Goal: Task Accomplishment & Management: Use online tool/utility

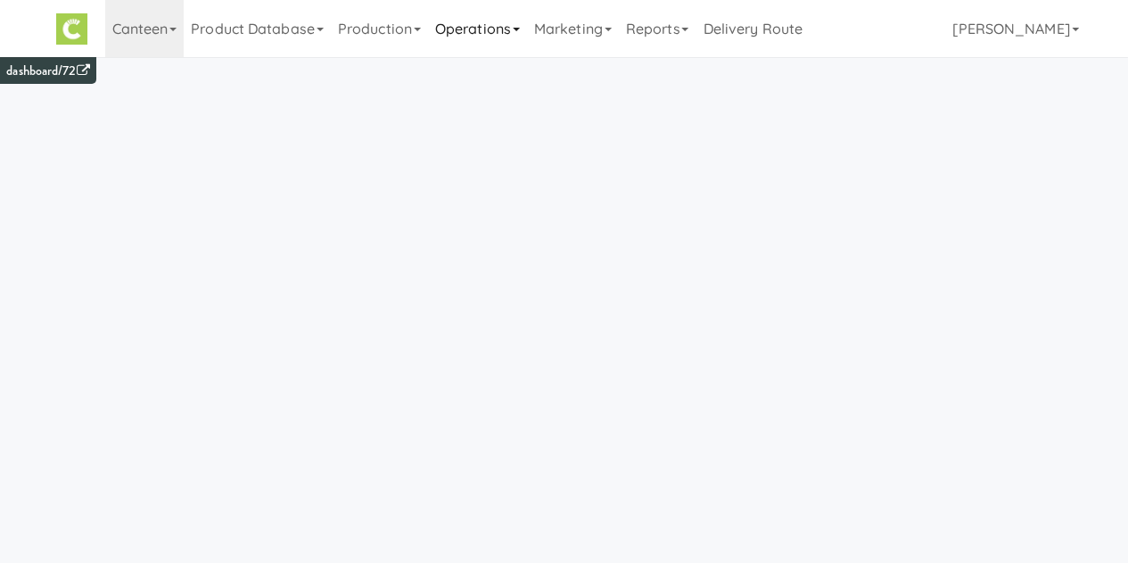
click at [482, 38] on link "Operations" at bounding box center [477, 28] width 99 height 57
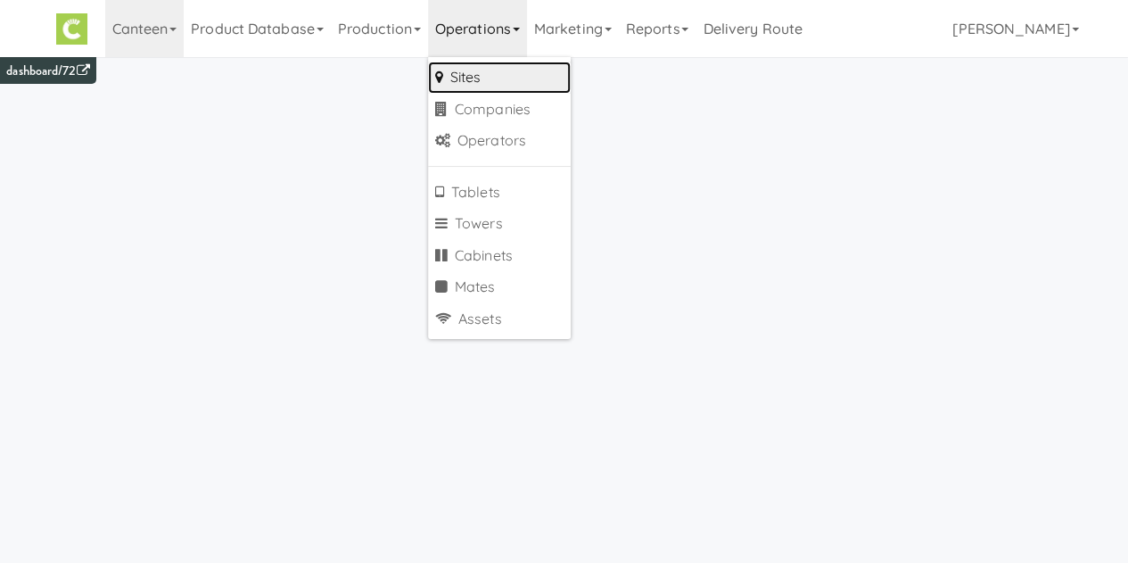
click at [476, 77] on link "Sites" at bounding box center [499, 78] width 143 height 32
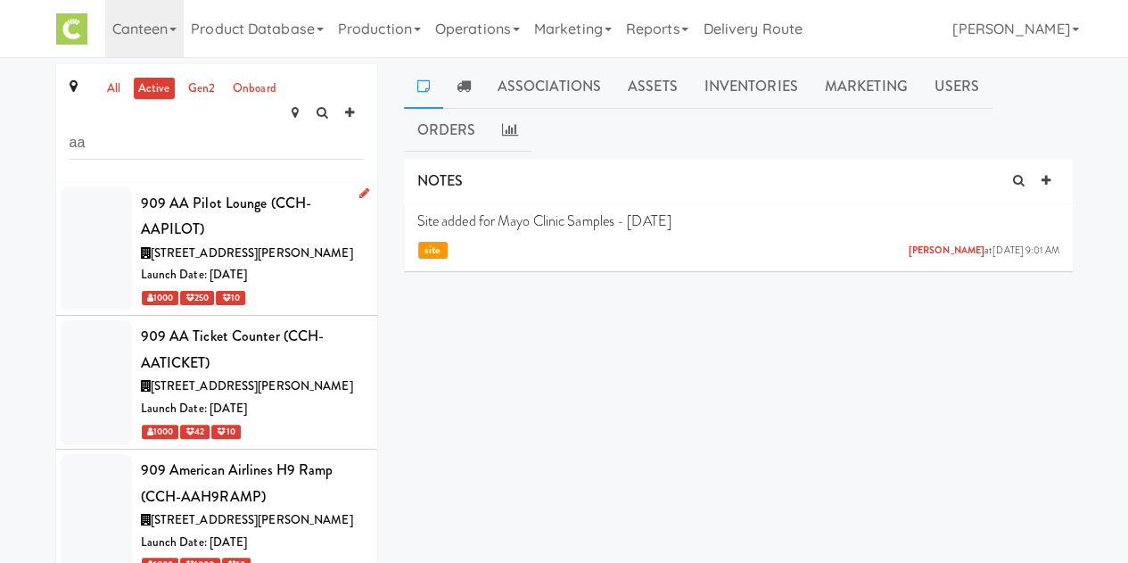
type input "aa"
click at [237, 211] on div "909 AA Pilot Lounge (CCH-AAPILOT)" at bounding box center [252, 216] width 223 height 53
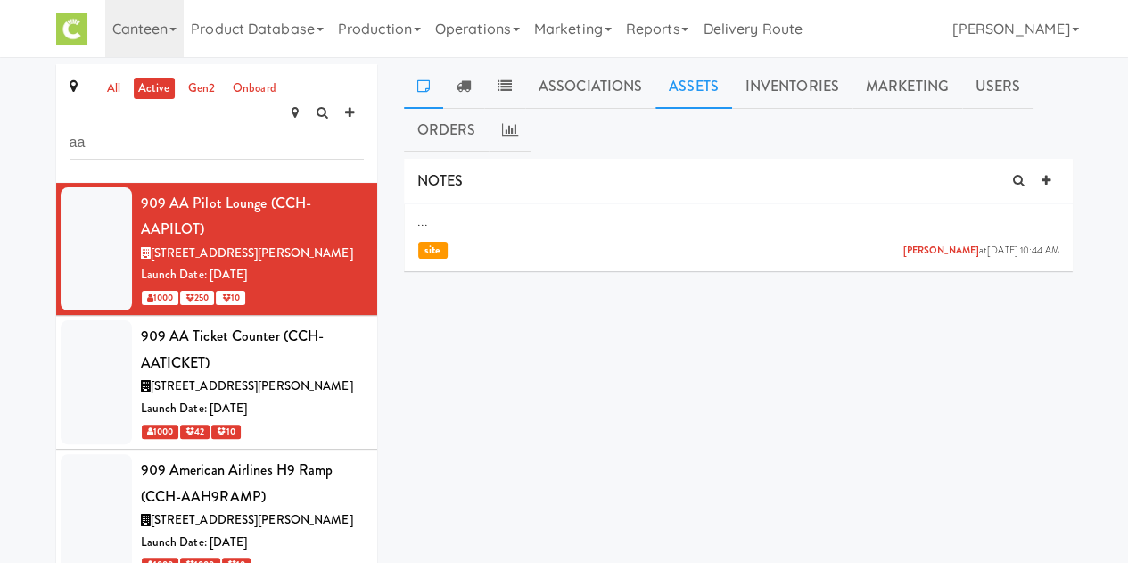
click at [682, 95] on link "Assets" at bounding box center [694, 86] width 77 height 45
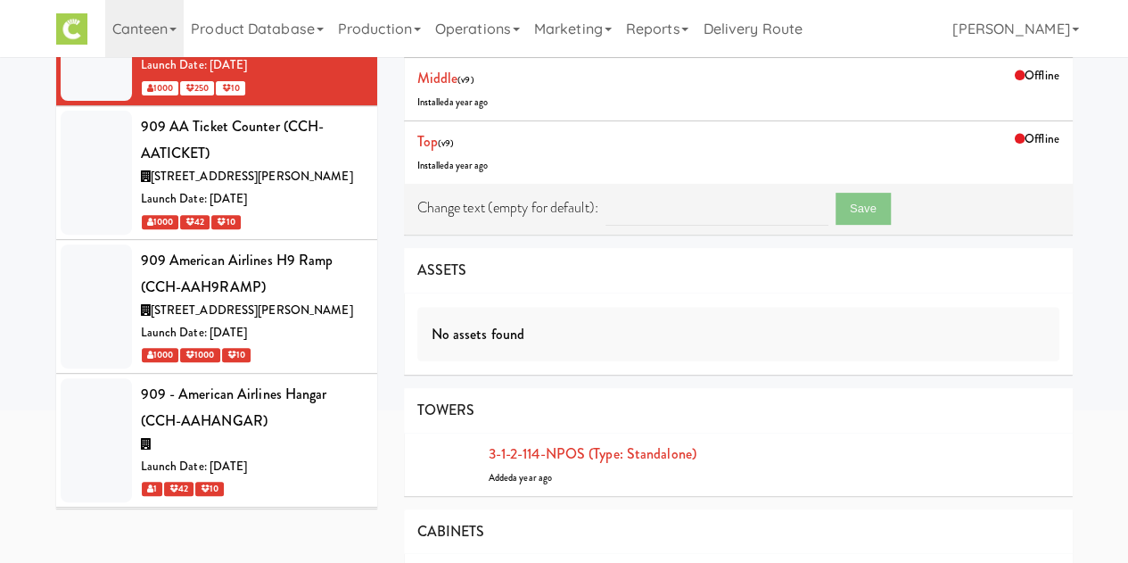
scroll to position [212, 0]
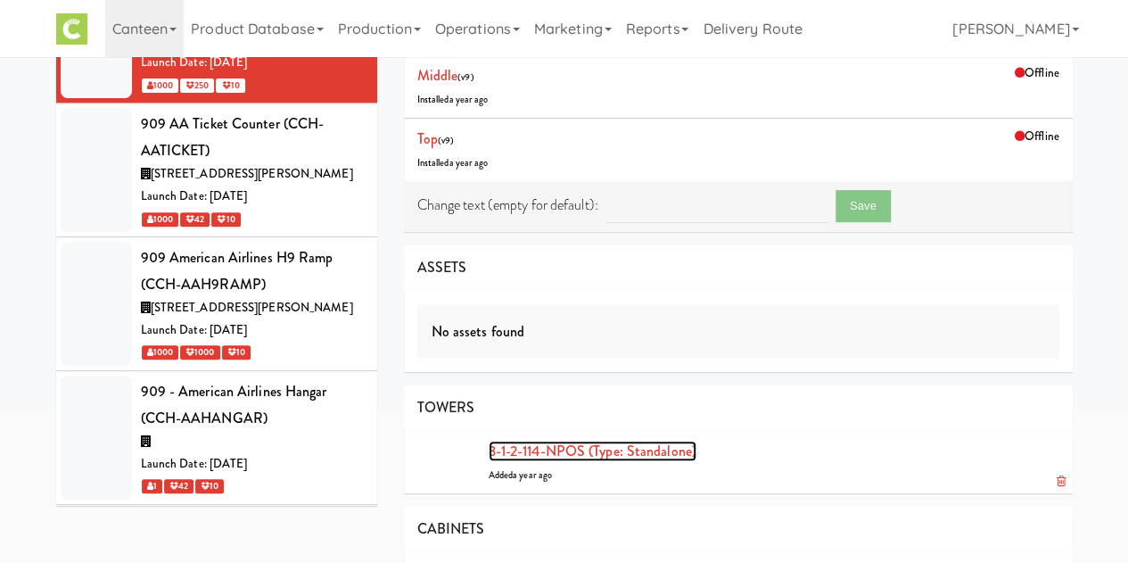
click at [570, 456] on link "3-1-2-114-NPOS (type: standalone)" at bounding box center [593, 451] width 208 height 21
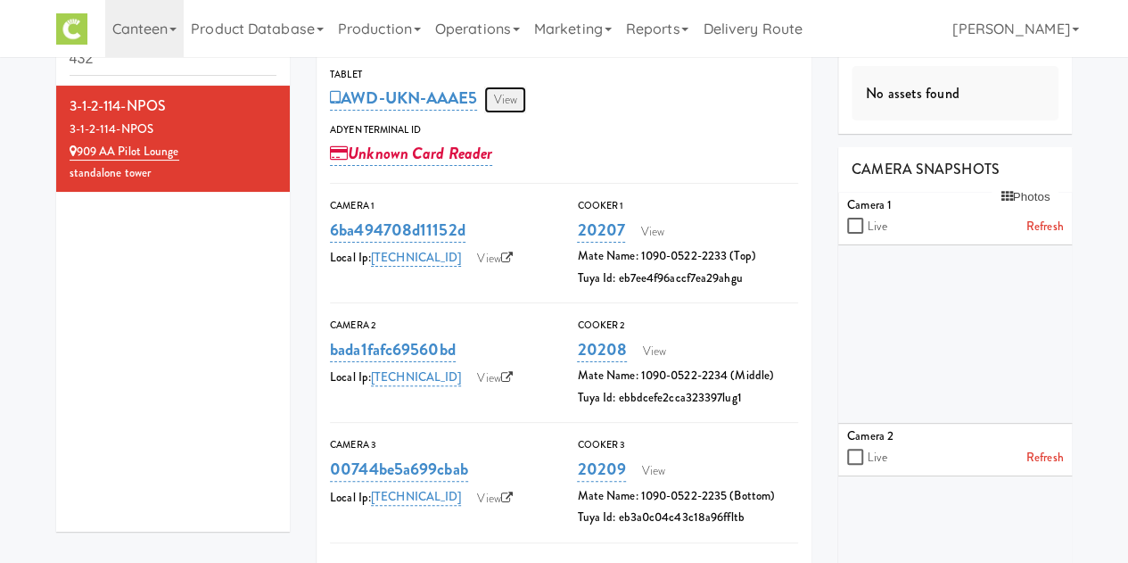
click at [512, 98] on link "View" at bounding box center [504, 100] width 41 height 27
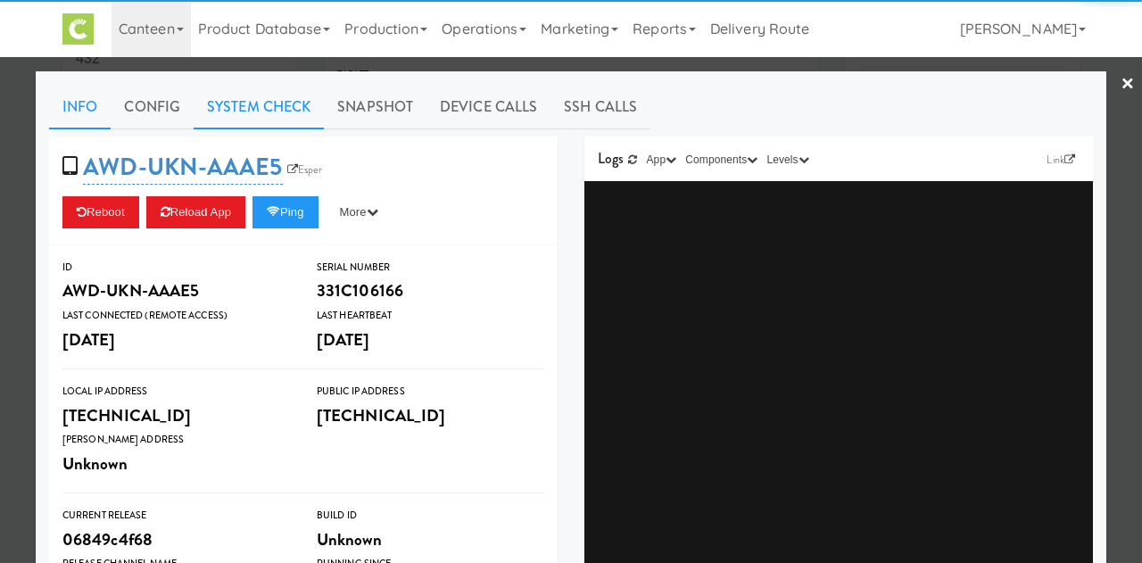
click at [247, 118] on link "System Check" at bounding box center [259, 107] width 130 height 45
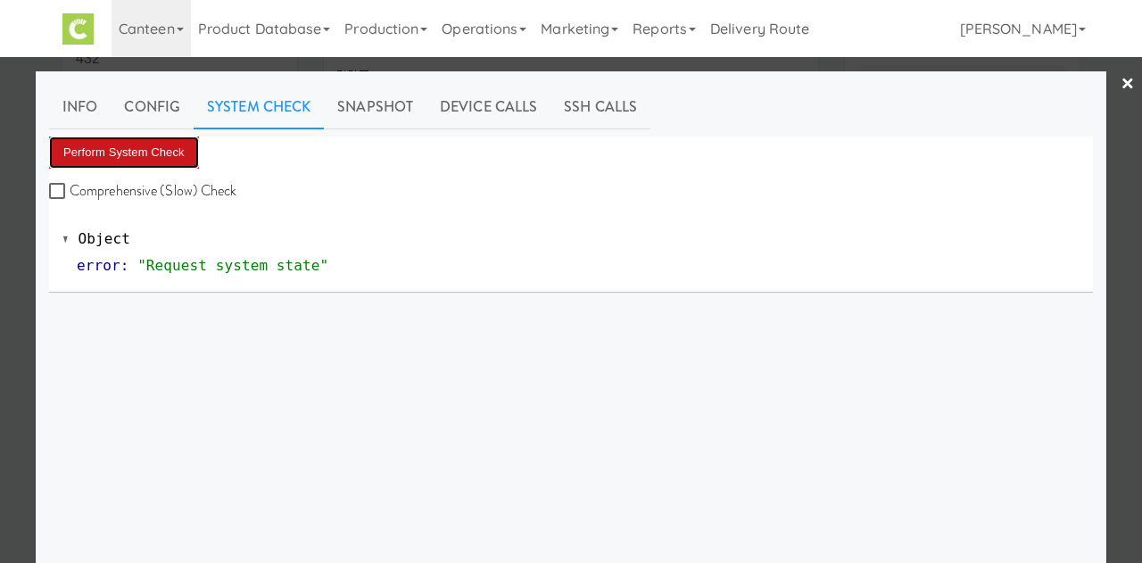
click at [148, 152] on button "Perform System Check" at bounding box center [124, 152] width 150 height 32
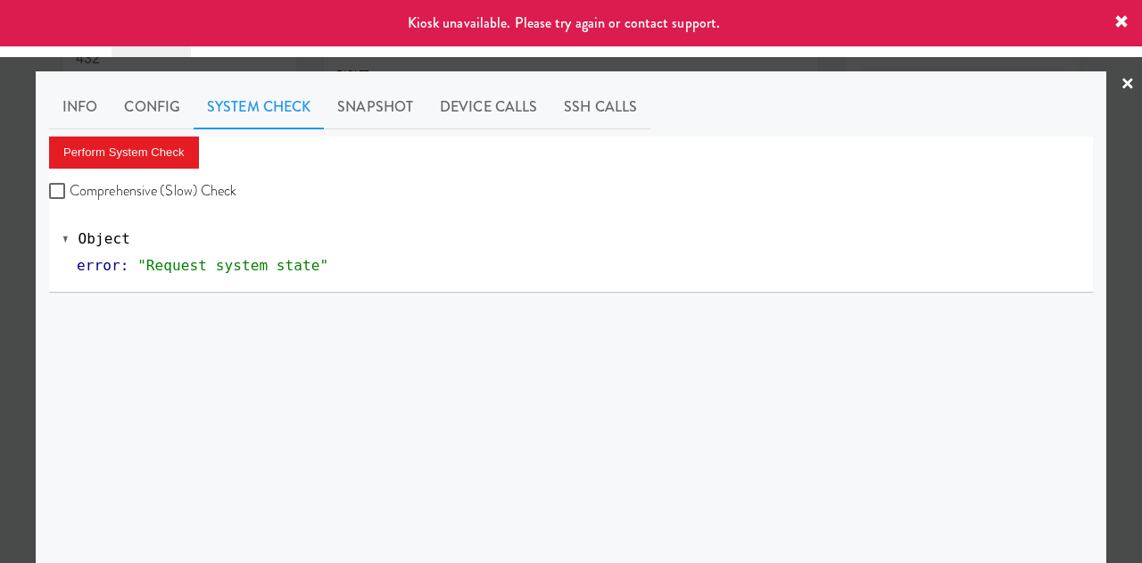
click at [1120, 87] on link "×" at bounding box center [1127, 84] width 14 height 55
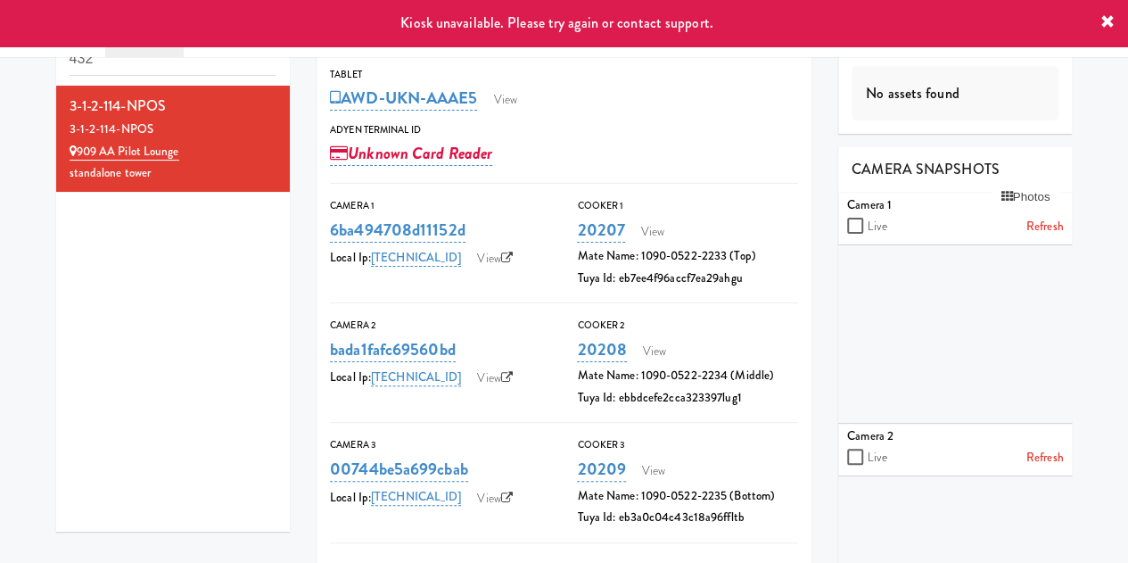
click at [1110, 25] on icon at bounding box center [1108, 22] width 14 height 14
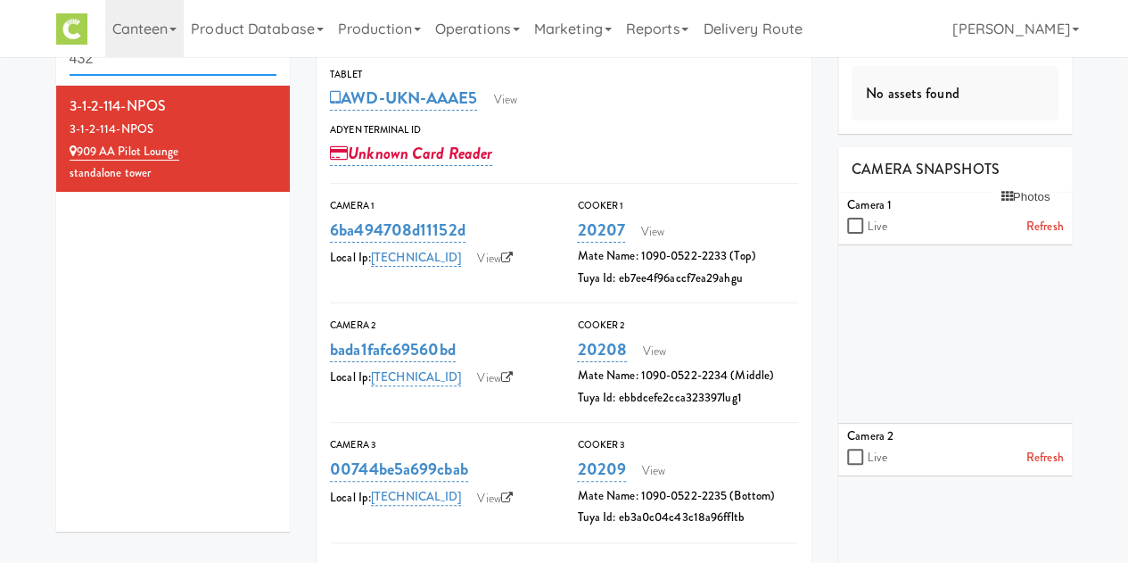
drag, startPoint x: 113, startPoint y: 70, endPoint x: -16, endPoint y: 83, distance: 129.9
click at [0, 83] on html "Okay Okay Select date: previous 2025-Sep next Su Mo Tu We Th Fr Sa 31 1 2 3 4 5…" at bounding box center [564, 224] width 1128 height 563
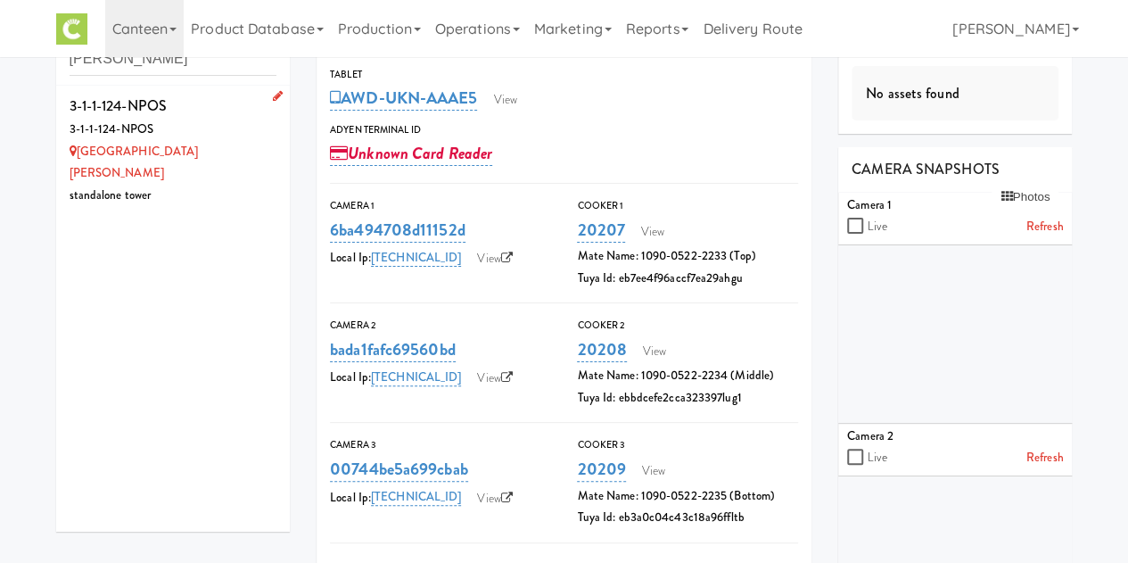
click at [175, 129] on div "3-1-1-124-NPOS" at bounding box center [174, 130] width 208 height 22
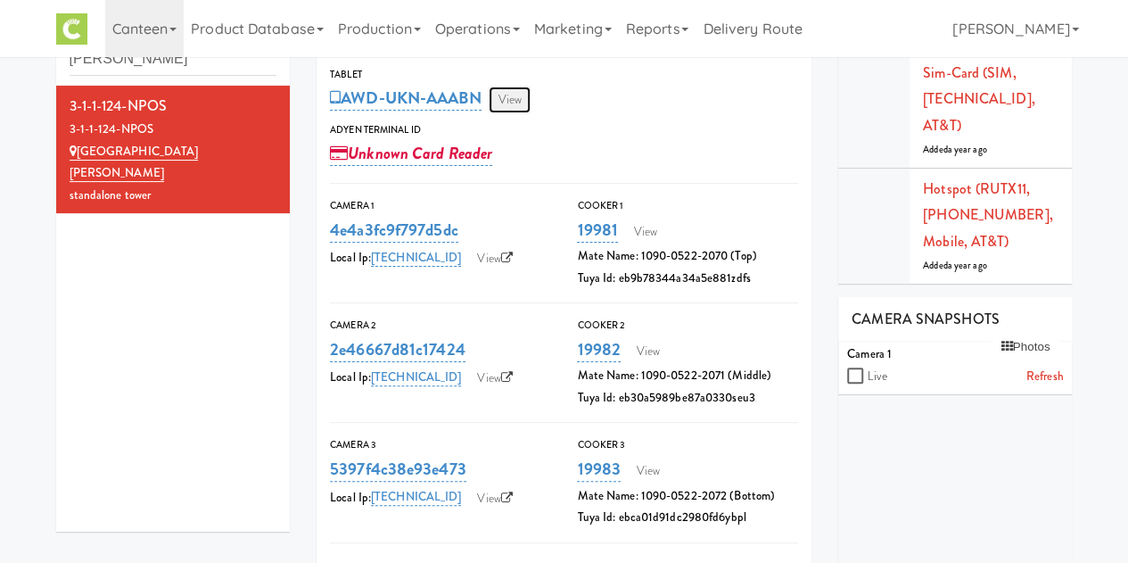
click at [507, 97] on link "View" at bounding box center [509, 100] width 41 height 27
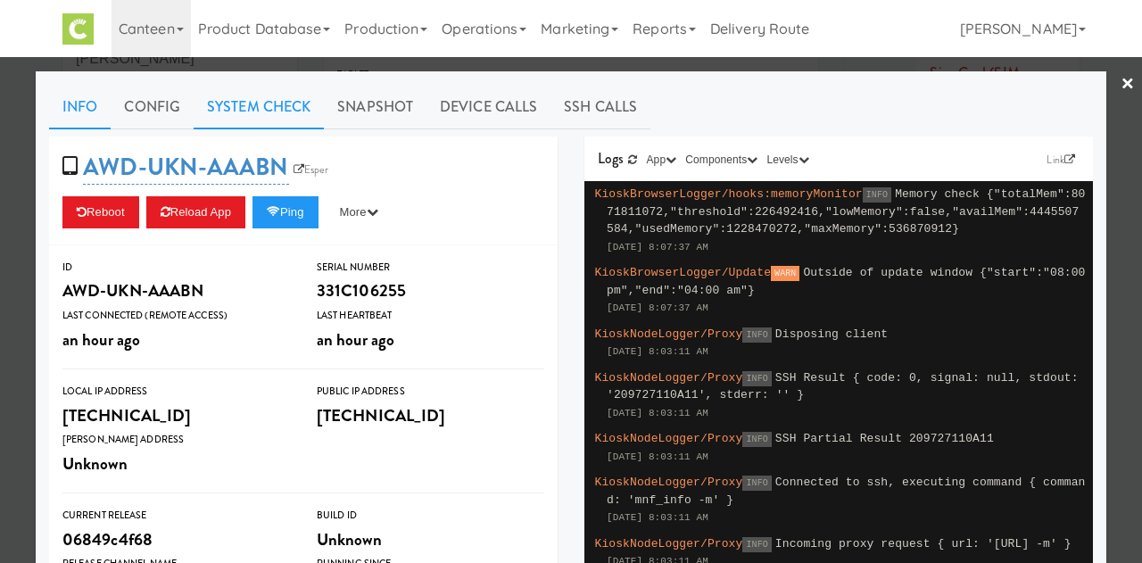
click at [288, 105] on link "System Check" at bounding box center [259, 107] width 130 height 45
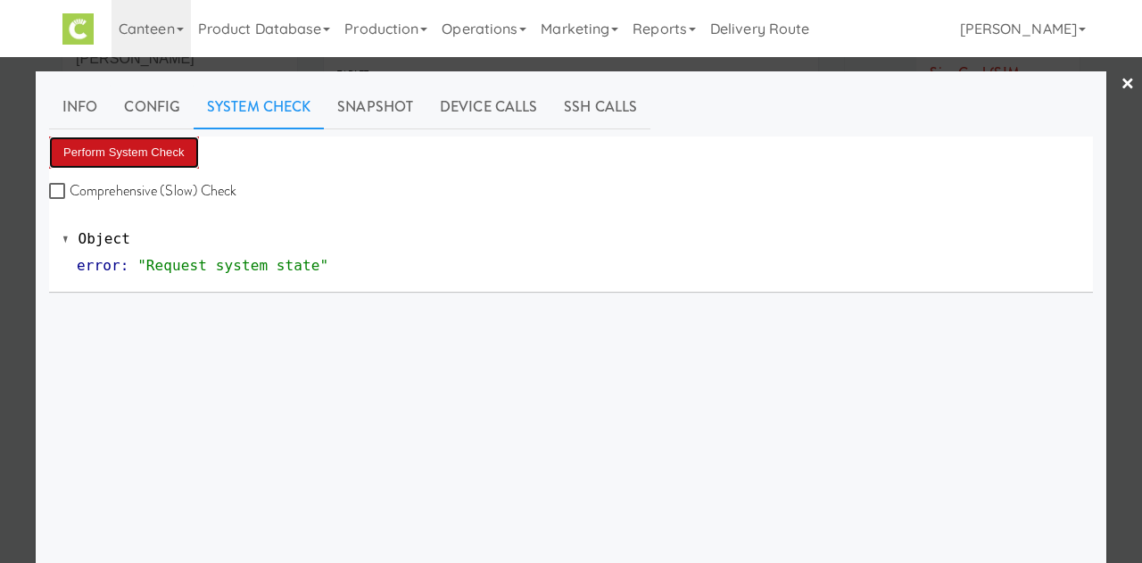
click at [123, 157] on button "Perform System Check" at bounding box center [124, 152] width 150 height 32
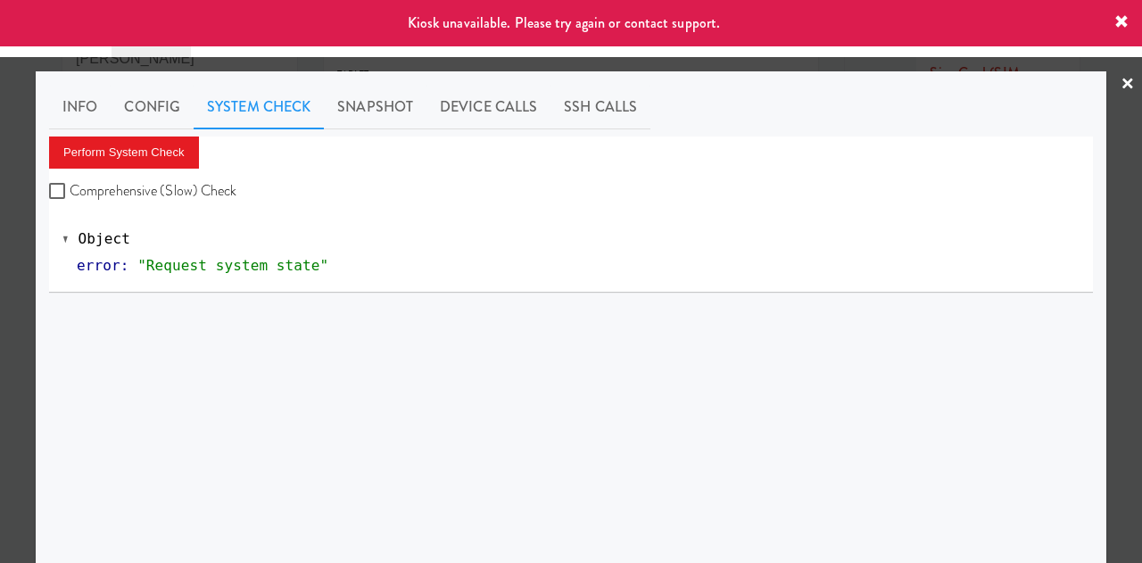
click at [1102, 83] on div at bounding box center [571, 281] width 1142 height 563
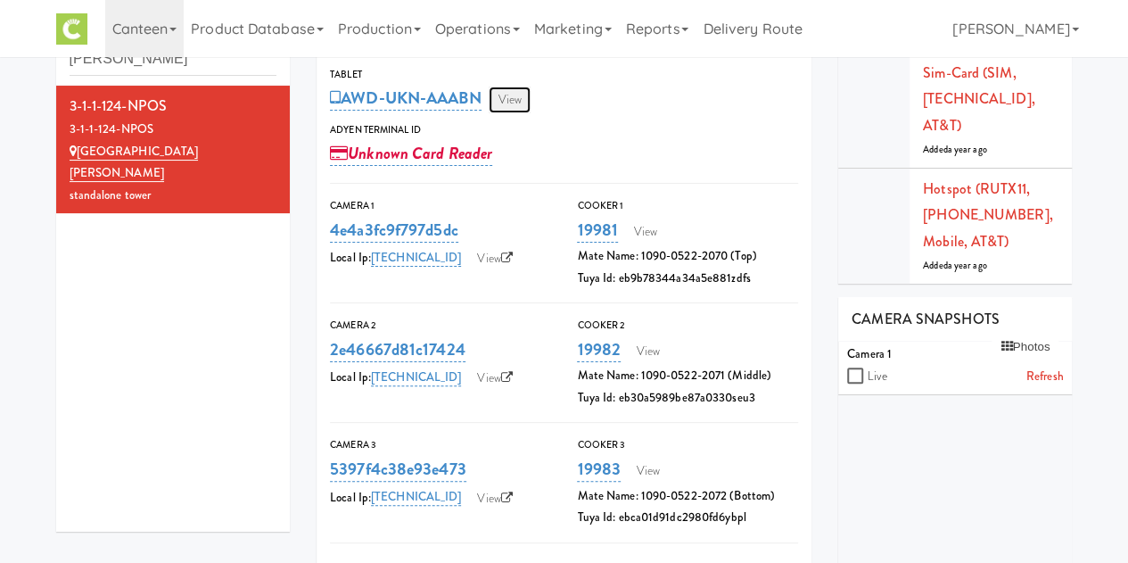
click at [516, 104] on link "View" at bounding box center [509, 100] width 41 height 27
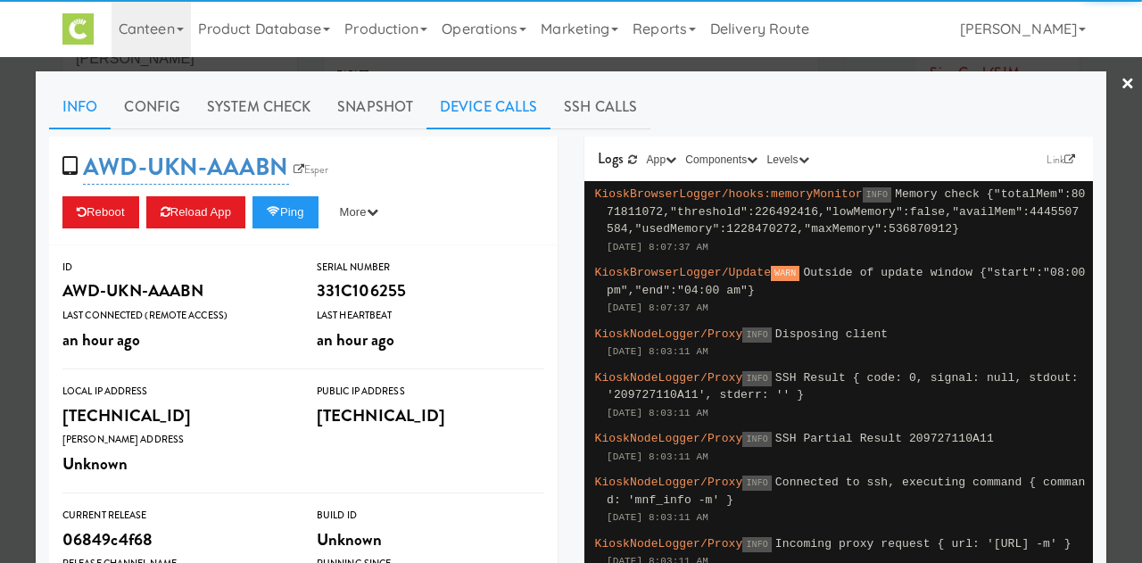
click at [483, 117] on link "Device Calls" at bounding box center [488, 107] width 124 height 45
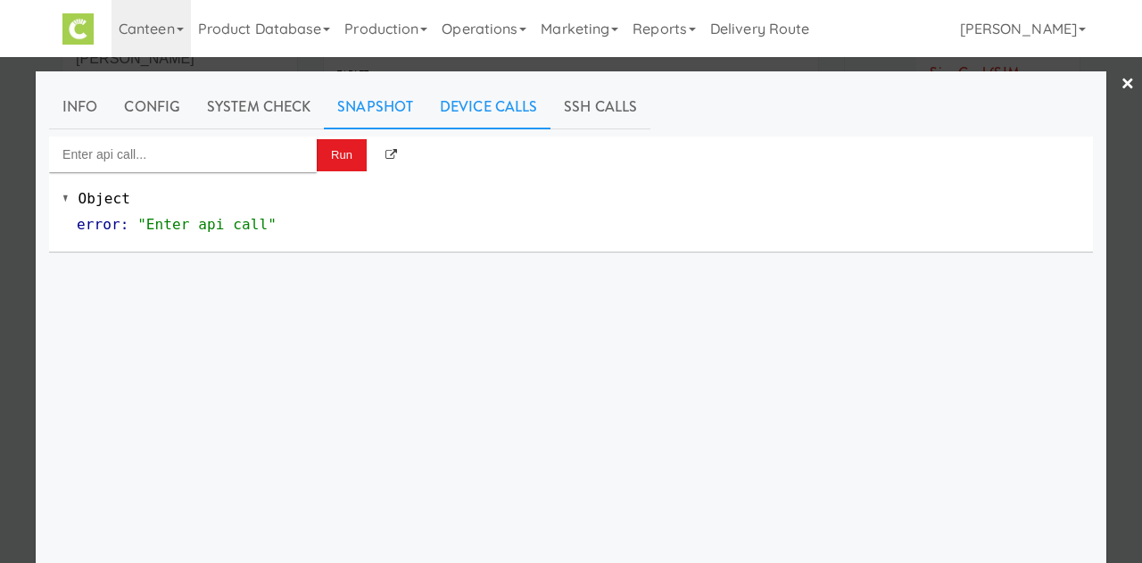
click at [344, 116] on link "Snapshot" at bounding box center [375, 107] width 103 height 45
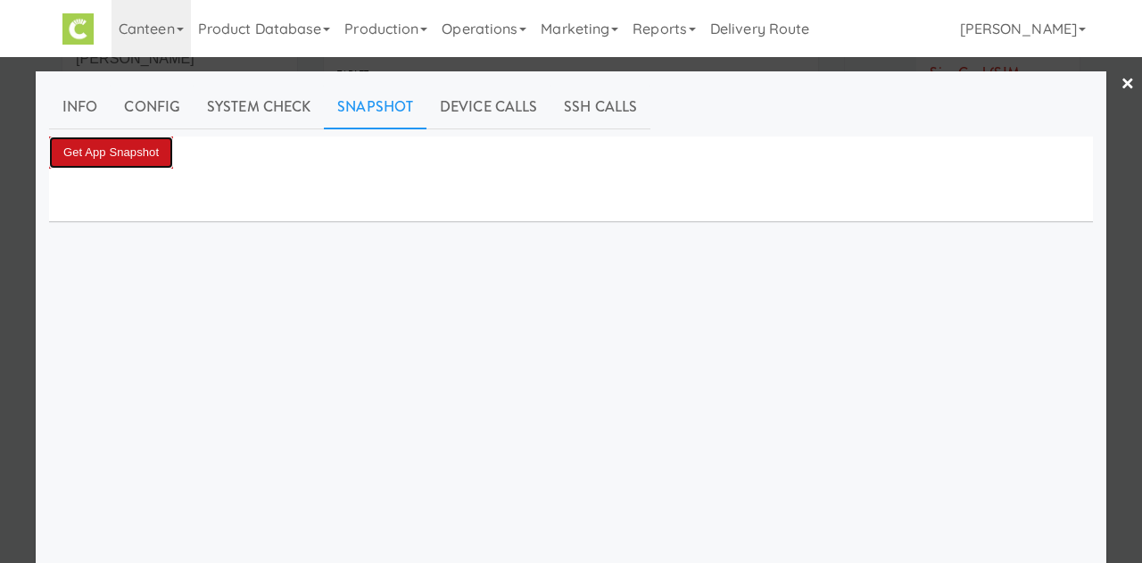
click at [73, 145] on button "Get App Snapshot" at bounding box center [111, 152] width 124 height 32
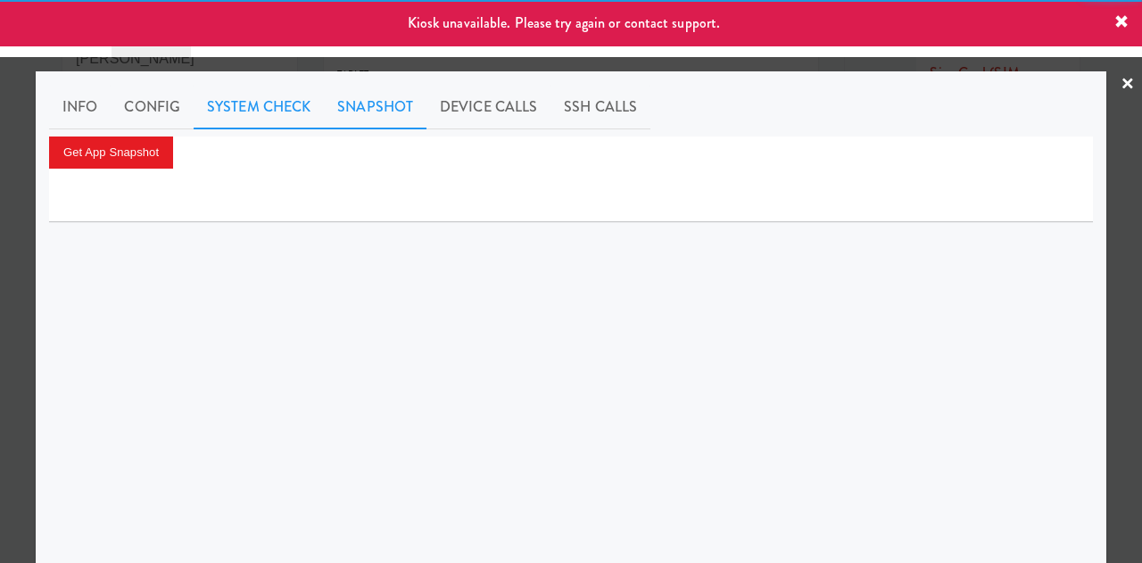
click at [244, 113] on link "System Check" at bounding box center [259, 107] width 130 height 45
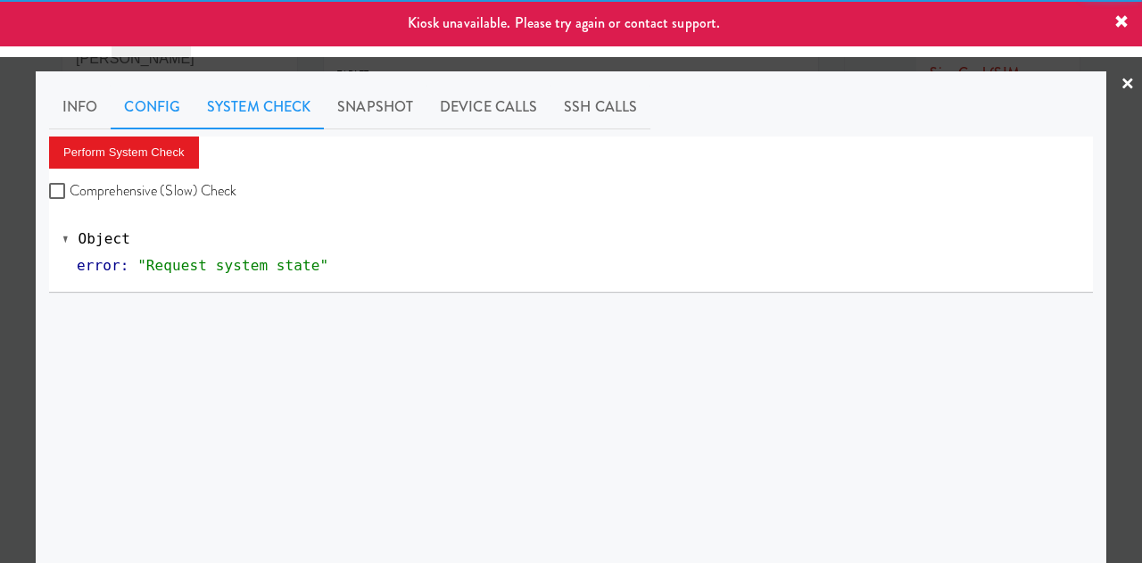
click at [148, 106] on link "Config" at bounding box center [152, 107] width 83 height 45
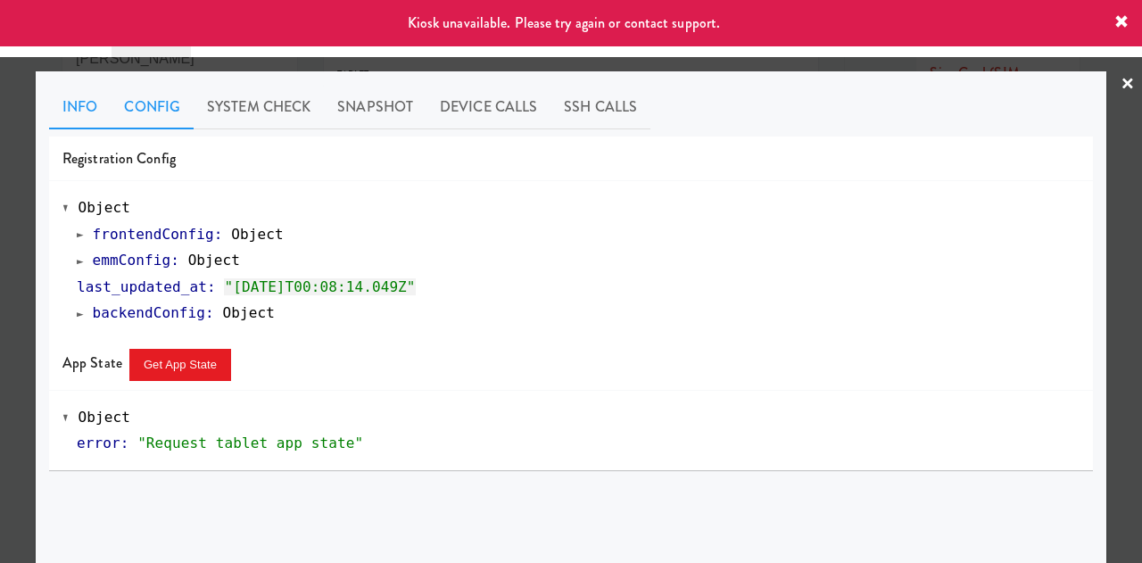
click at [54, 107] on link "Info" at bounding box center [80, 107] width 62 height 45
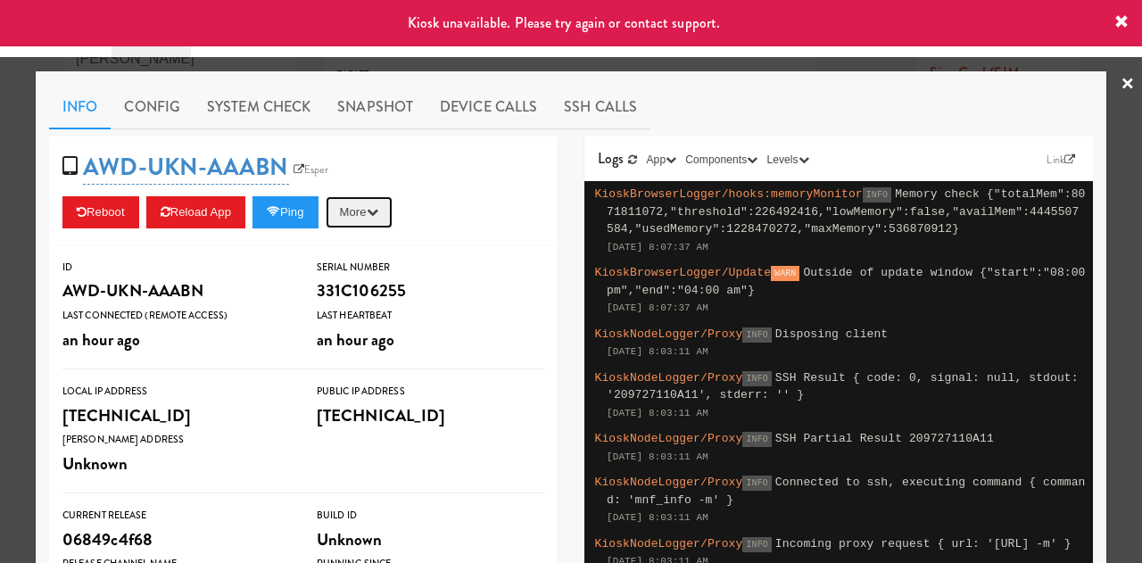
click at [378, 208] on icon "button" at bounding box center [373, 212] width 12 height 12
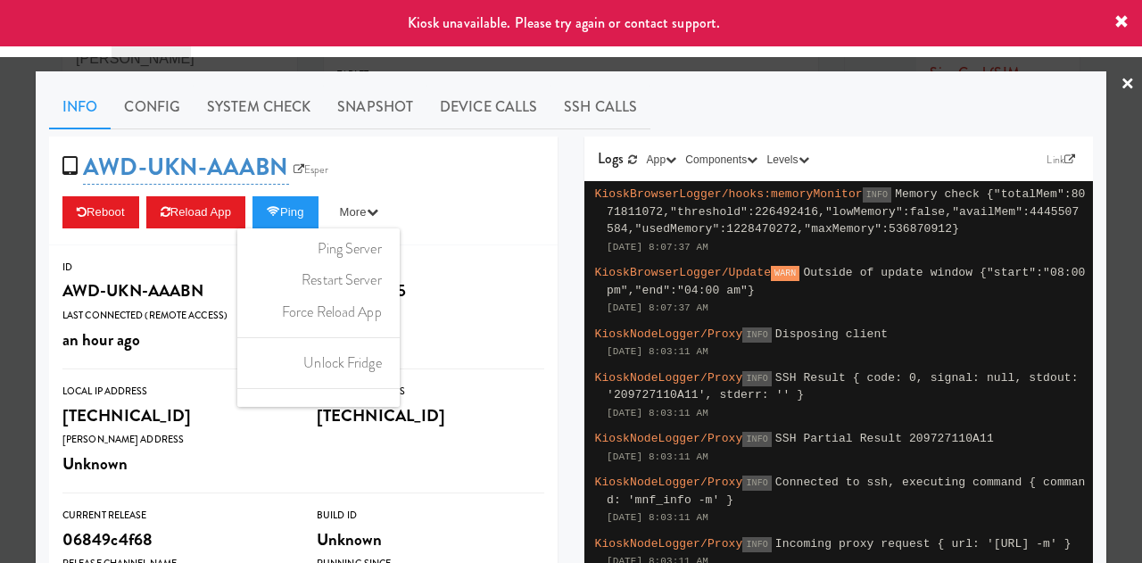
click at [1120, 78] on link "×" at bounding box center [1127, 84] width 14 height 55
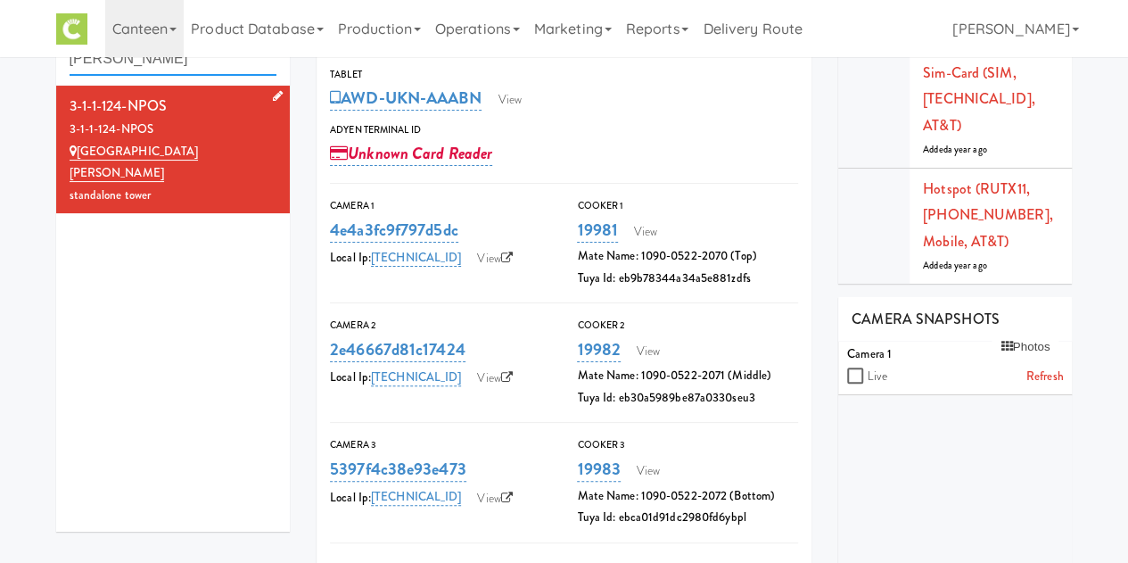
drag, startPoint x: 246, startPoint y: 72, endPoint x: 60, endPoint y: 99, distance: 188.3
click at [60, 99] on div "Towers [PERSON_NAME] 3-1-1-124-NPOS 3-1-1-124-NPOS [GEOGRAPHIC_DATA][PERSON_NAM…" at bounding box center [173, 269] width 235 height 524
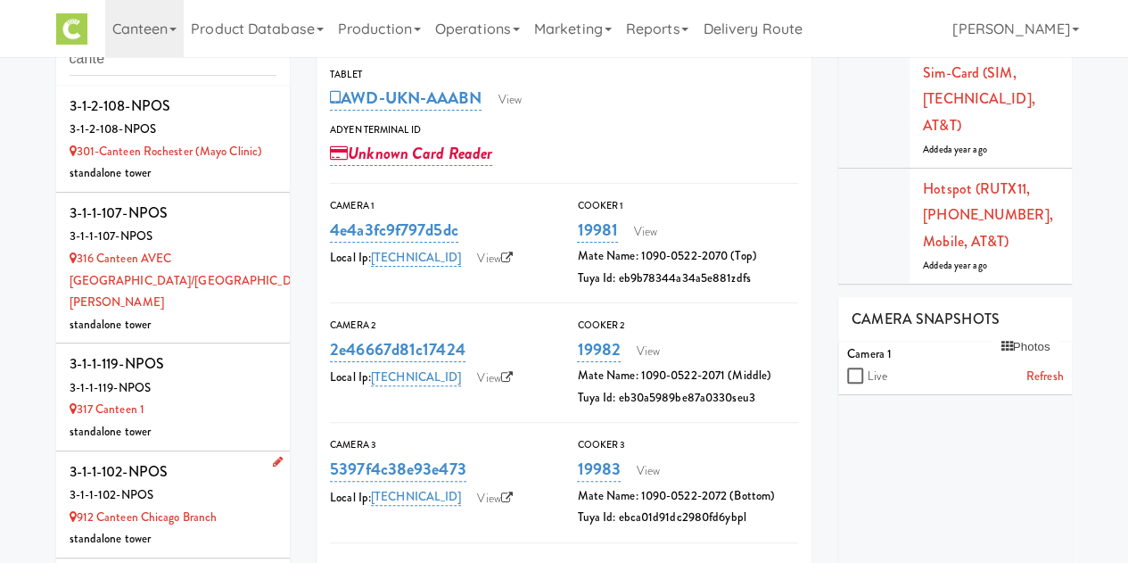
click at [191, 507] on div "912 Canteen Chicago Branch" at bounding box center [174, 518] width 208 height 22
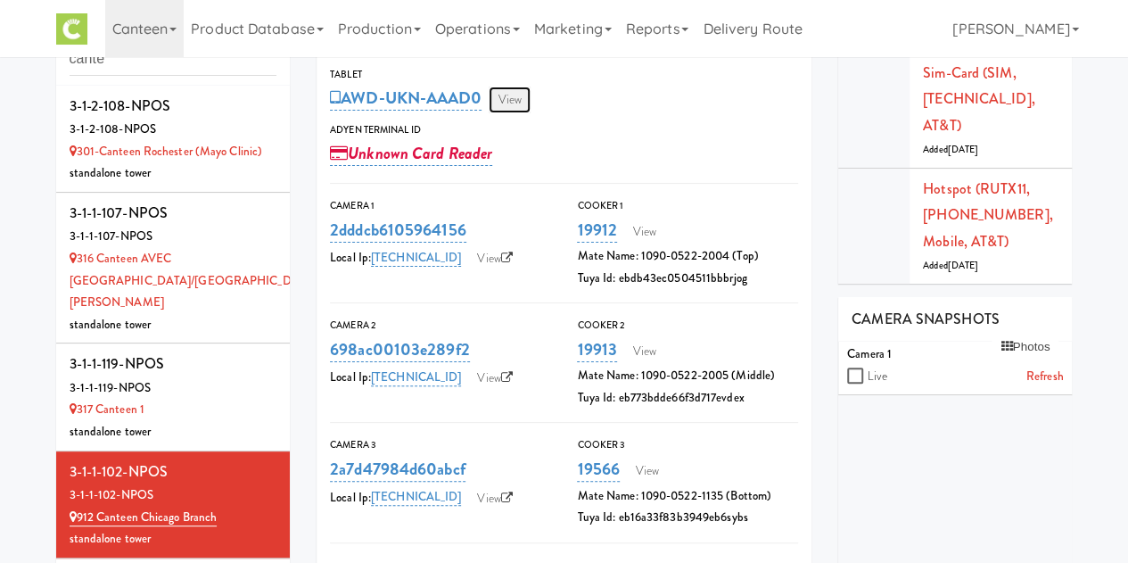
click at [510, 97] on link "View" at bounding box center [509, 100] width 41 height 27
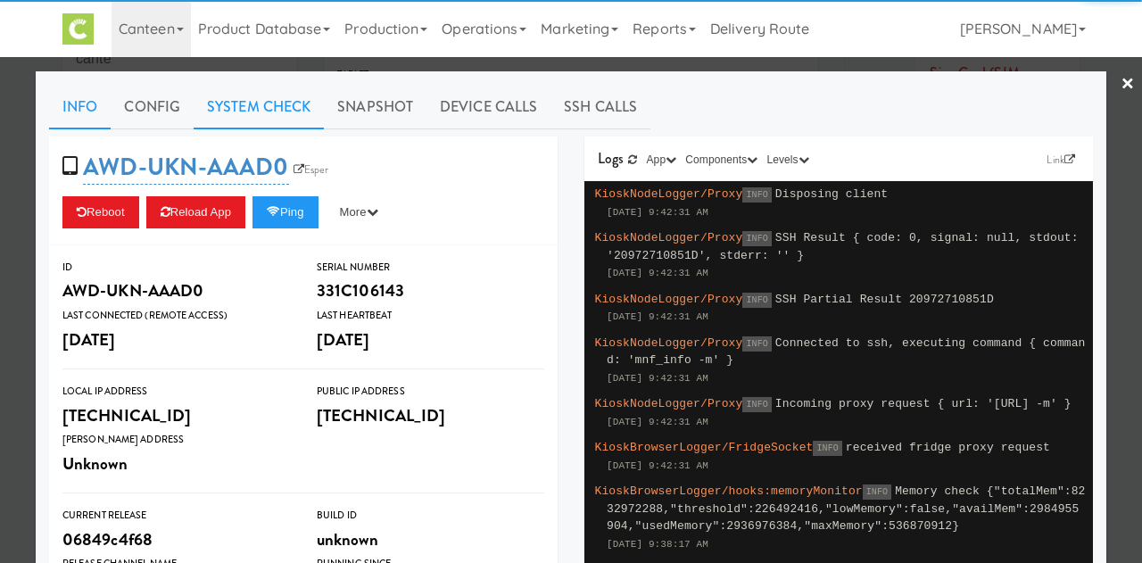
click at [252, 92] on link "System Check" at bounding box center [259, 107] width 130 height 45
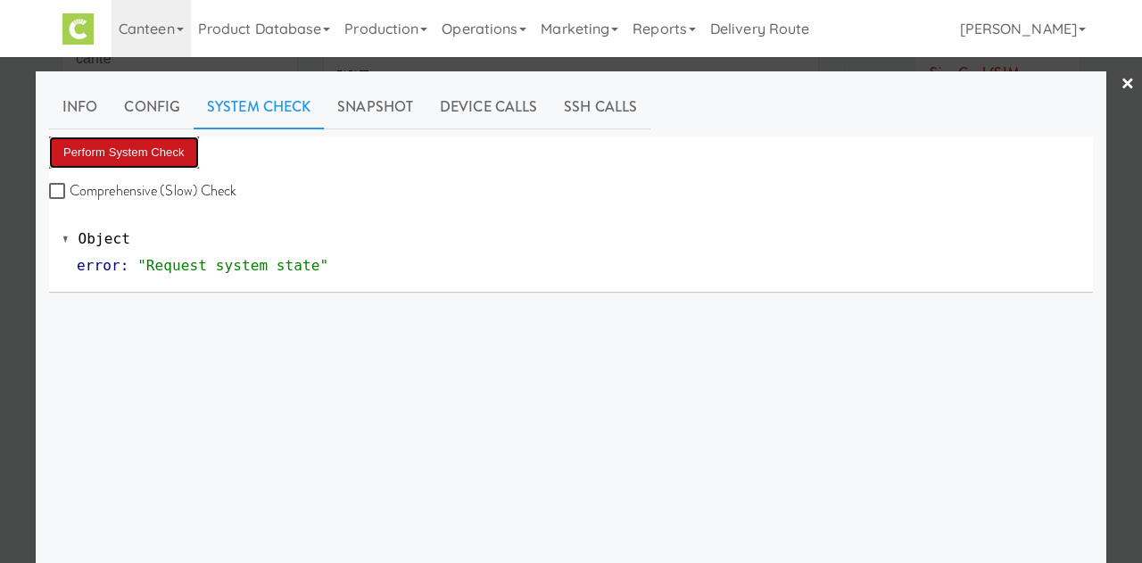
click at [155, 153] on button "Perform System Check" at bounding box center [124, 152] width 150 height 32
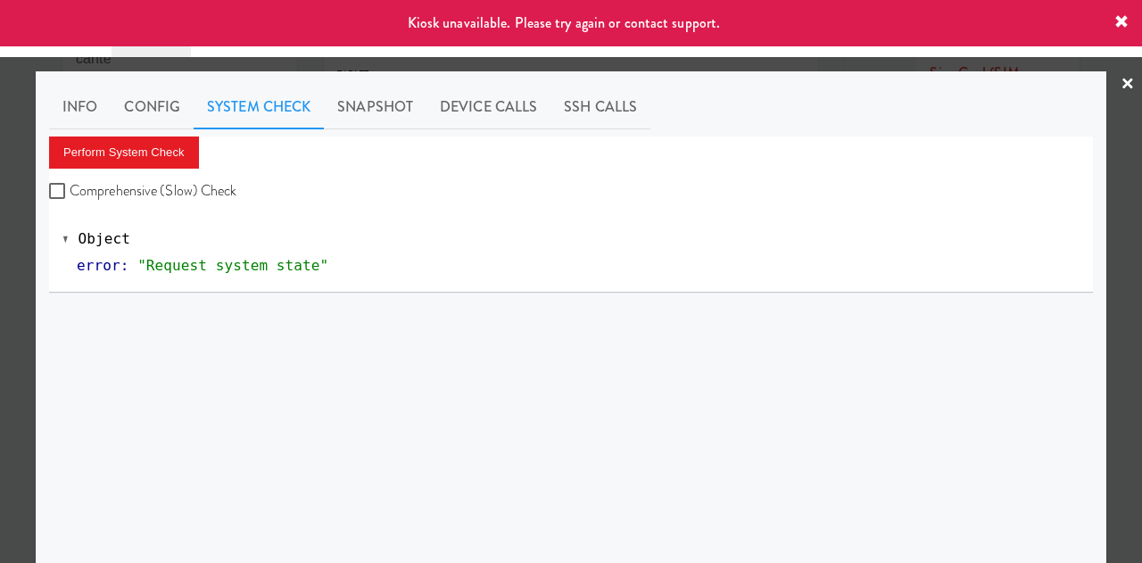
click at [1120, 87] on link "×" at bounding box center [1127, 84] width 14 height 55
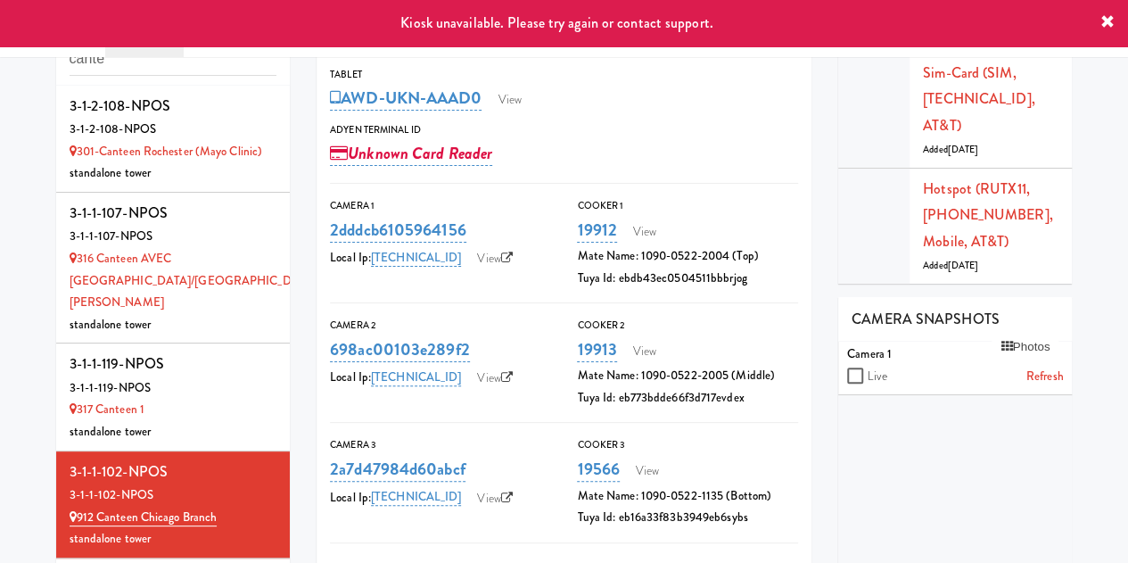
click at [1111, 26] on icon at bounding box center [1108, 22] width 14 height 14
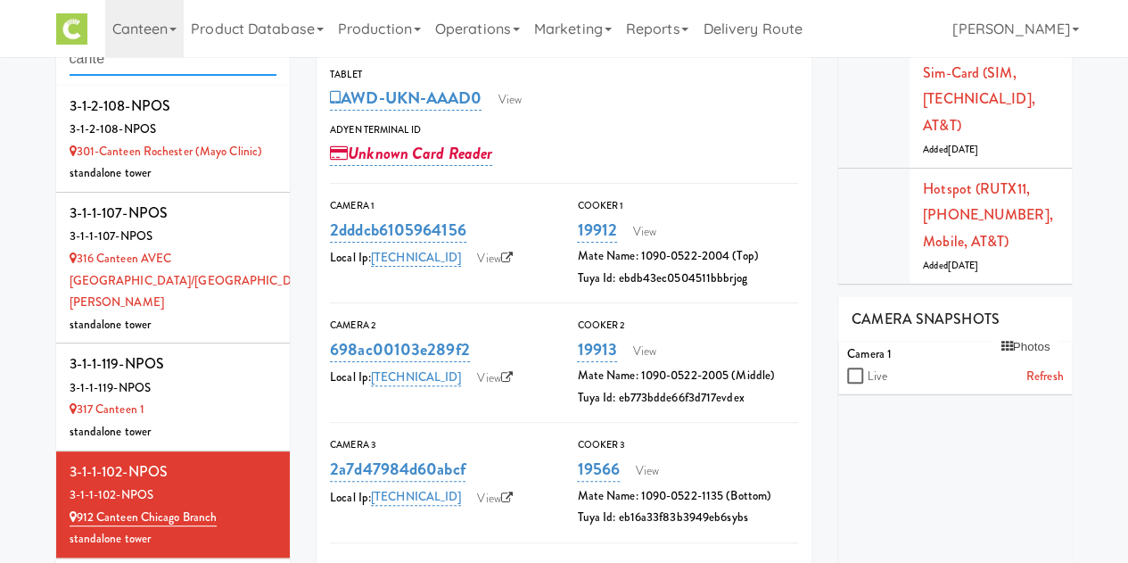
drag, startPoint x: 189, startPoint y: 64, endPoint x: -27, endPoint y: 92, distance: 217.6
click at [0, 92] on html "Okay Okay Select date: previous 2025-Sep next Su Mo Tu We Th Fr Sa 31 1 2 3 4 5…" at bounding box center [564, 224] width 1128 height 563
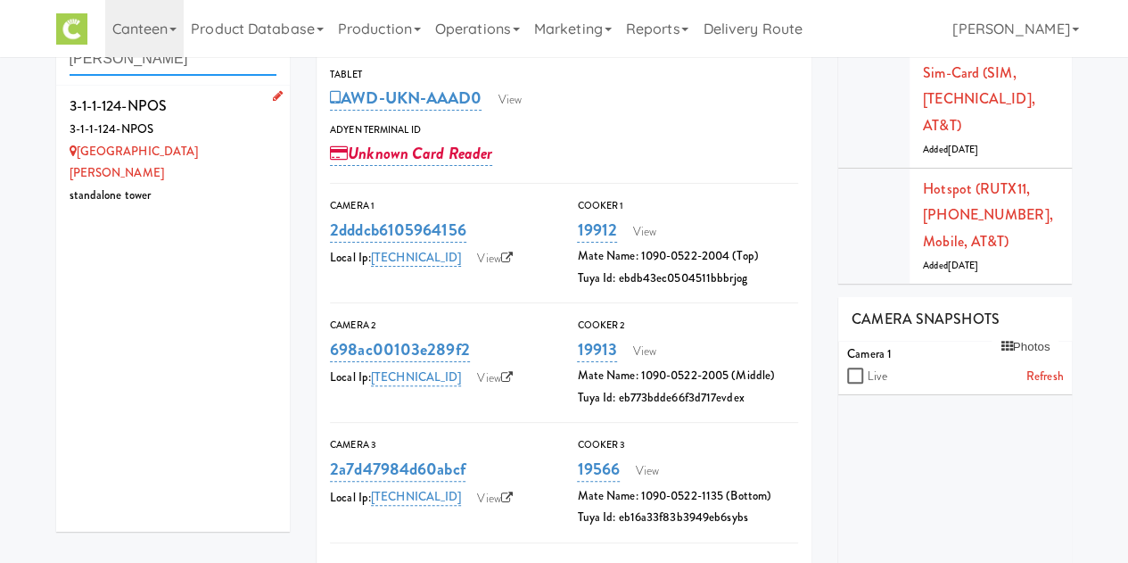
type input "[PERSON_NAME]"
click at [186, 144] on link "[GEOGRAPHIC_DATA][PERSON_NAME]" at bounding box center [134, 162] width 129 height 39
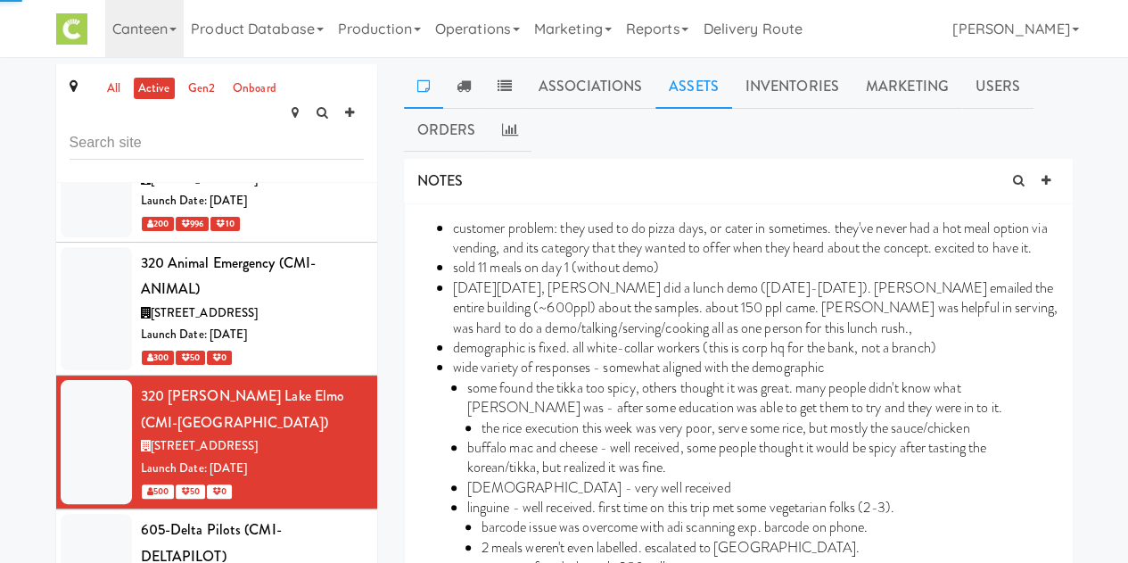
click at [683, 77] on link "Assets" at bounding box center [694, 86] width 77 height 45
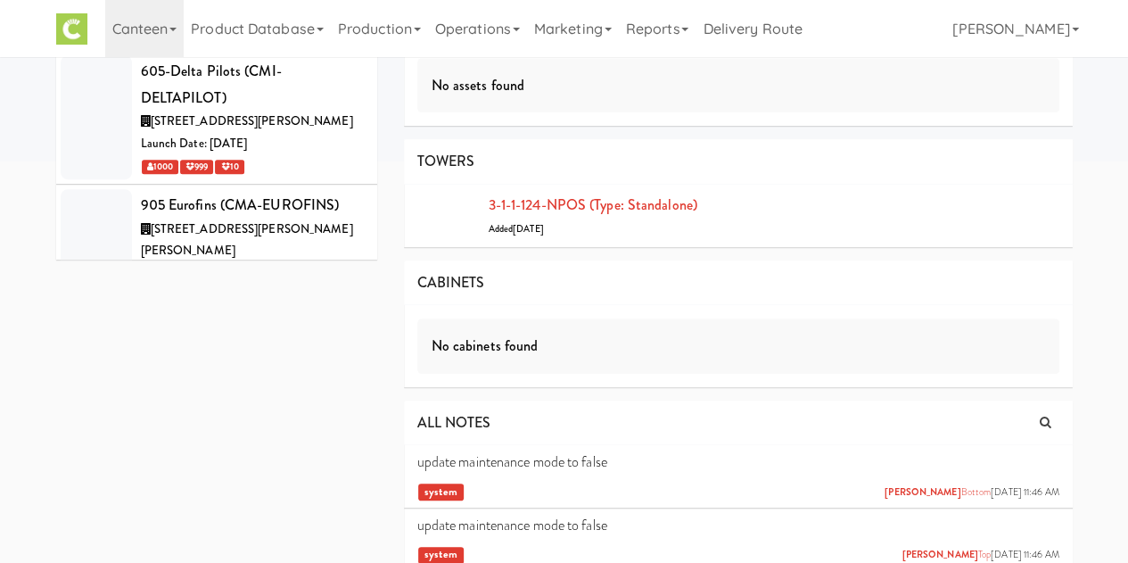
scroll to position [457, 0]
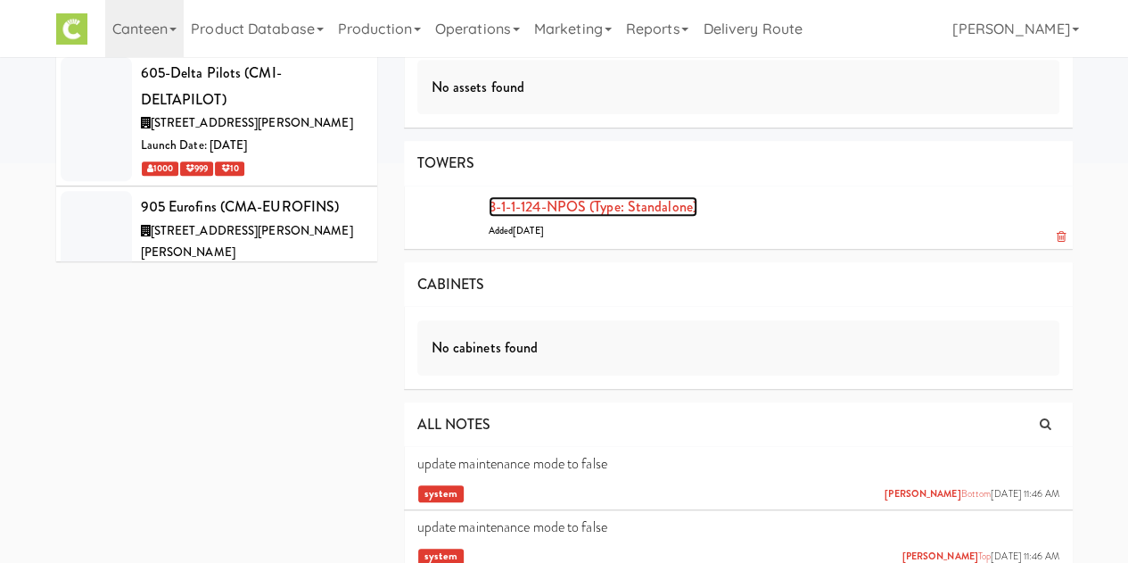
click at [557, 196] on link "3-1-1-124-NPOS (type: standalone)" at bounding box center [593, 206] width 209 height 21
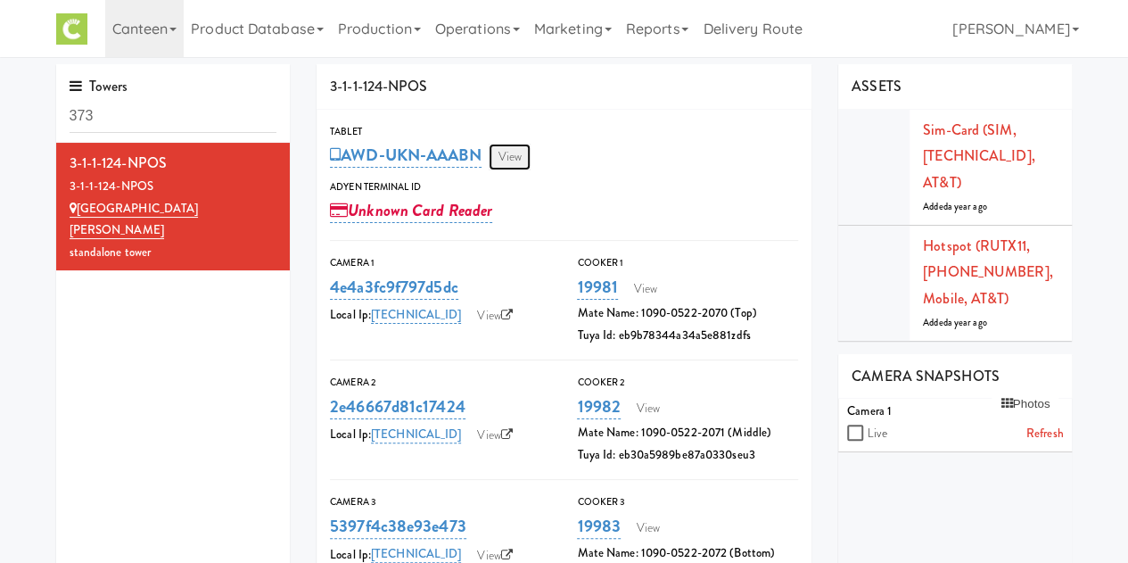
click at [517, 154] on link "View" at bounding box center [509, 157] width 41 height 27
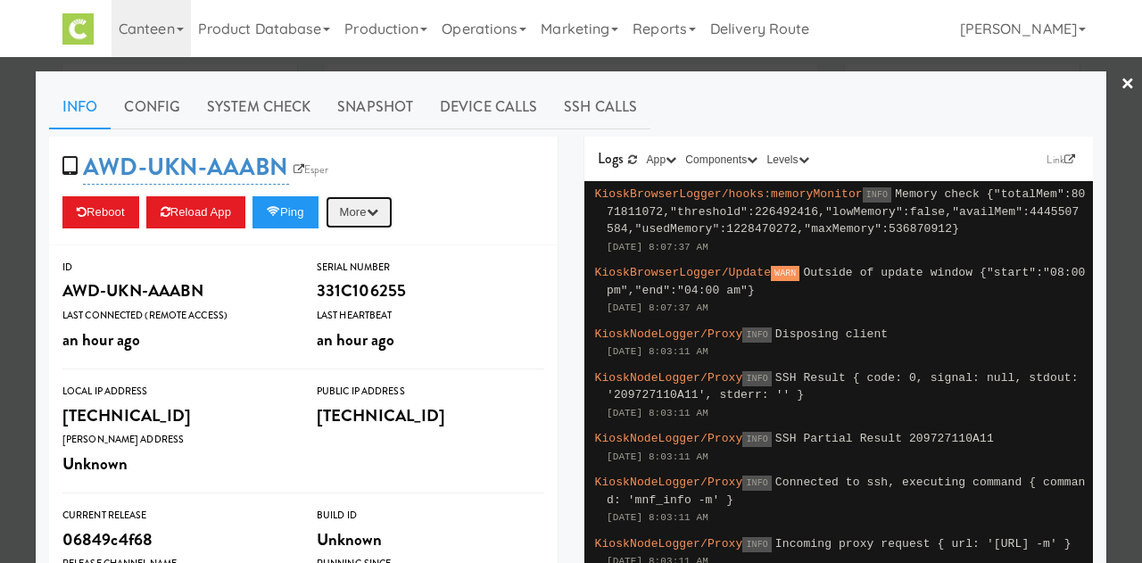
click at [388, 219] on button "More" at bounding box center [359, 212] width 67 height 32
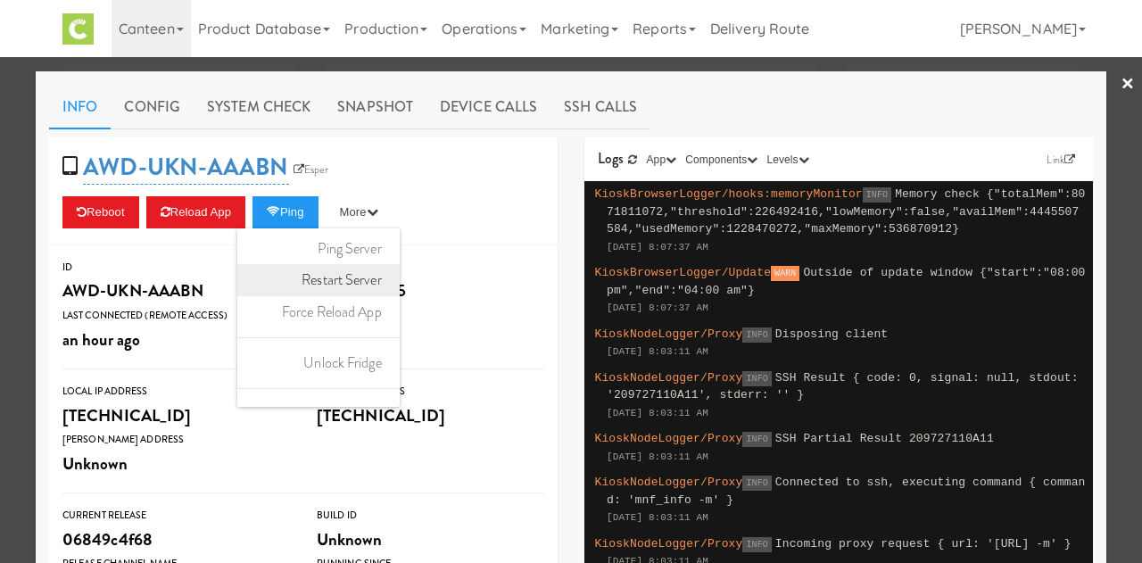
click at [328, 288] on link "Restart Server" at bounding box center [318, 280] width 162 height 32
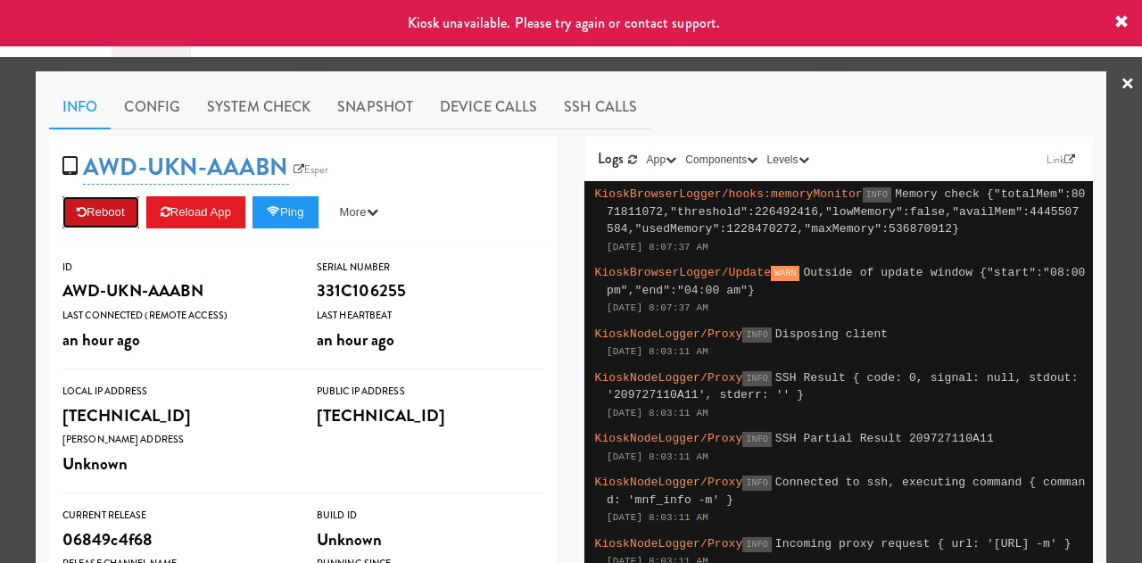
click at [88, 205] on button "Reboot" at bounding box center [100, 212] width 77 height 32
click at [313, 161] on link "Esper" at bounding box center [311, 170] width 45 height 18
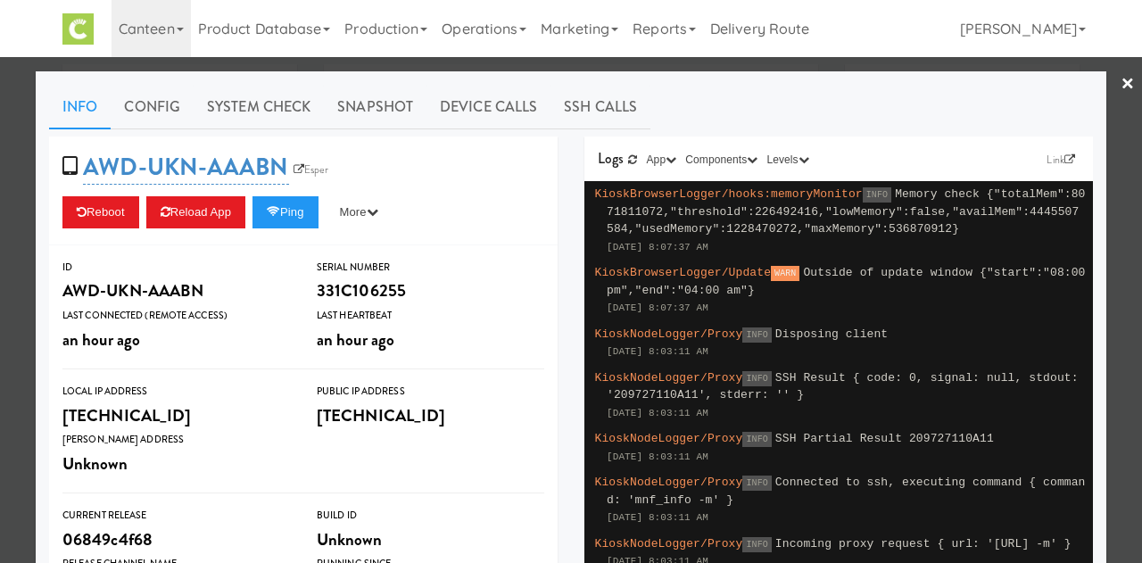
click at [1120, 82] on link "×" at bounding box center [1127, 84] width 14 height 55
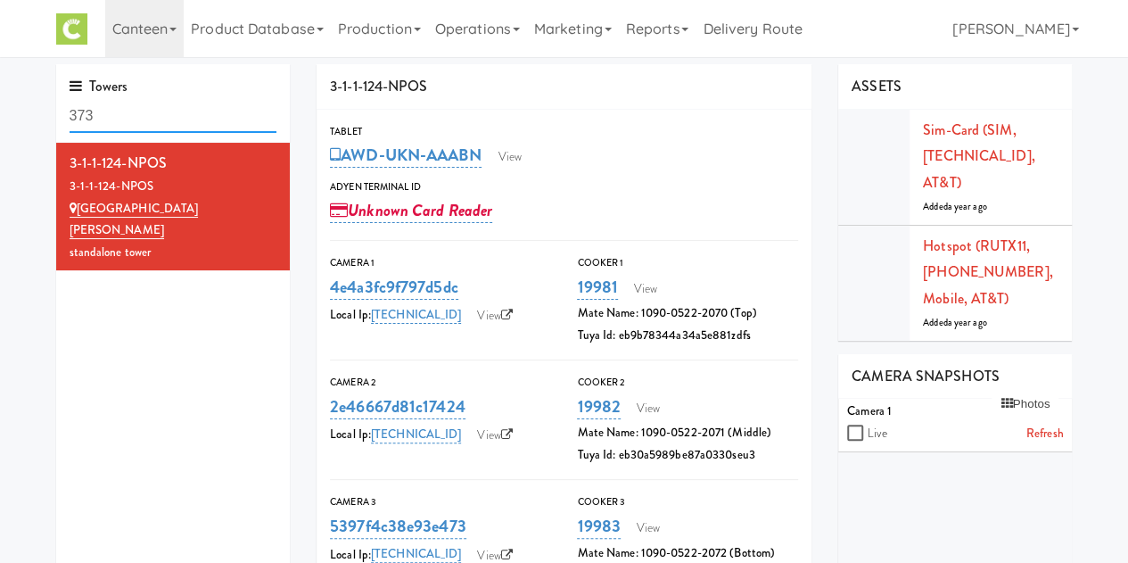
drag, startPoint x: 134, startPoint y: 115, endPoint x: -4, endPoint y: 144, distance: 140.3
click at [0, 144] on html "Okay Okay Select date: previous 2025-Sep next Su Mo Tu We Th Fr Sa 31 1 2 3 4 5…" at bounding box center [564, 281] width 1128 height 563
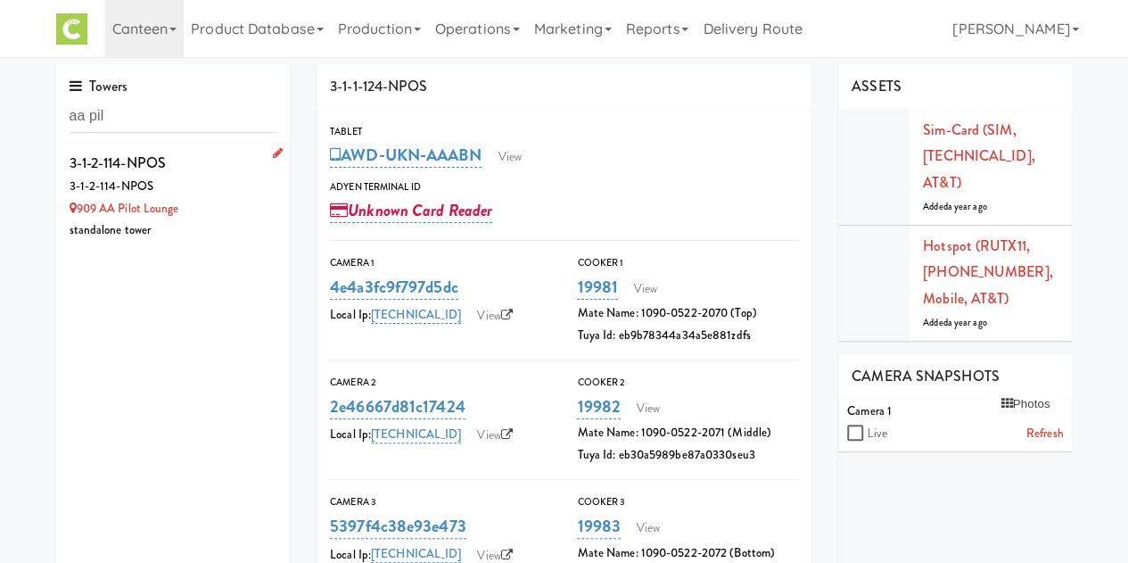
click at [214, 187] on div "3-1-2-114-NPOS" at bounding box center [174, 187] width 208 height 22
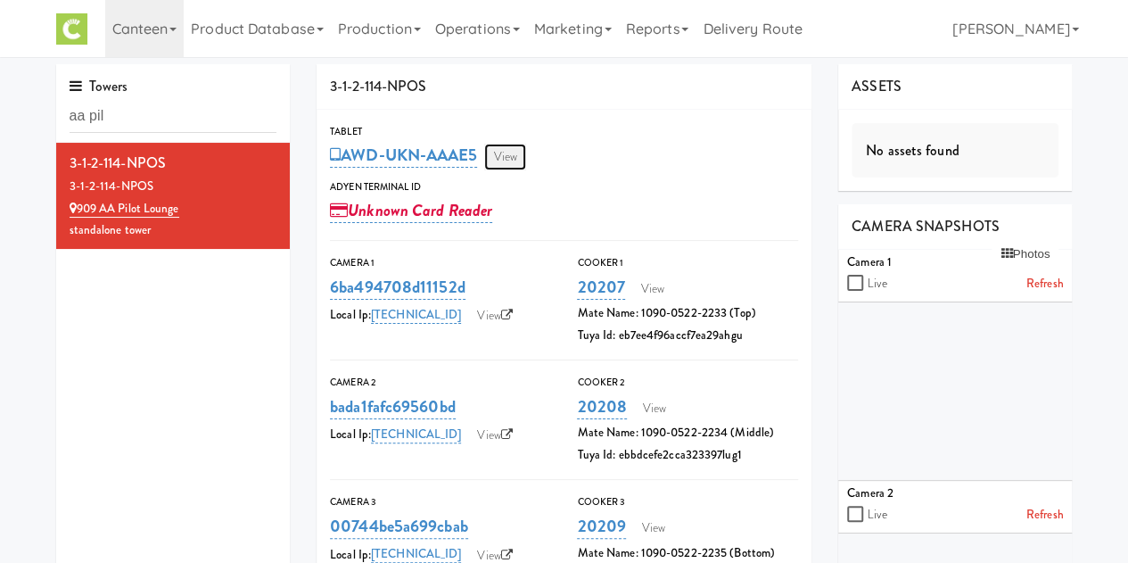
click at [521, 161] on link "View" at bounding box center [504, 157] width 41 height 27
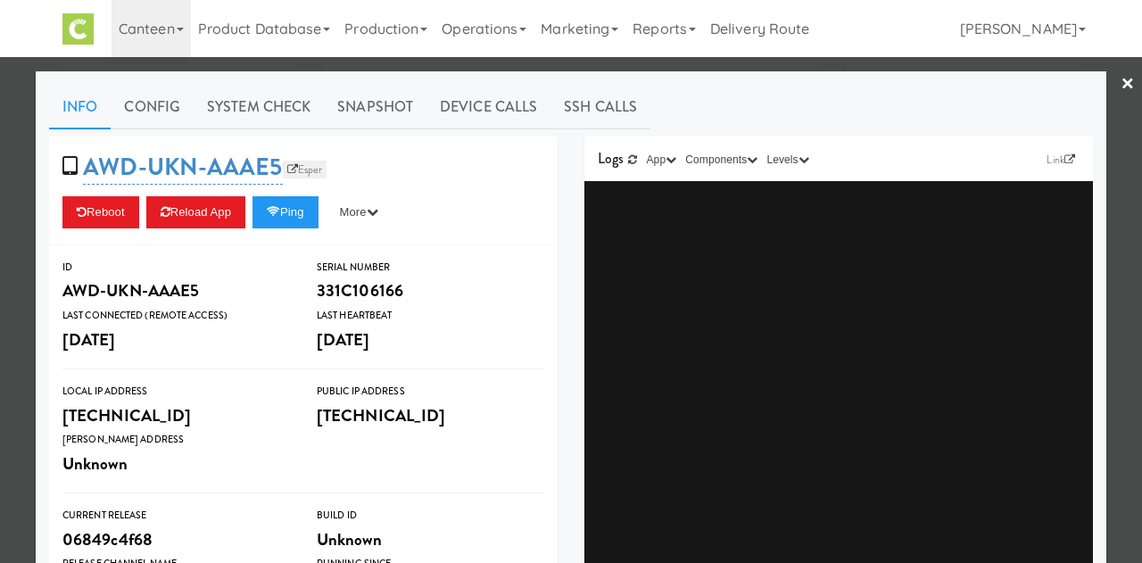
click at [292, 172] on link "Esper" at bounding box center [305, 170] width 45 height 18
click at [1120, 81] on link "×" at bounding box center [1127, 84] width 14 height 55
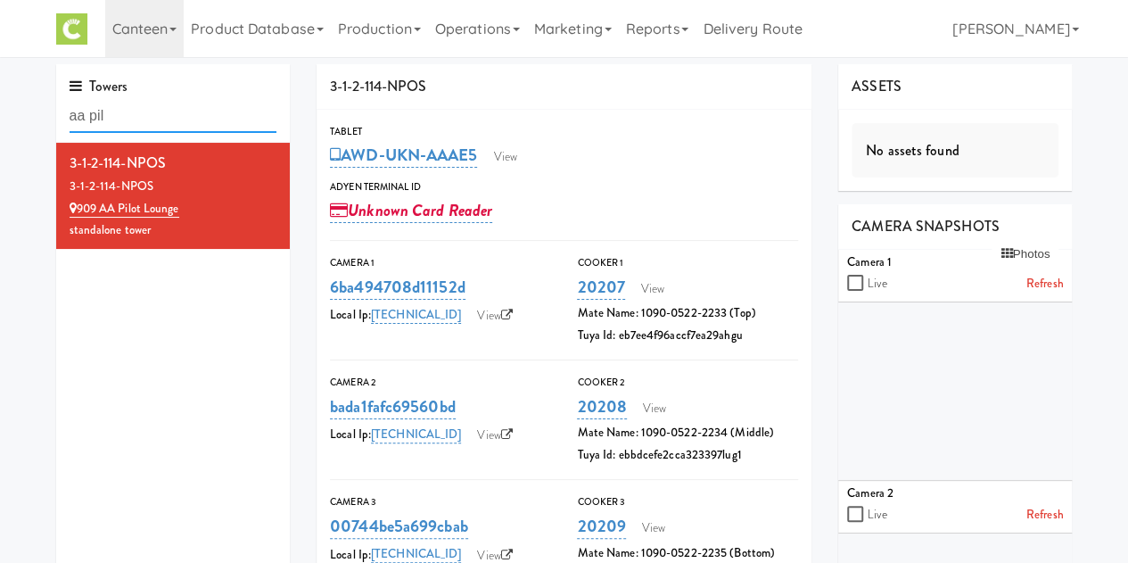
drag, startPoint x: 161, startPoint y: 115, endPoint x: -71, endPoint y: 109, distance: 232.9
click at [0, 109] on html "Okay Okay Select date: previous 2025-Sep next Su Mo Tu We Th Fr Sa 31 1 2 3 4 5…" at bounding box center [564, 281] width 1128 height 563
click at [193, 128] on input "aa pil" at bounding box center [174, 116] width 208 height 33
type input "a"
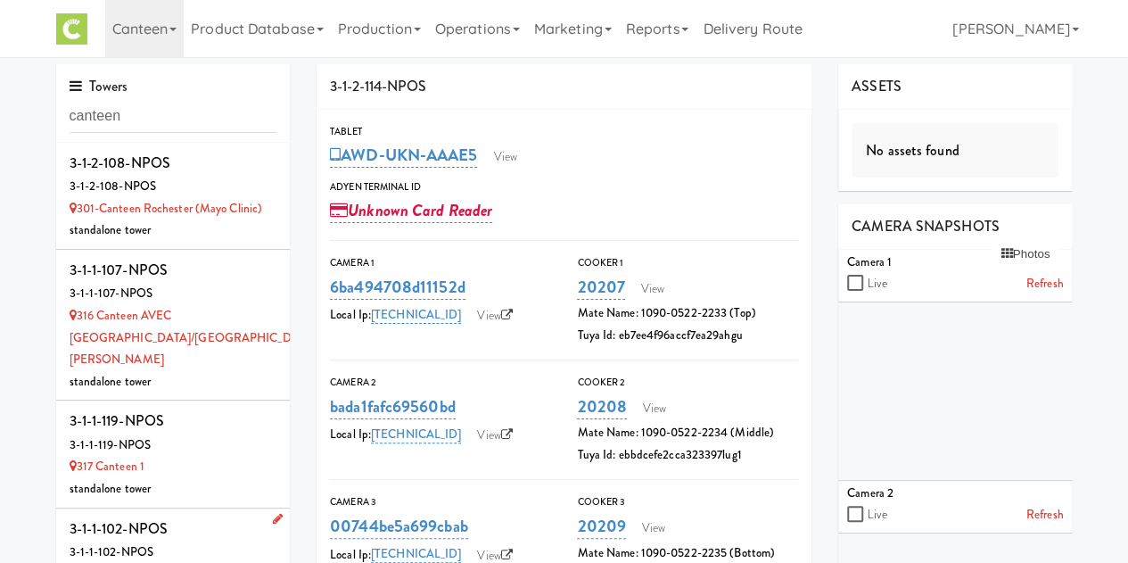
click at [219, 516] on div "3-1-1-102-NPOS" at bounding box center [174, 529] width 208 height 27
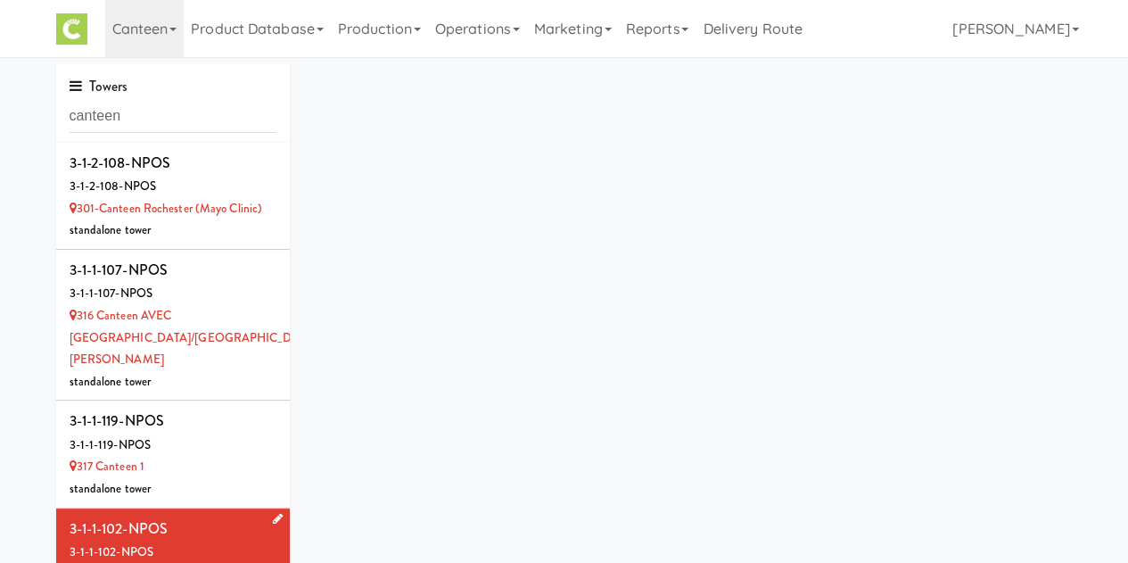
scroll to position [128, 0]
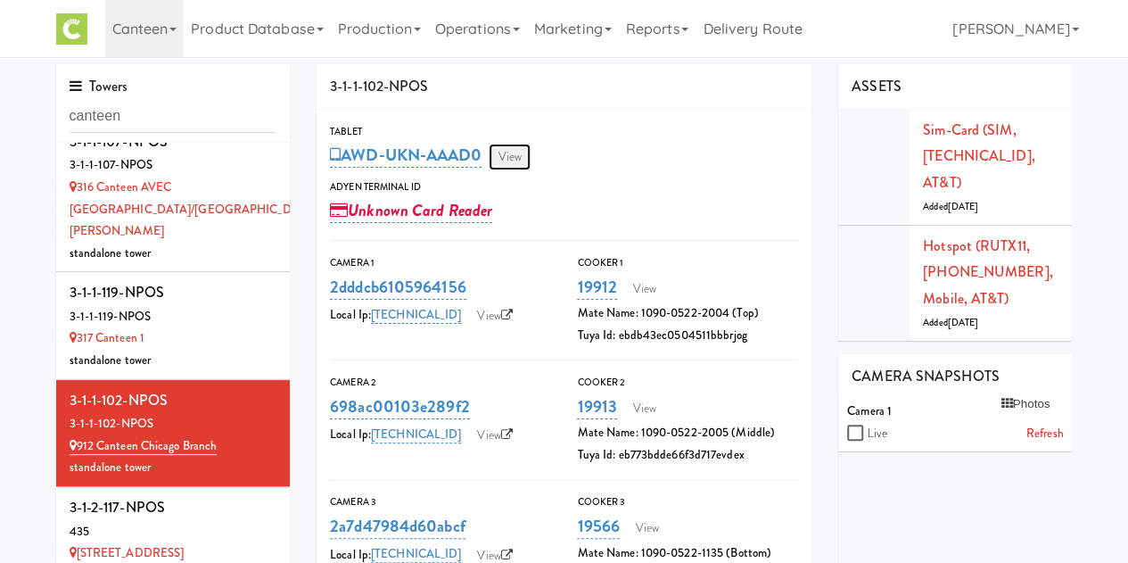
click at [513, 154] on link "View" at bounding box center [509, 157] width 41 height 27
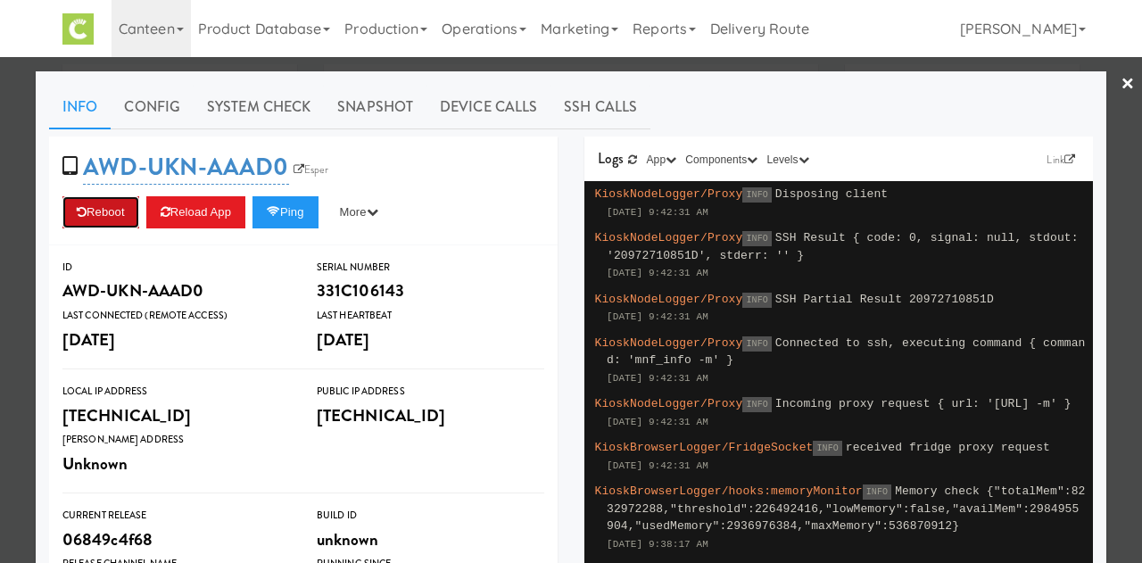
click at [100, 206] on button "Reboot" at bounding box center [100, 212] width 77 height 32
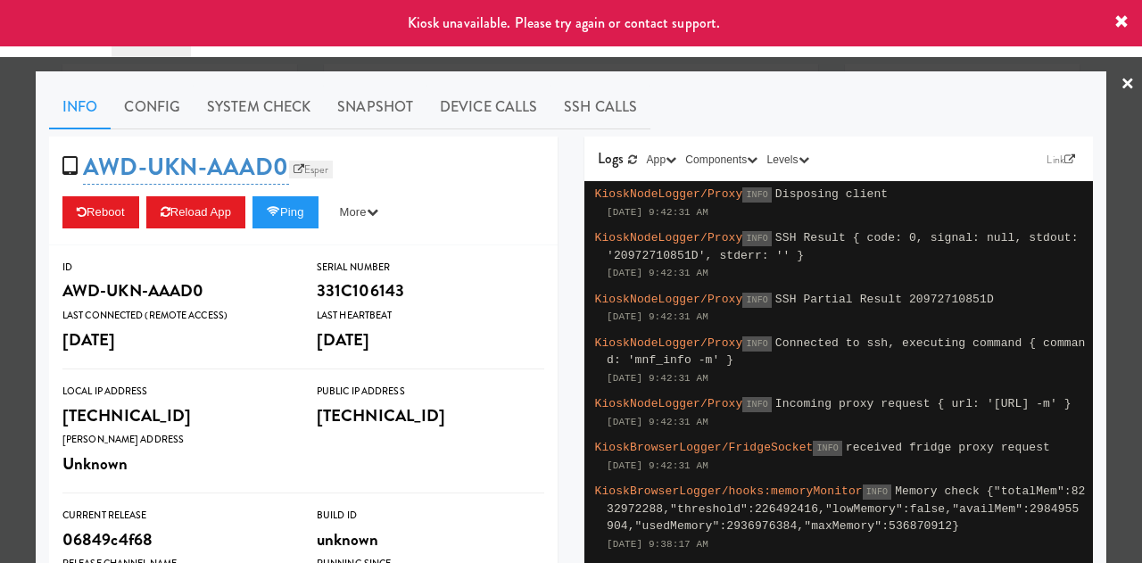
click at [317, 169] on link "Esper" at bounding box center [311, 170] width 45 height 18
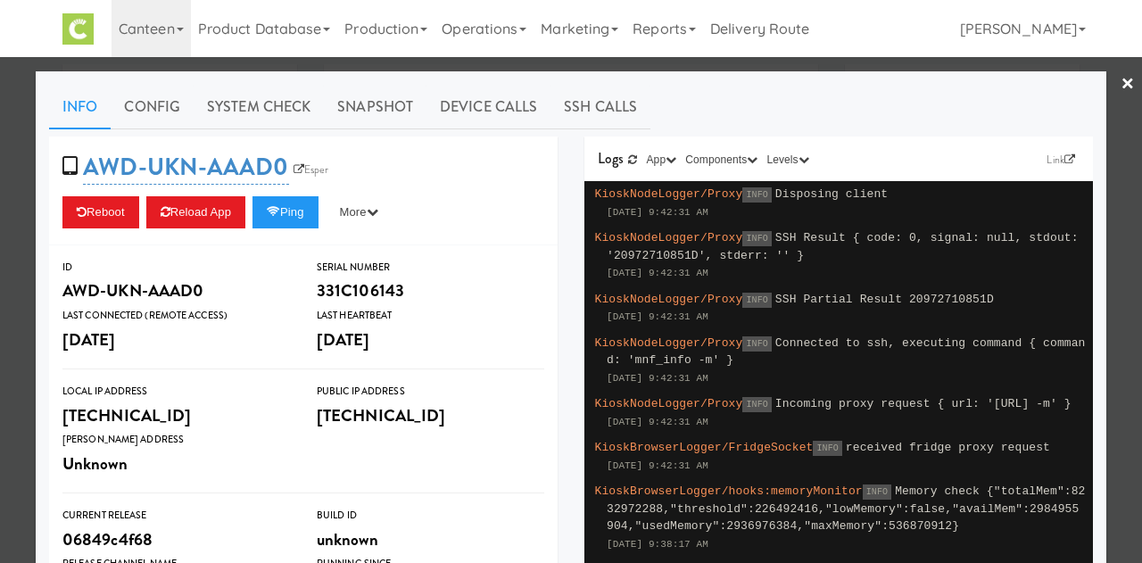
click at [1120, 76] on link "×" at bounding box center [1127, 84] width 14 height 55
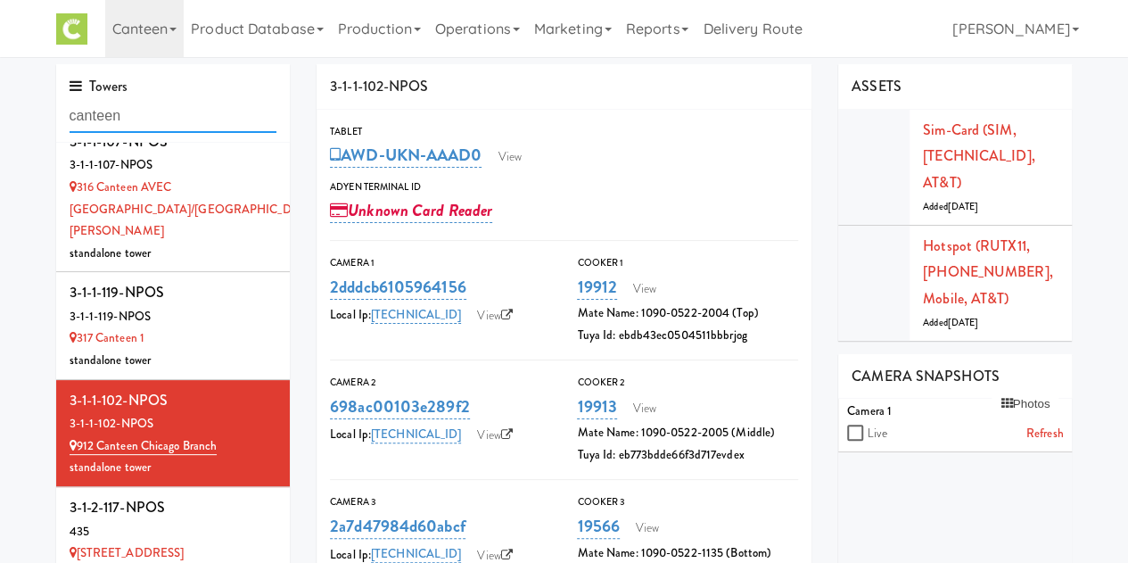
drag, startPoint x: 214, startPoint y: 119, endPoint x: -64, endPoint y: 135, distance: 278.8
click at [0, 135] on html "Okay Okay Select date: previous 2025-Sep next Su Mo Tu We Th Fr Sa 31 1 2 3 4 5…" at bounding box center [564, 281] width 1128 height 563
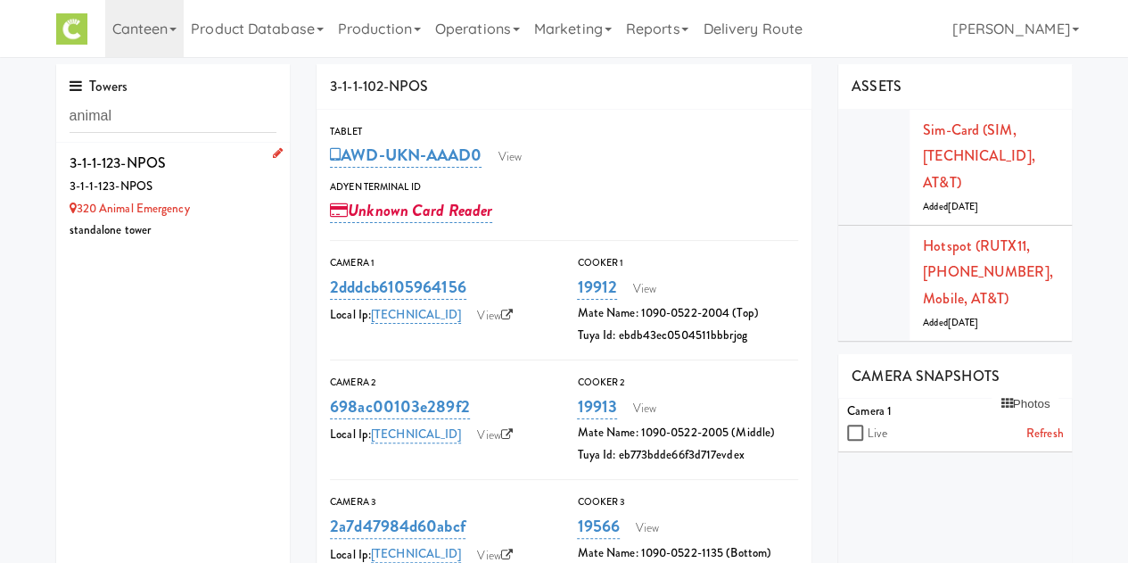
click at [216, 176] on div "3-1-1-123-NPOS" at bounding box center [174, 187] width 208 height 22
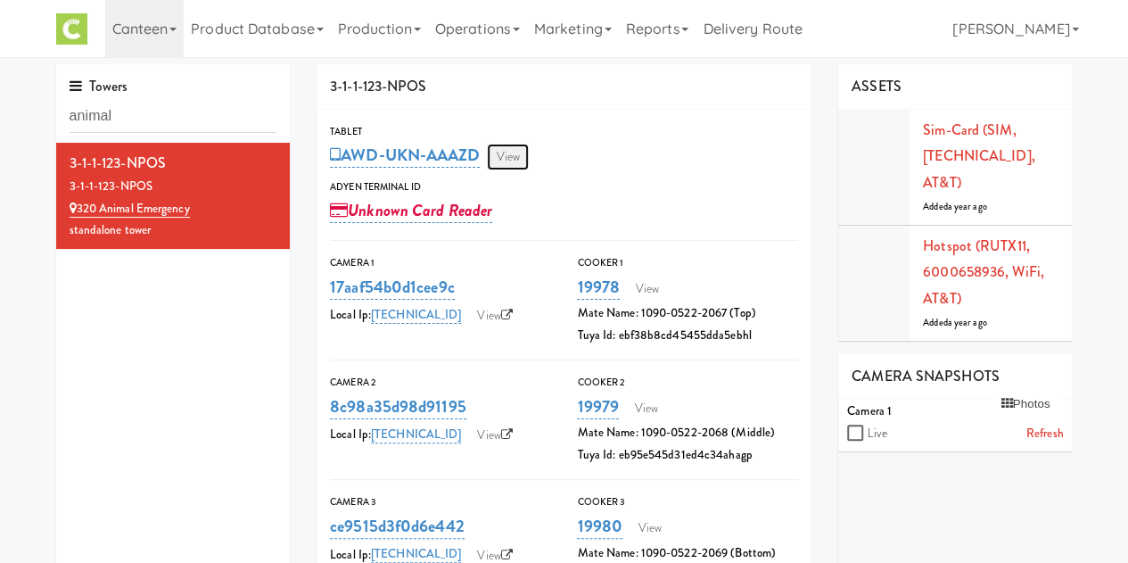
click at [510, 152] on link "View" at bounding box center [507, 157] width 41 height 27
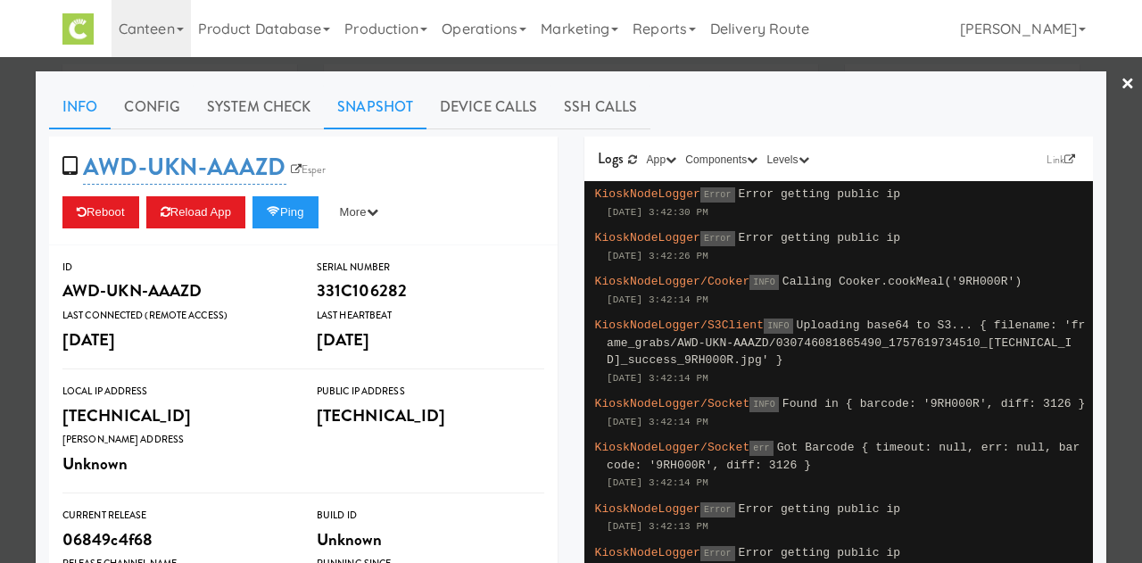
click at [370, 127] on link "Snapshot" at bounding box center [375, 107] width 103 height 45
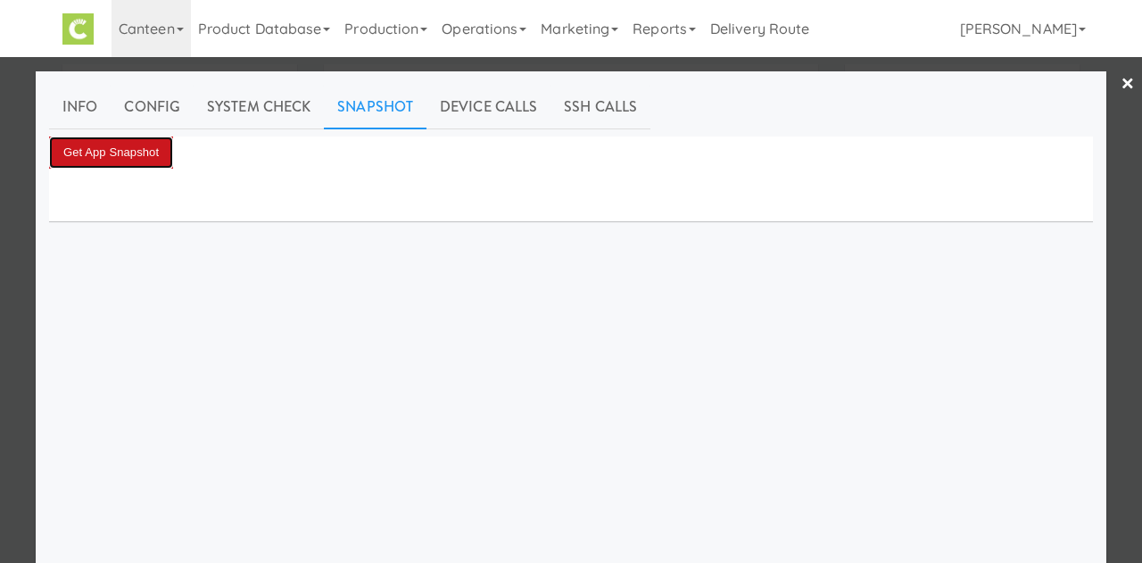
click at [130, 148] on button "Get App Snapshot" at bounding box center [111, 152] width 124 height 32
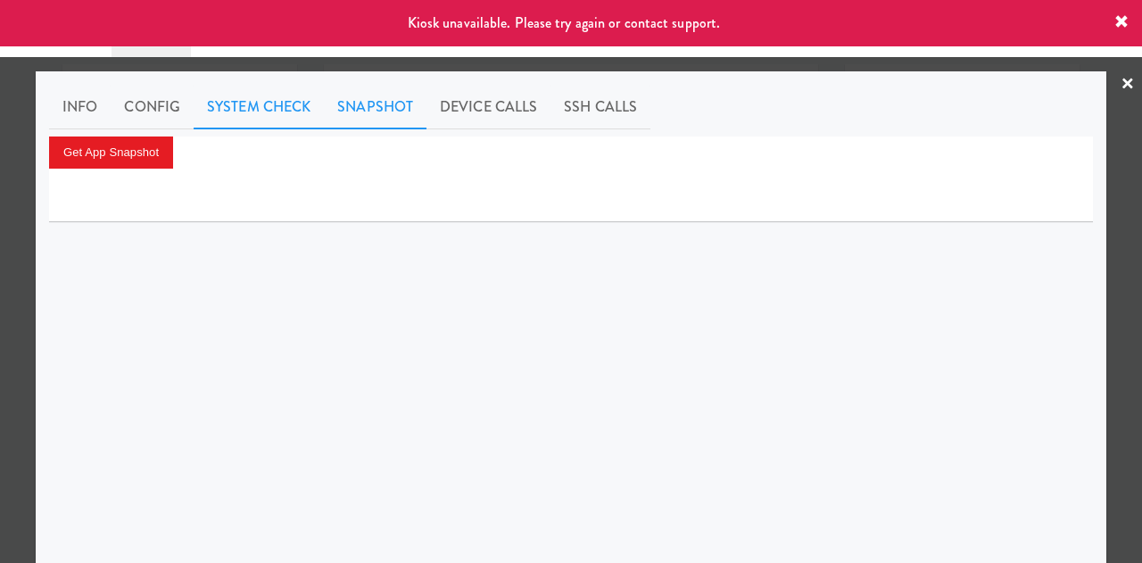
click at [278, 123] on link "System Check" at bounding box center [259, 107] width 130 height 45
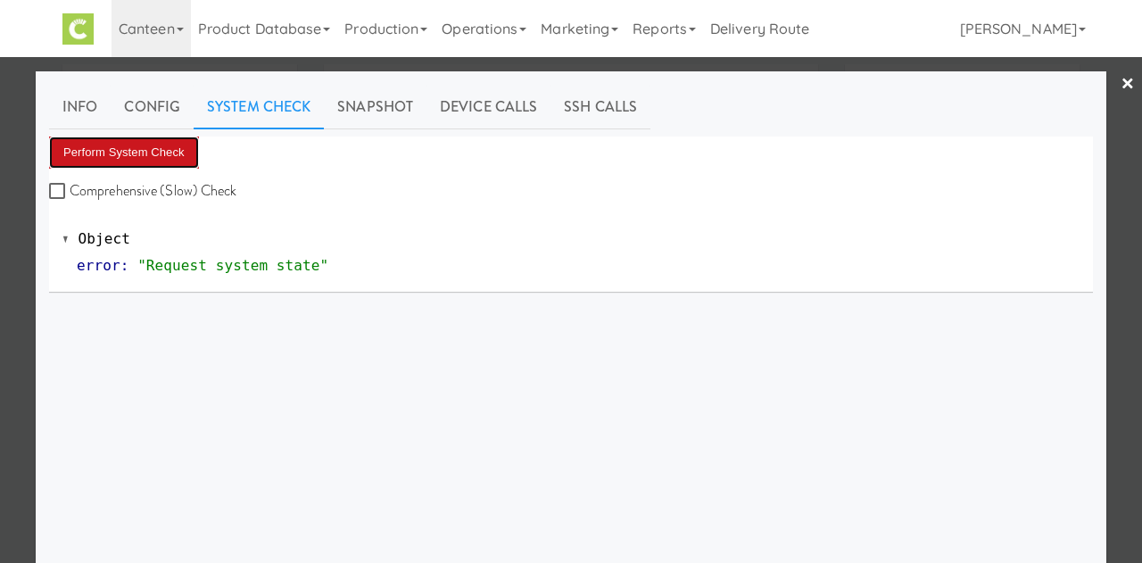
click at [136, 161] on button "Perform System Check" at bounding box center [124, 152] width 150 height 32
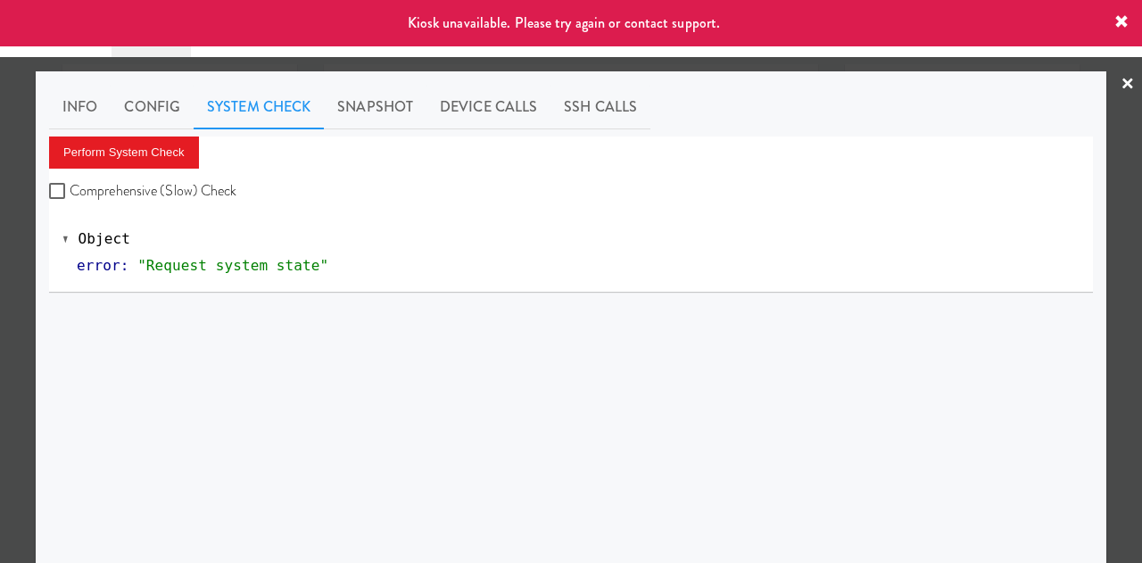
click at [1120, 83] on link "×" at bounding box center [1127, 84] width 14 height 55
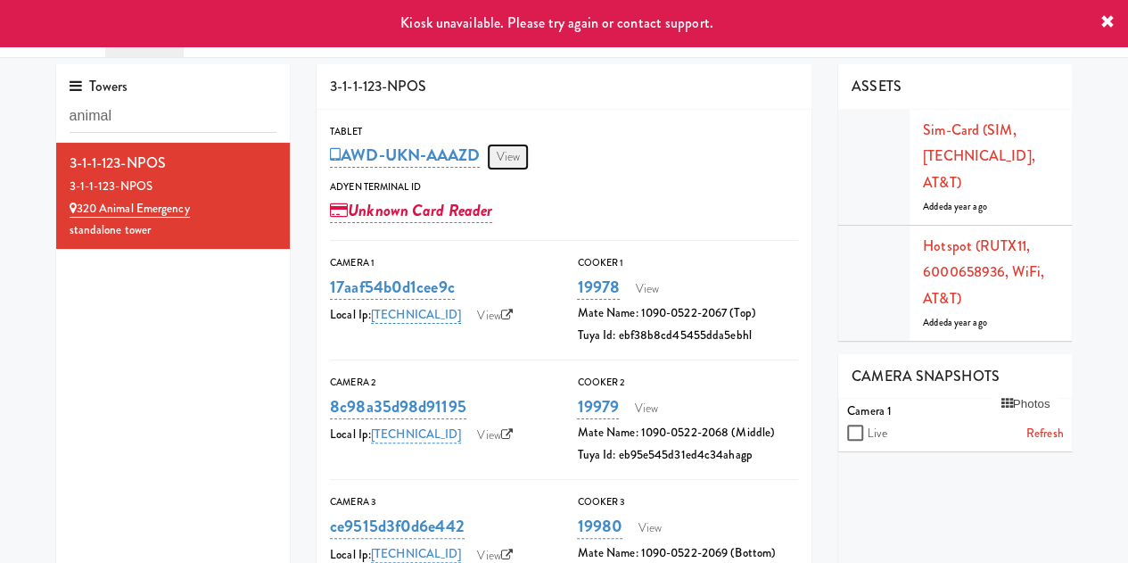
click at [508, 162] on link "View" at bounding box center [507, 157] width 41 height 27
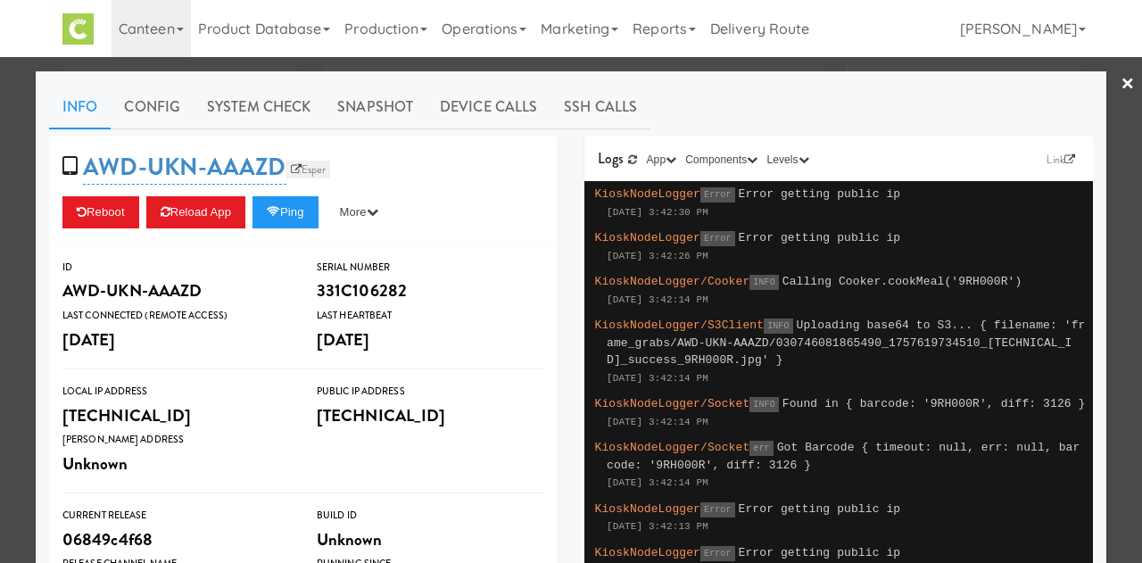
click at [310, 170] on link "Esper" at bounding box center [308, 170] width 45 height 18
click at [385, 108] on link "Snapshot" at bounding box center [375, 107] width 103 height 45
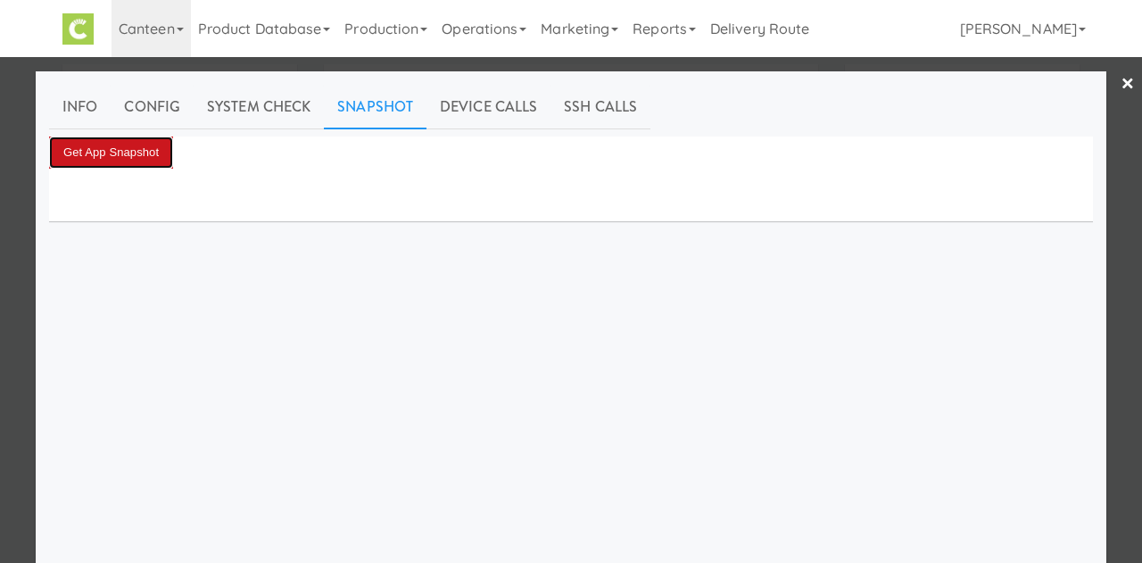
click at [127, 160] on button "Get App Snapshot" at bounding box center [111, 152] width 124 height 32
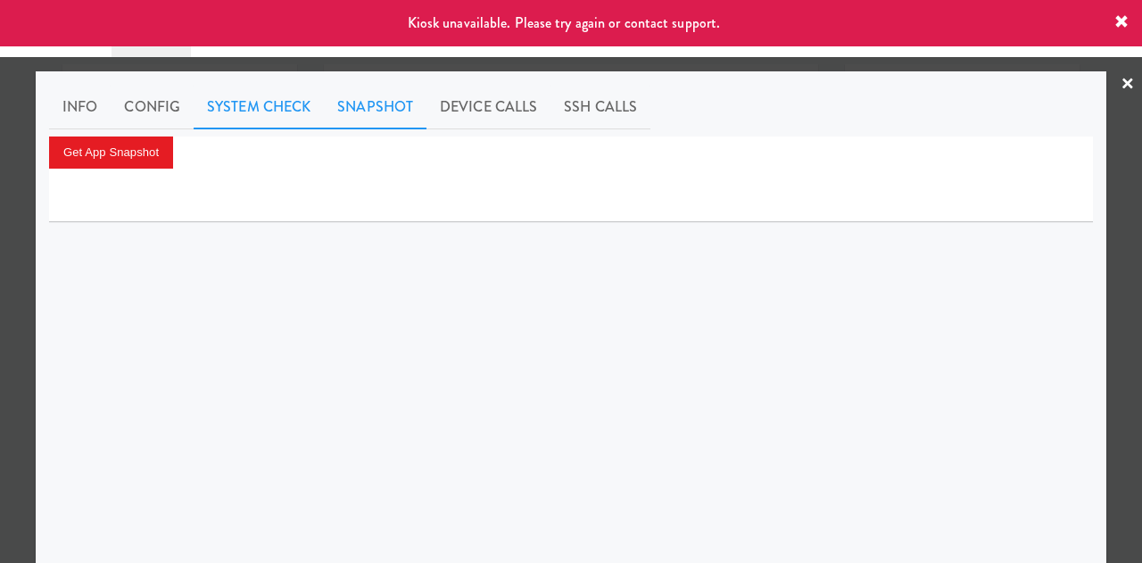
click at [253, 99] on link "System Check" at bounding box center [259, 107] width 130 height 45
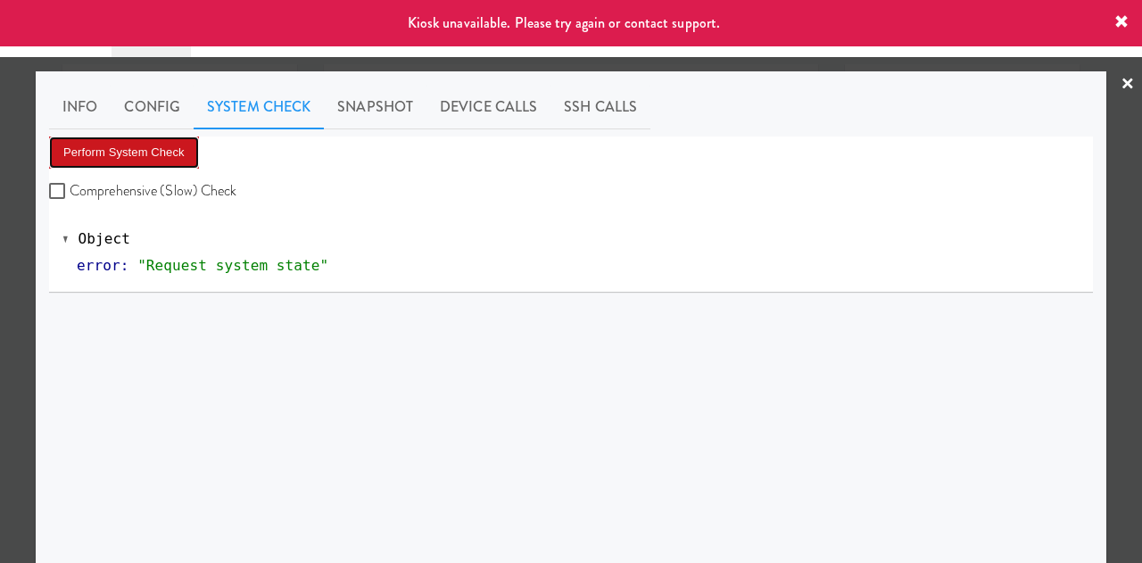
click at [99, 161] on button "Perform System Check" at bounding box center [124, 152] width 150 height 32
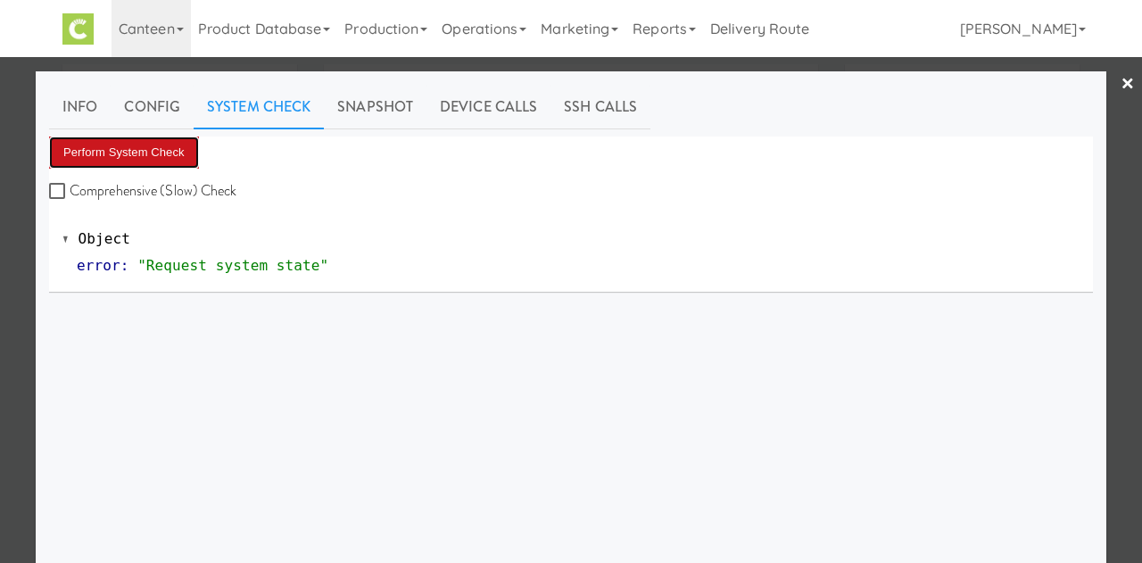
click at [121, 149] on button "Perform System Check" at bounding box center [124, 152] width 150 height 32
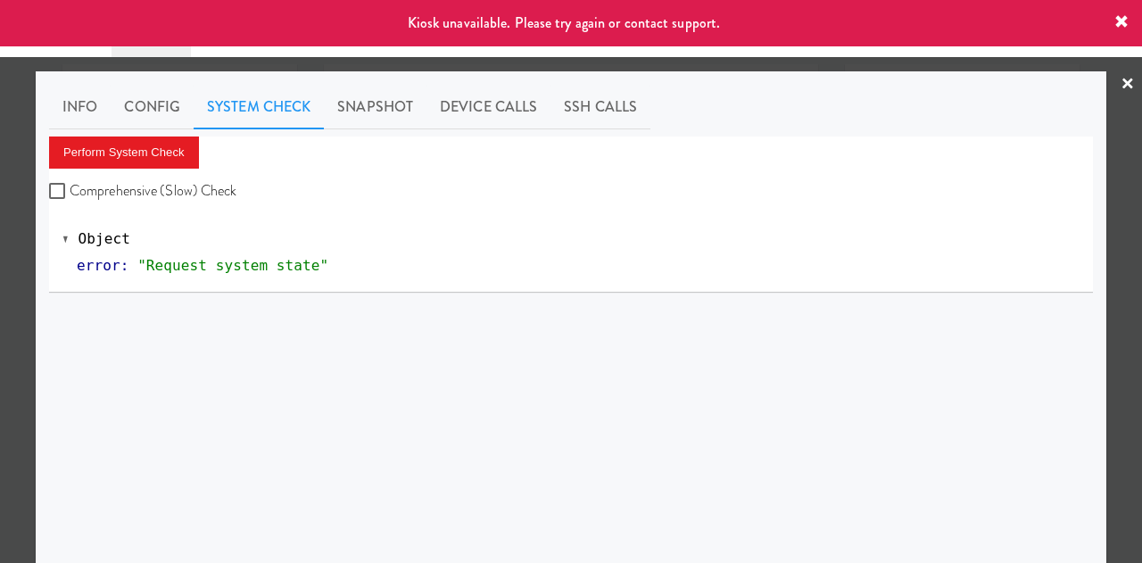
click at [1120, 92] on link "×" at bounding box center [1127, 84] width 14 height 55
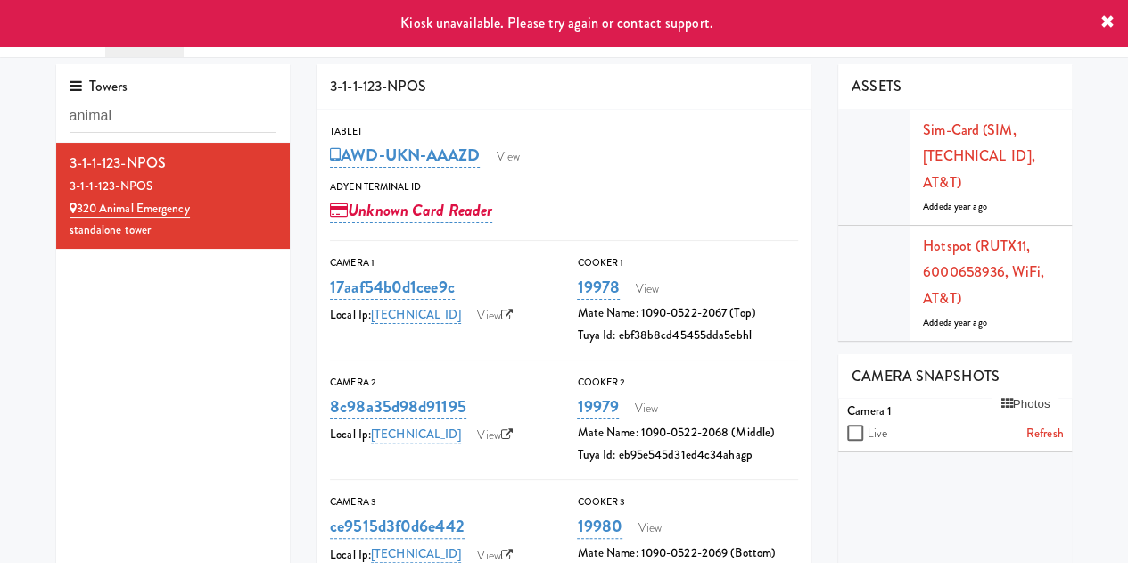
click at [1102, 28] on icon at bounding box center [1108, 22] width 14 height 14
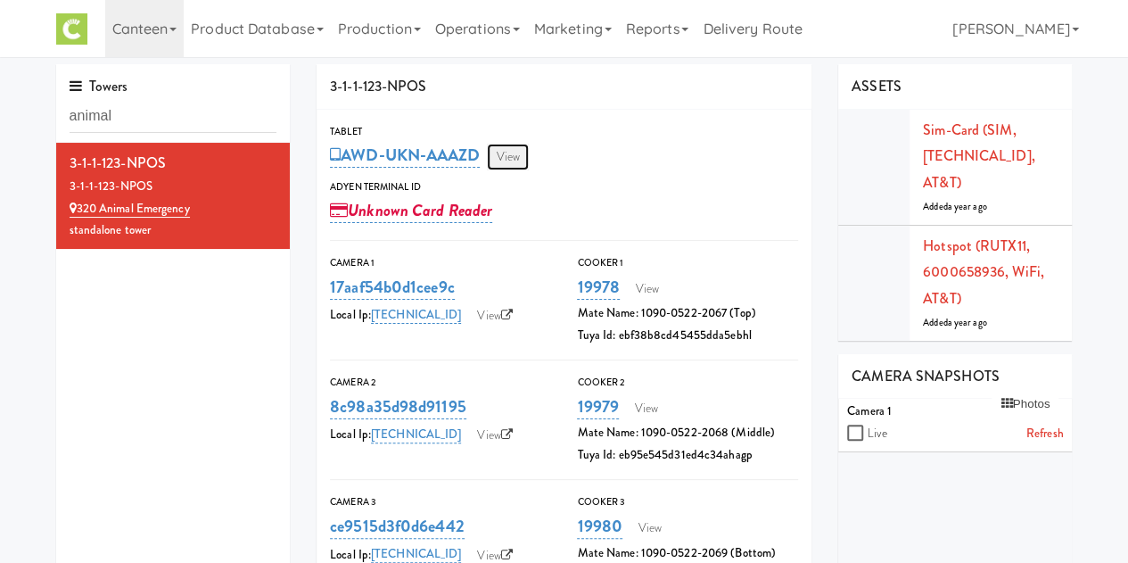
click at [516, 156] on link "View" at bounding box center [507, 157] width 41 height 27
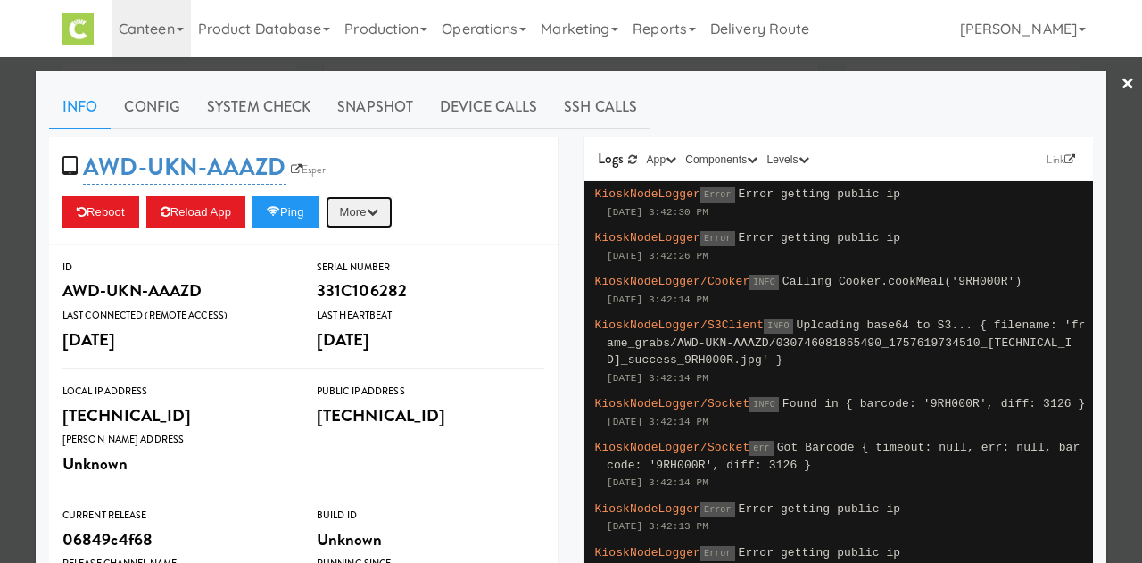
click at [378, 211] on icon "button" at bounding box center [373, 212] width 12 height 12
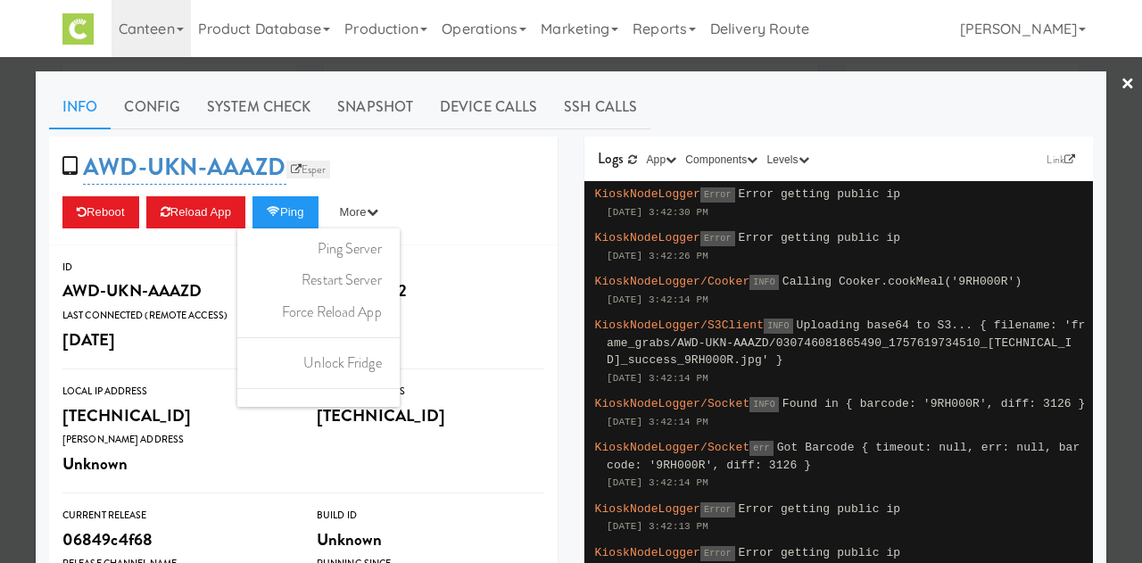
click at [294, 174] on link "Esper" at bounding box center [308, 170] width 45 height 18
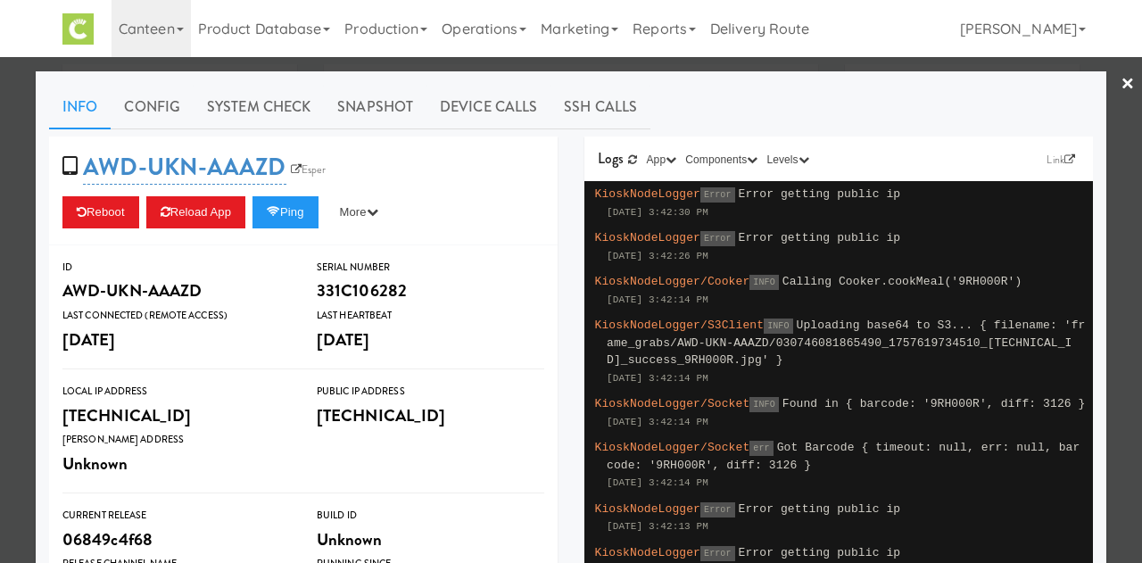
click at [392, 233] on div "AWD-UKN-AAAZD Esper Reboot Reload App Ping More Ping Server Restart Server Forc…" at bounding box center [303, 190] width 508 height 109
click at [376, 202] on button "More" at bounding box center [359, 212] width 67 height 32
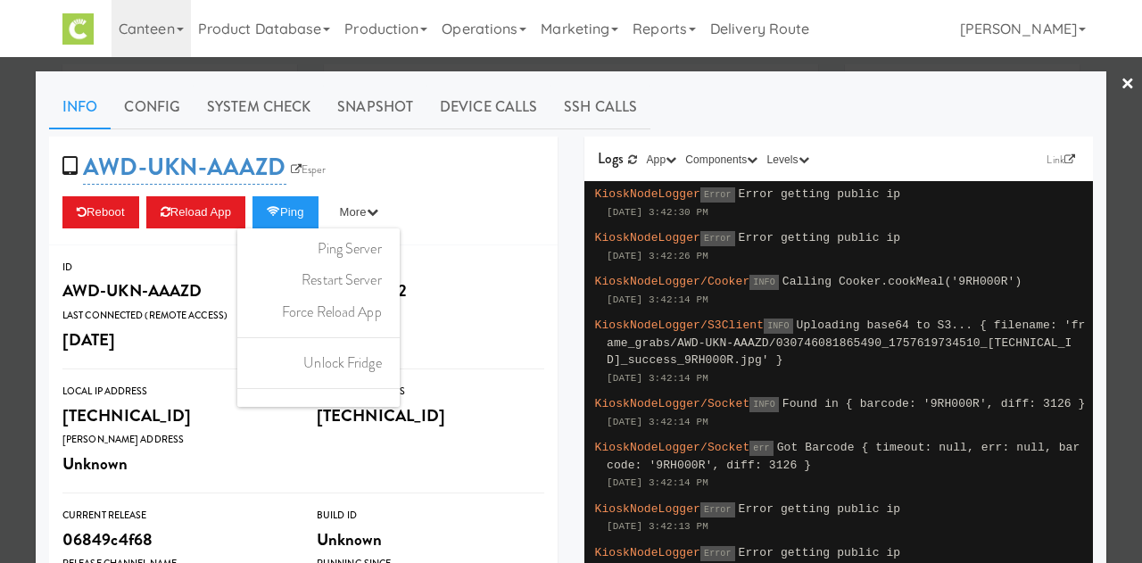
click at [1122, 82] on div at bounding box center [571, 281] width 1142 height 563
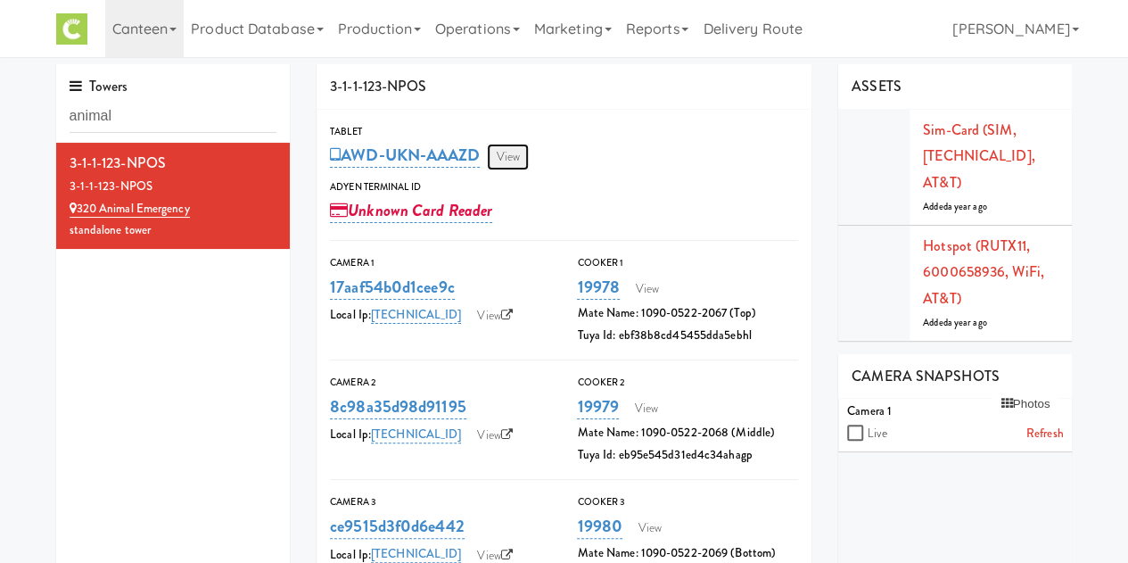
click at [516, 158] on link "View" at bounding box center [507, 157] width 41 height 27
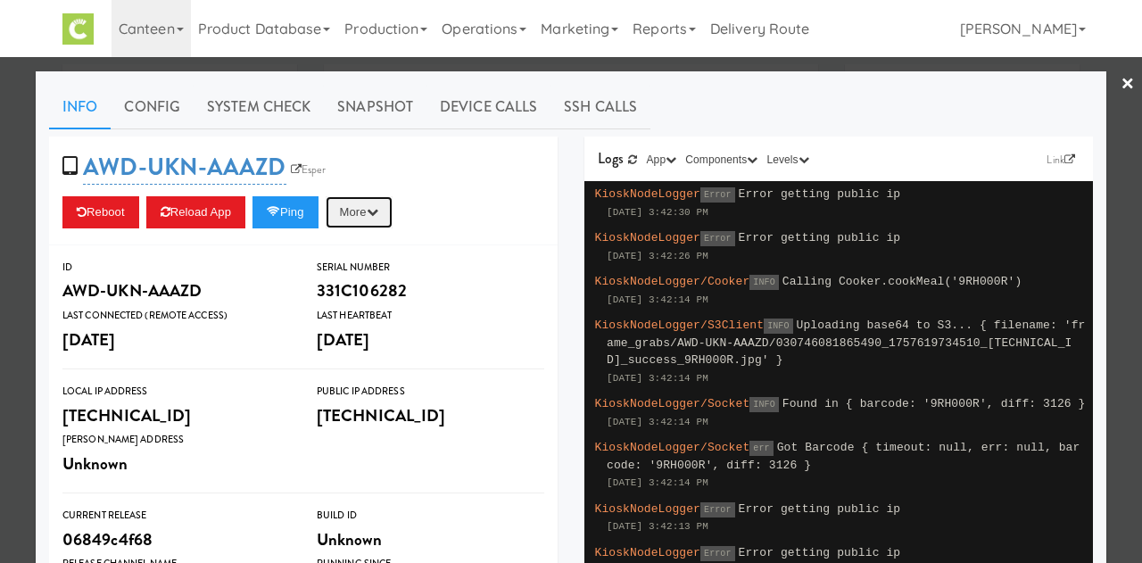
click at [367, 219] on button "More" at bounding box center [359, 212] width 67 height 32
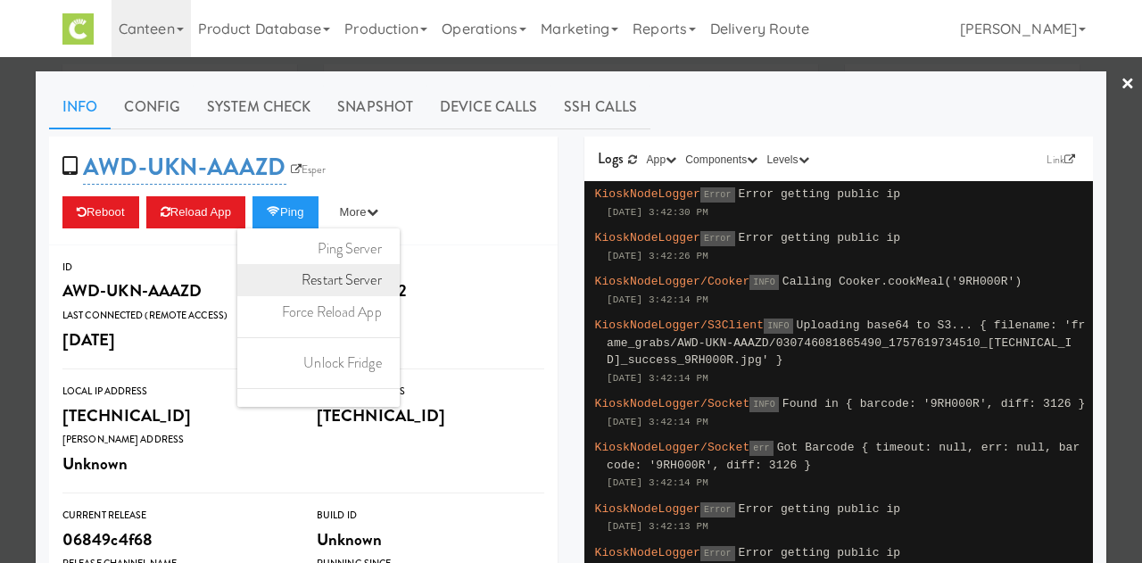
click at [334, 286] on link "Restart Server" at bounding box center [318, 280] width 162 height 32
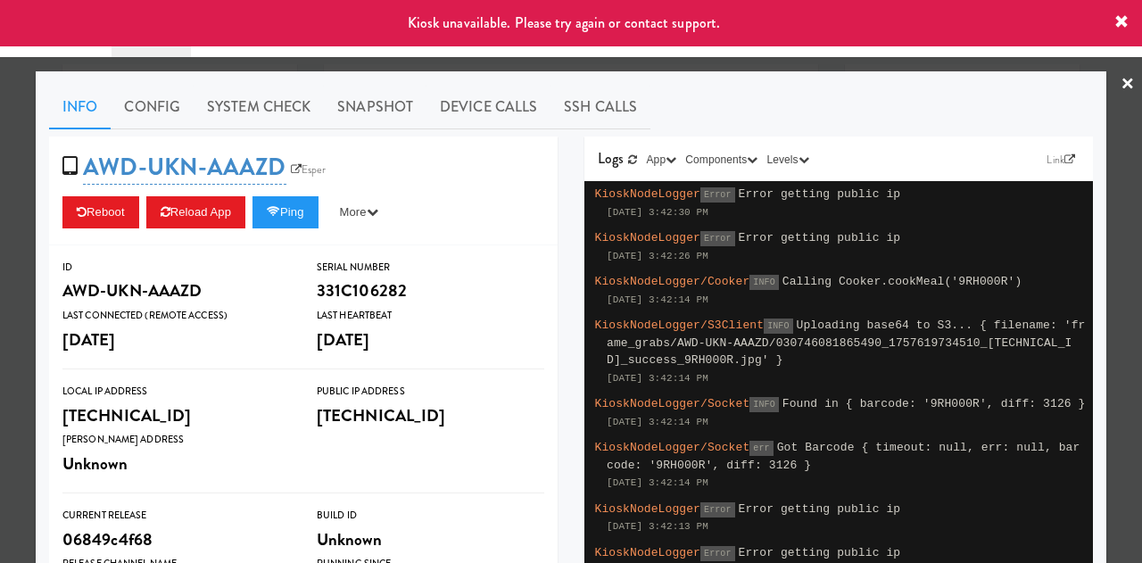
click at [1120, 83] on link "×" at bounding box center [1127, 84] width 14 height 55
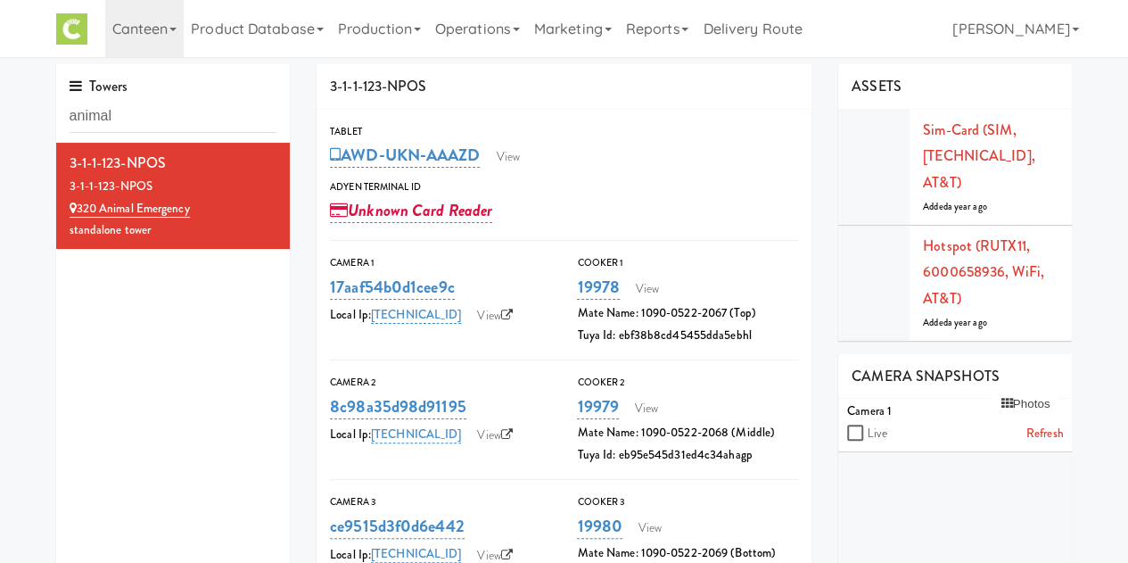
click at [1107, 15] on nav "Toggle navigation Canteen 325 Vending [URL][DOMAIN_NAME] 901 Smrt Mrkt [URL][DO…" at bounding box center [564, 28] width 1128 height 57
click at [371, 40] on link "Production" at bounding box center [379, 28] width 97 height 57
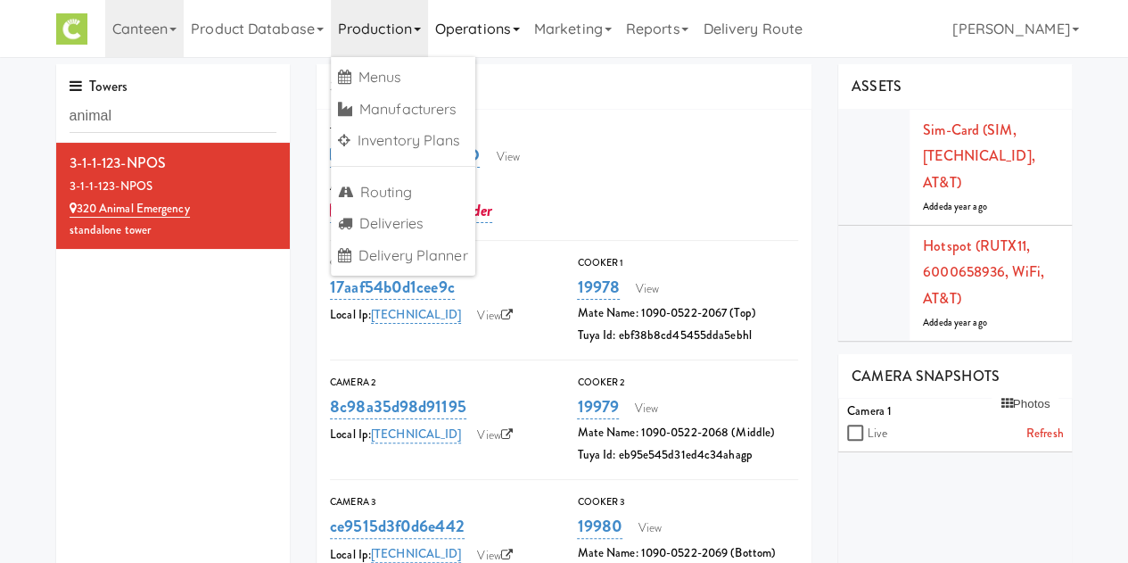
click at [467, 39] on link "Operations" at bounding box center [477, 28] width 99 height 57
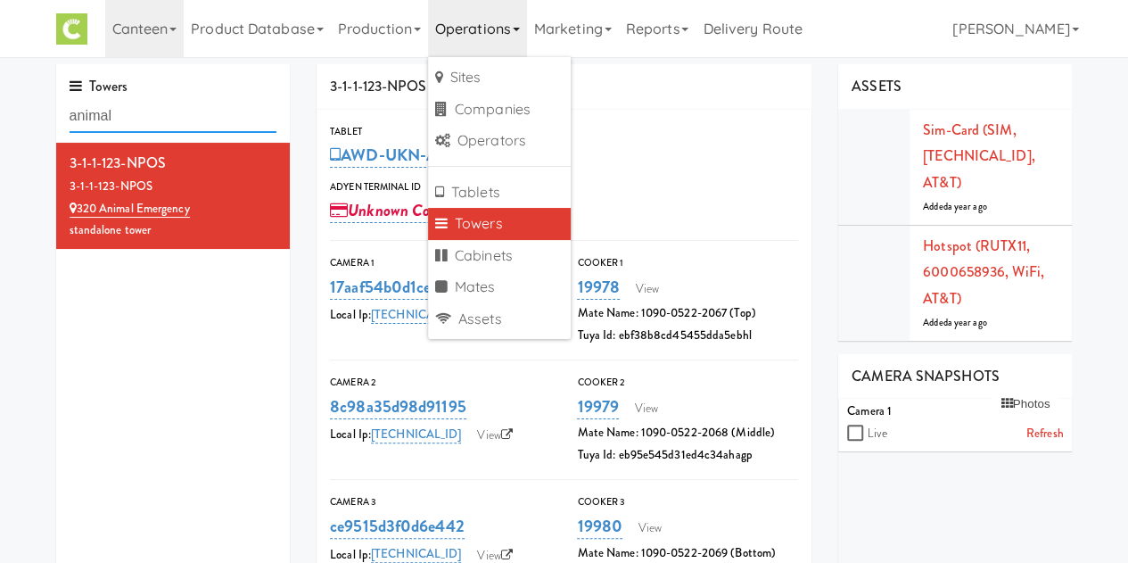
drag, startPoint x: 139, startPoint y: 118, endPoint x: -163, endPoint y: 91, distance: 303.6
click at [0, 91] on html "Okay Okay Select date: previous 2025-Sep next Su Mo Tu We Th Fr Sa 31 1 2 3 4 5…" at bounding box center [564, 281] width 1128 height 563
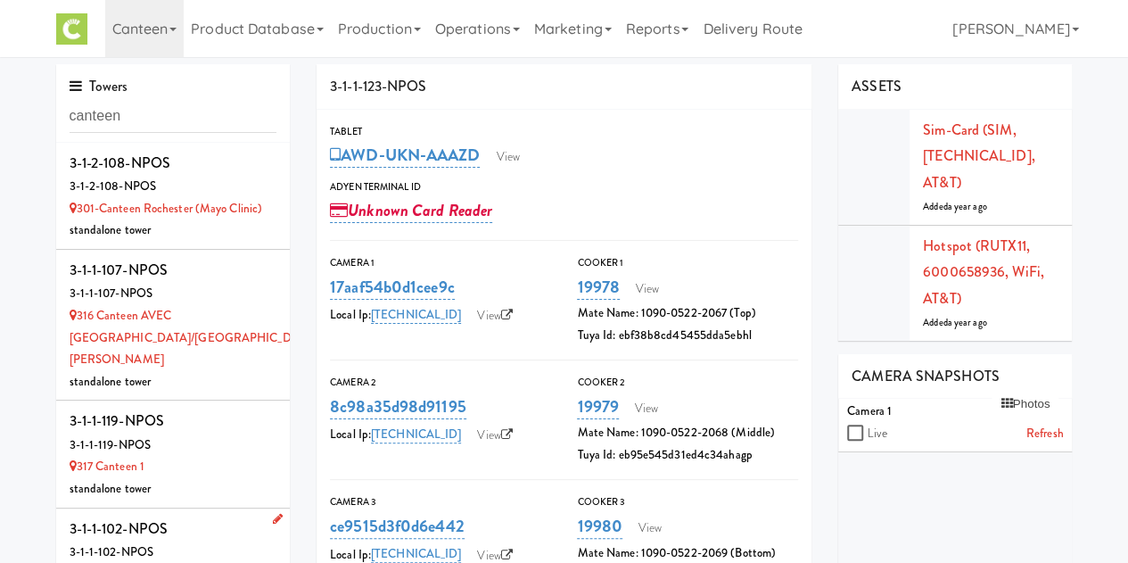
click at [167, 516] on div "3-1-1-102-NPOS" at bounding box center [174, 529] width 208 height 27
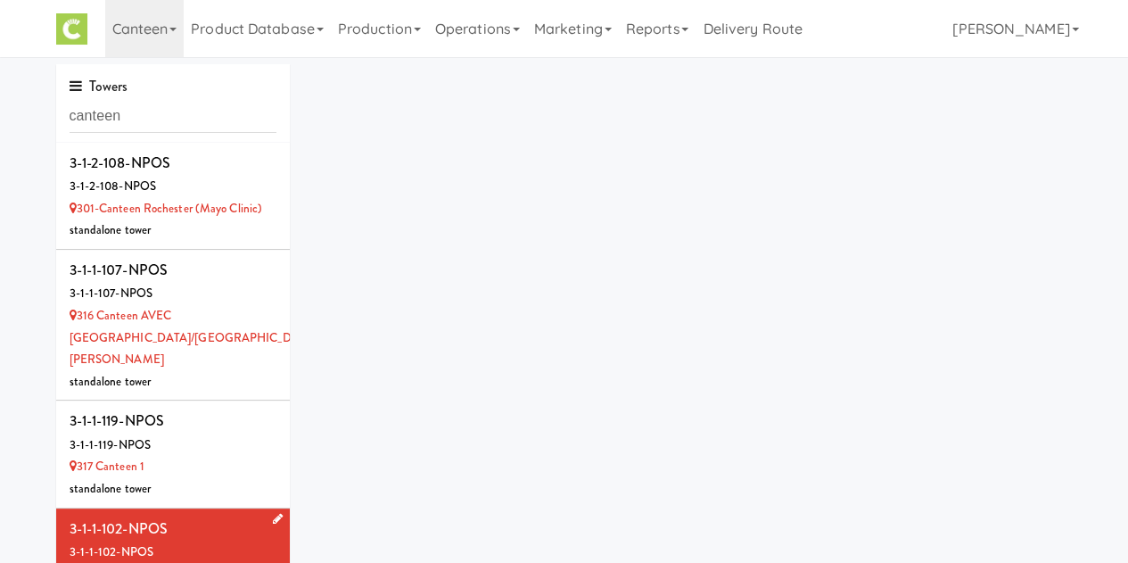
scroll to position [128, 0]
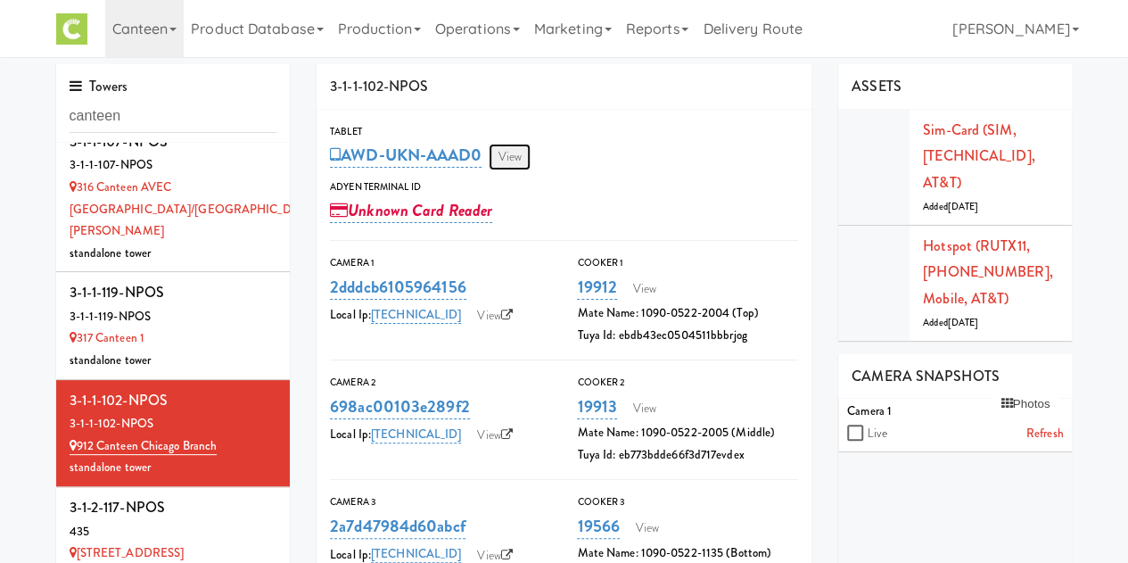
click at [507, 154] on link "View" at bounding box center [509, 157] width 41 height 27
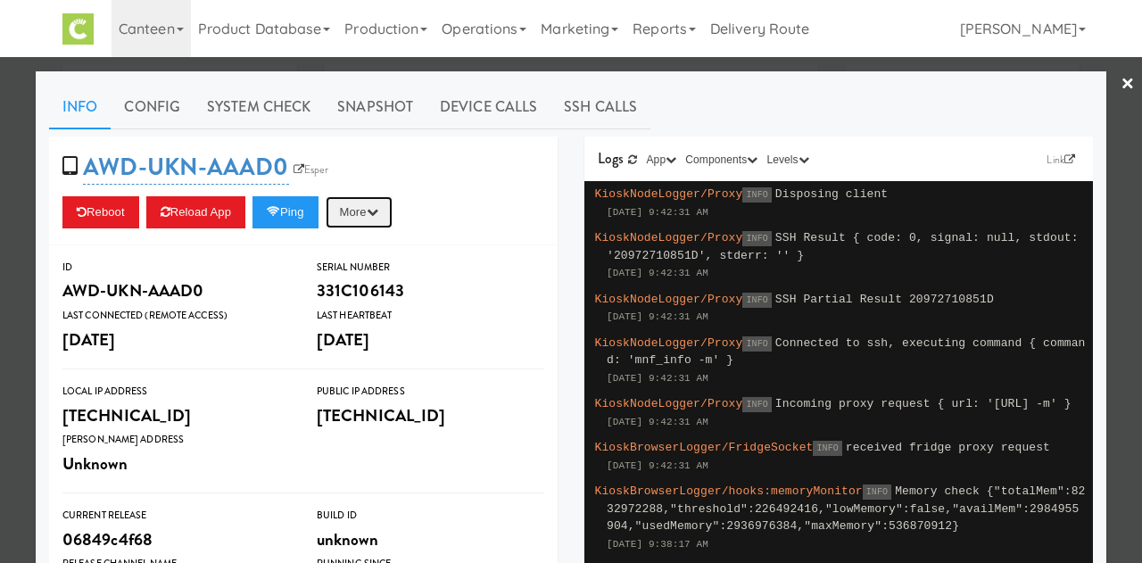
click at [343, 224] on button "More" at bounding box center [359, 212] width 67 height 32
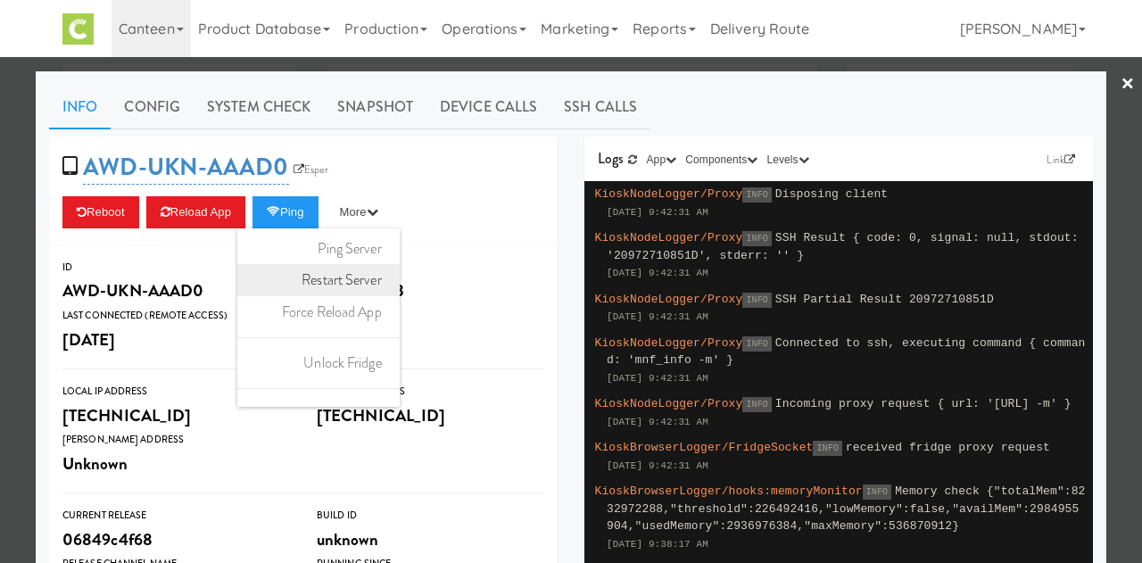
click at [333, 277] on link "Restart Server" at bounding box center [318, 280] width 162 height 32
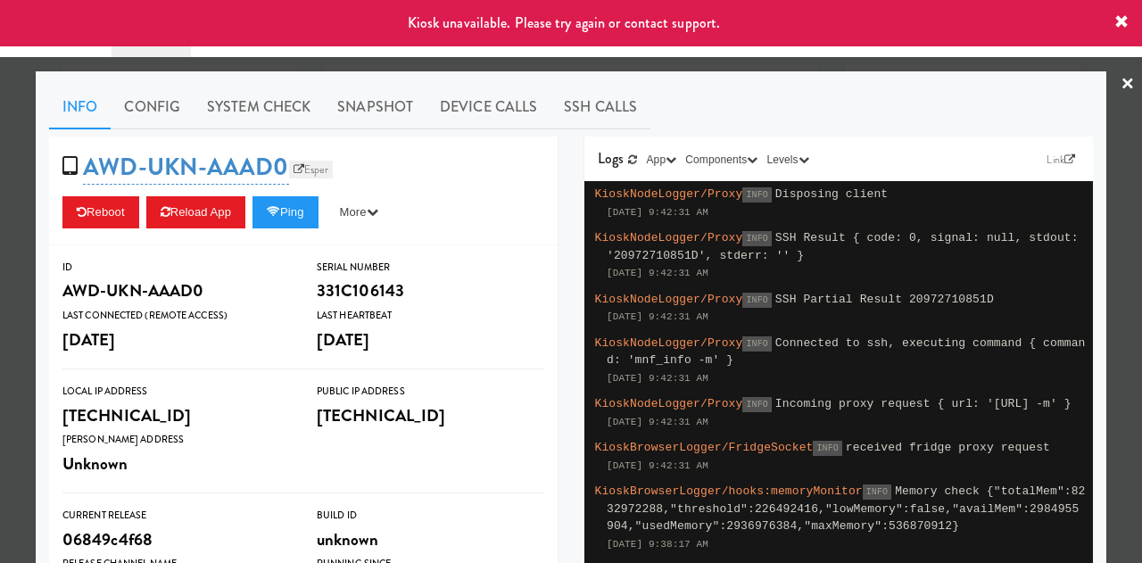
click at [293, 169] on icon at bounding box center [298, 169] width 11 height 11
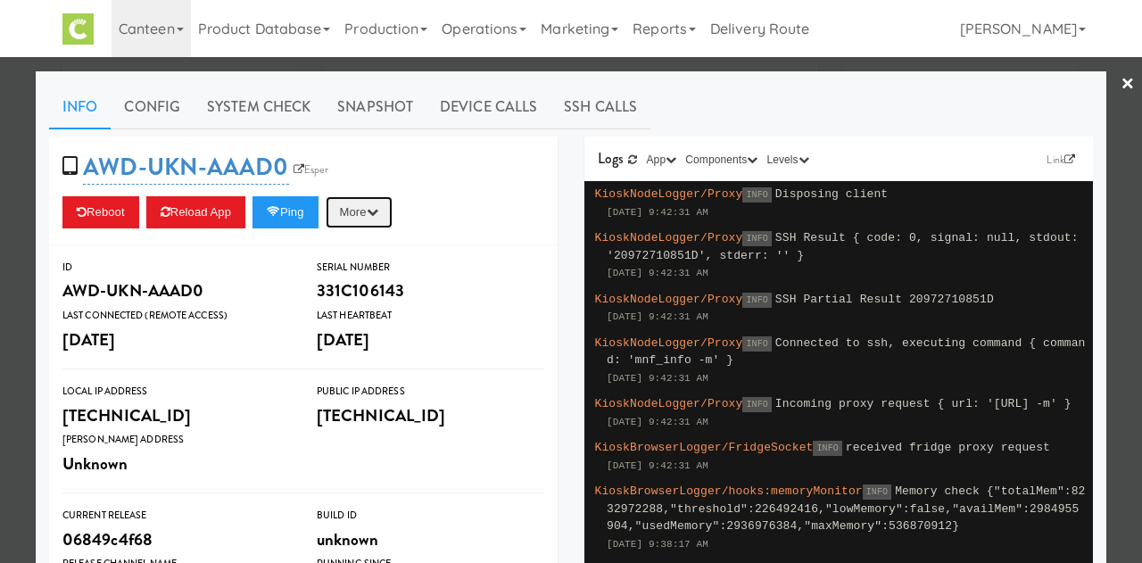
click at [354, 207] on button "More" at bounding box center [359, 212] width 67 height 32
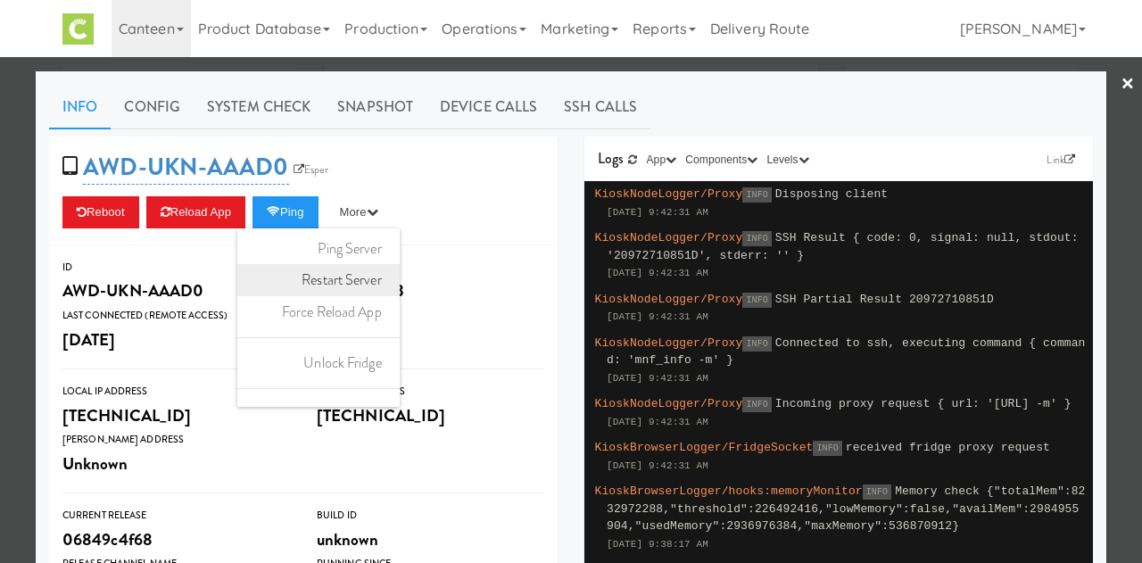
click at [329, 283] on link "Restart Server" at bounding box center [318, 280] width 162 height 32
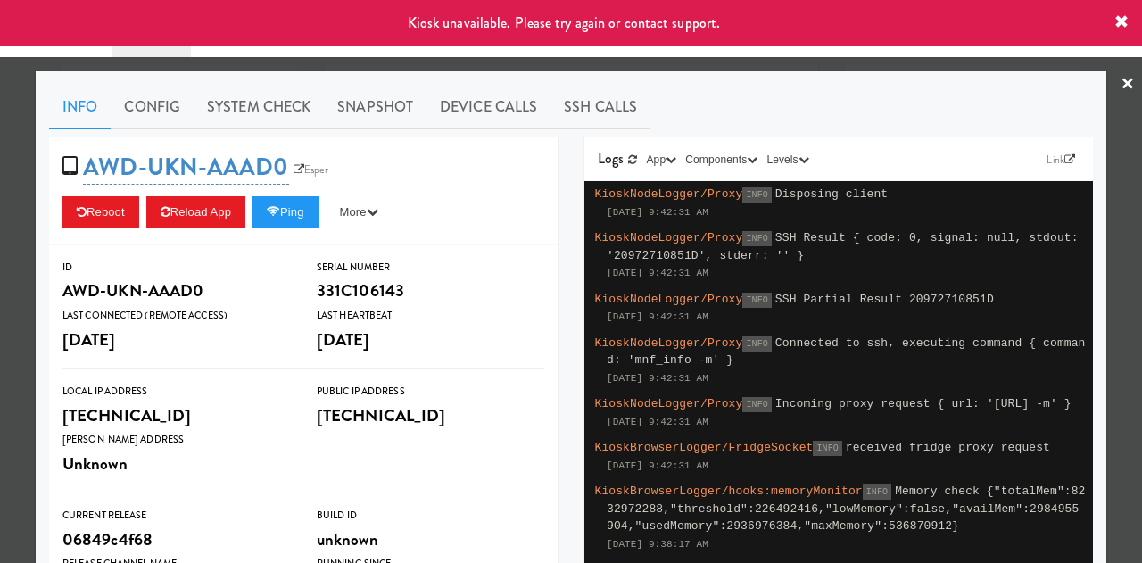
click at [1120, 75] on link "×" at bounding box center [1127, 84] width 14 height 55
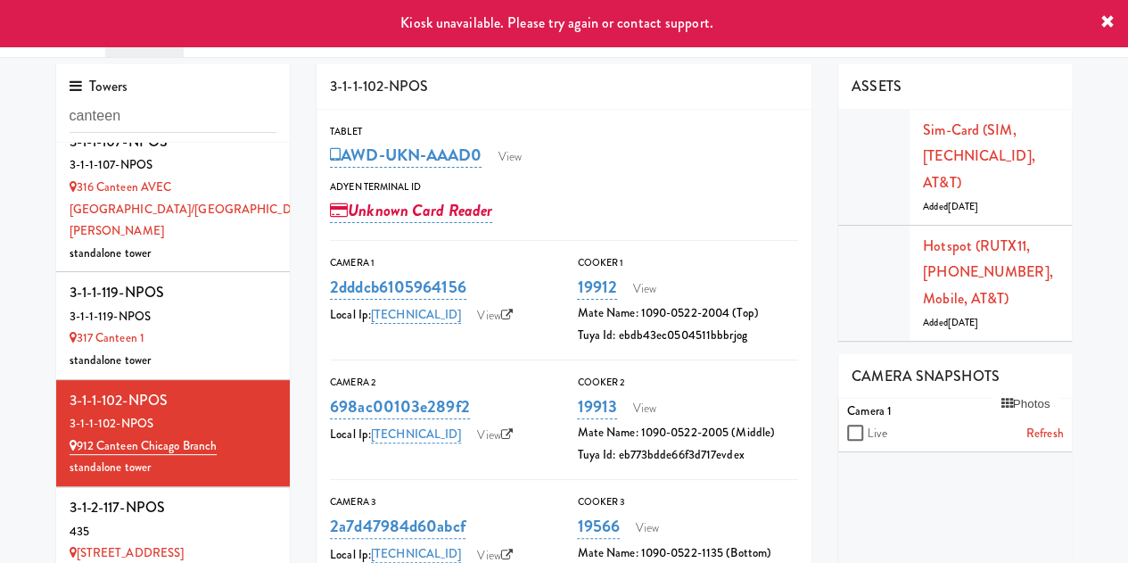
click at [1109, 22] on icon at bounding box center [1108, 22] width 14 height 14
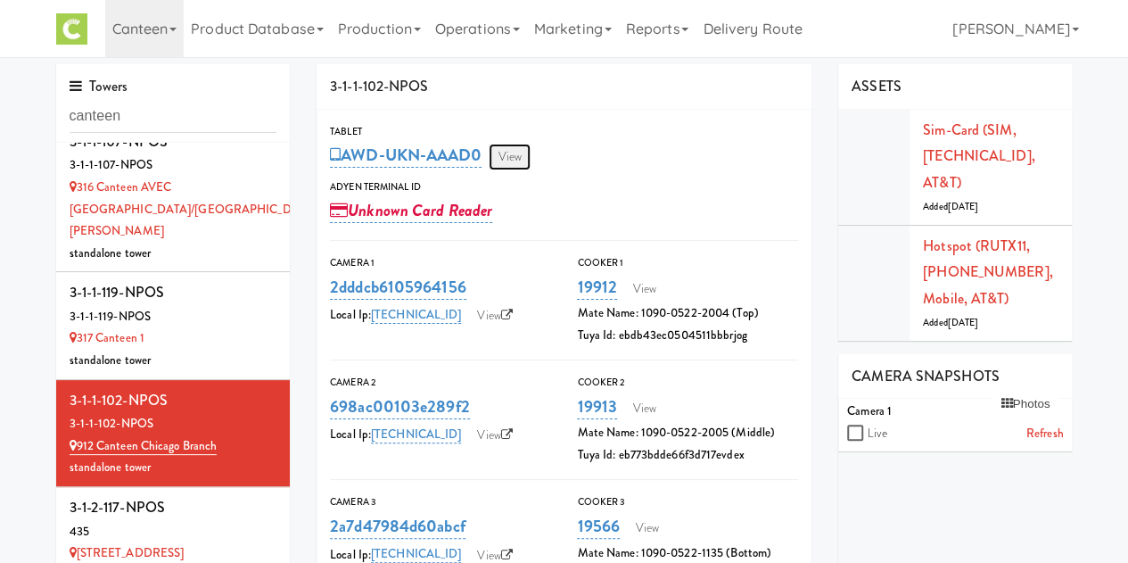
click at [509, 162] on link "View" at bounding box center [509, 157] width 41 height 27
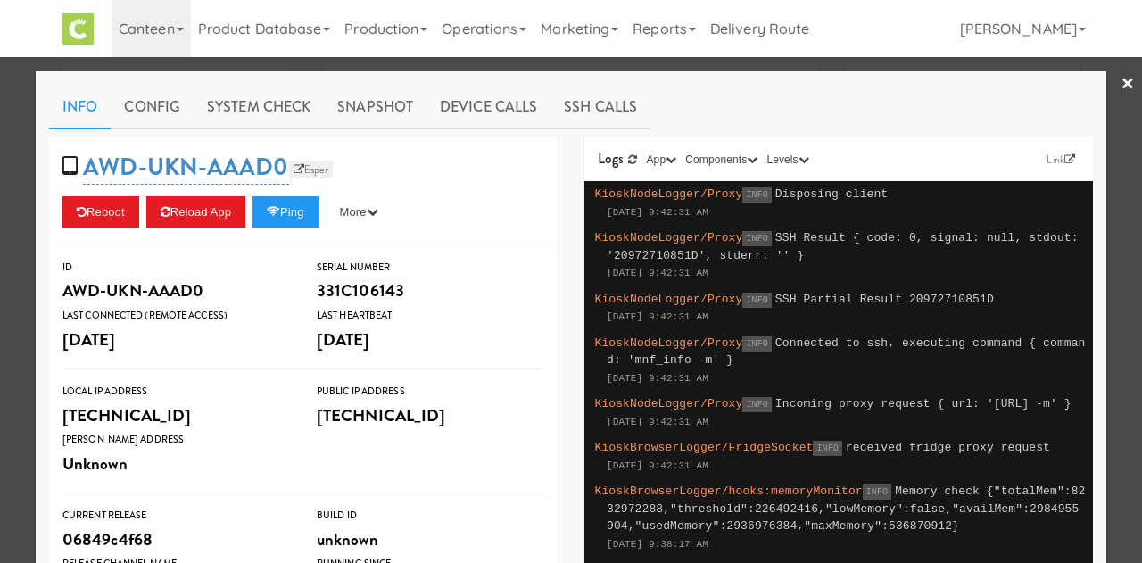
click at [294, 167] on link "Esper" at bounding box center [311, 170] width 45 height 18
click at [330, 217] on button "More" at bounding box center [359, 212] width 67 height 32
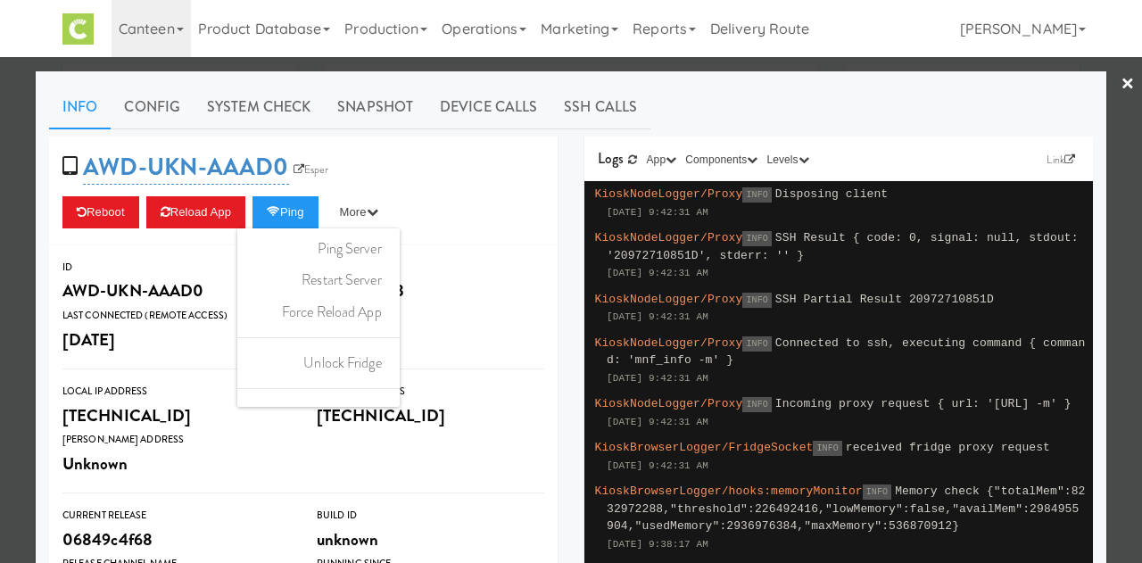
click at [1120, 87] on link "×" at bounding box center [1127, 84] width 14 height 55
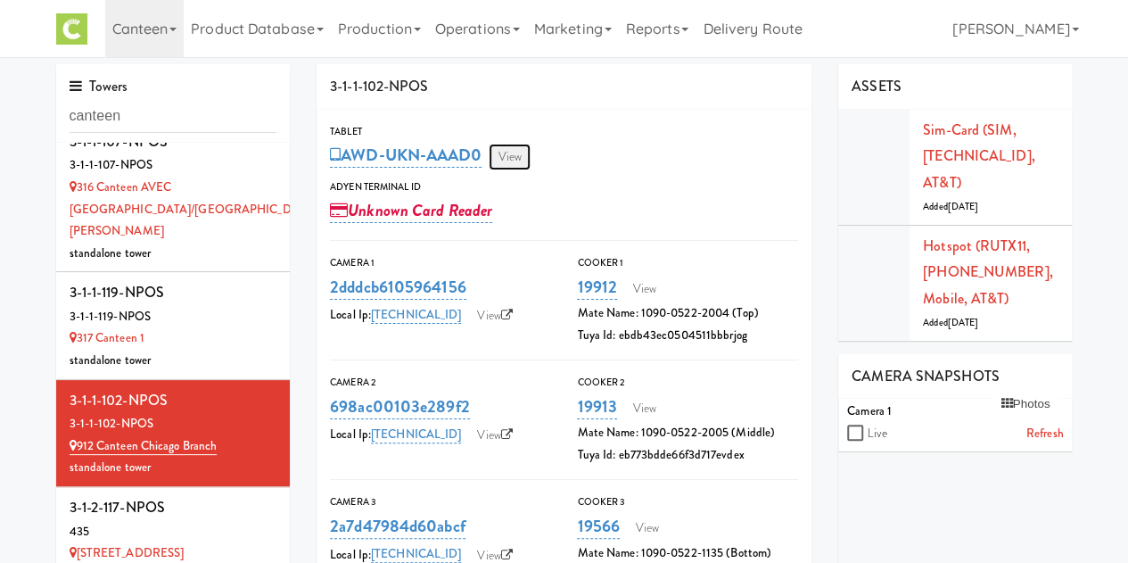
click at [512, 159] on link "View" at bounding box center [509, 157] width 41 height 27
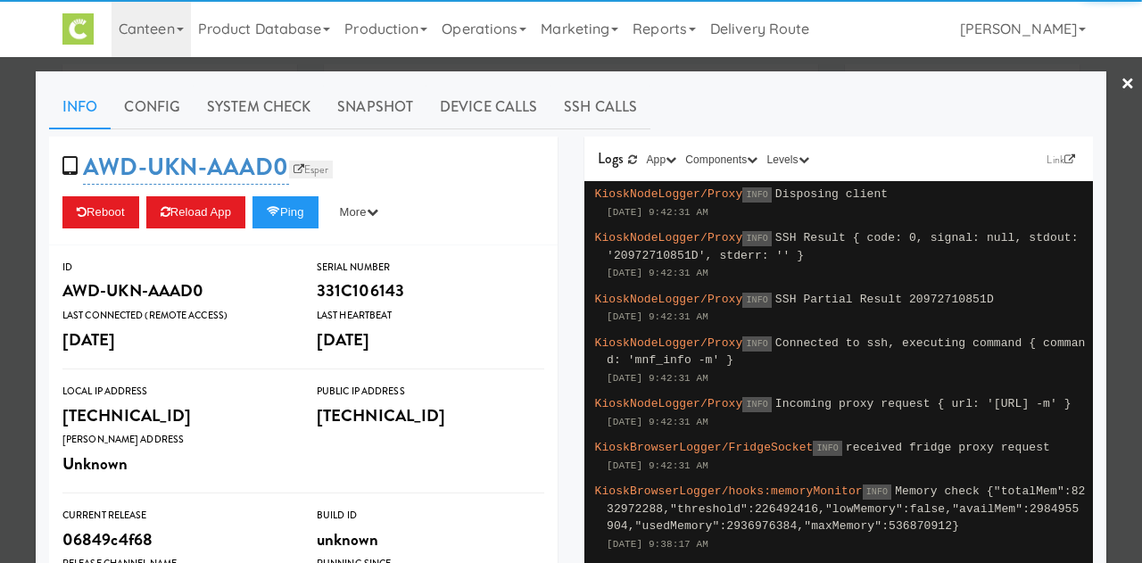
click at [300, 167] on link "Esper" at bounding box center [311, 170] width 45 height 18
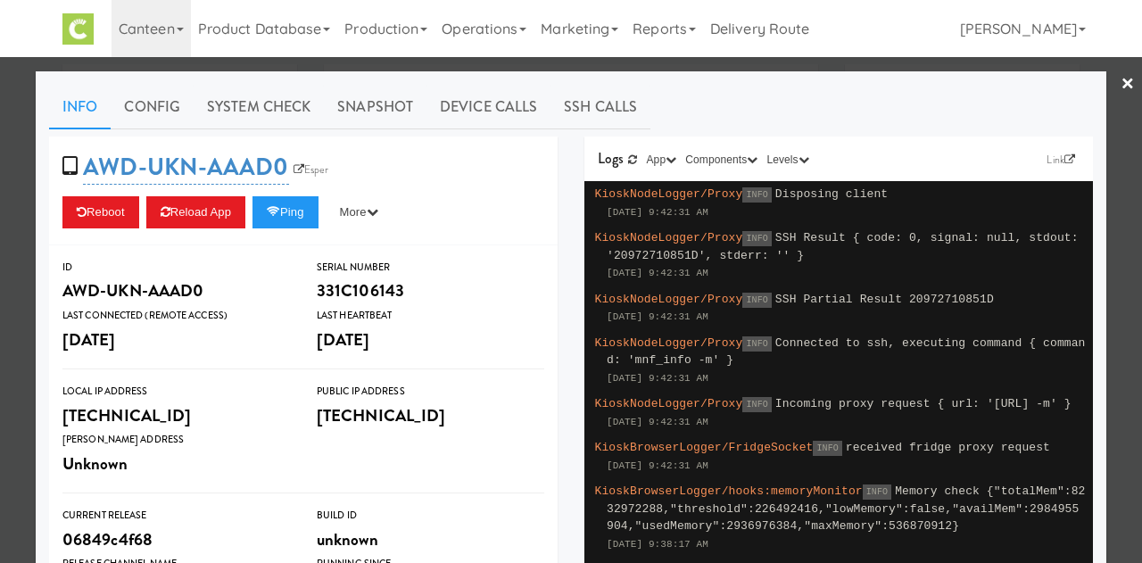
click at [1120, 88] on link "×" at bounding box center [1127, 84] width 14 height 55
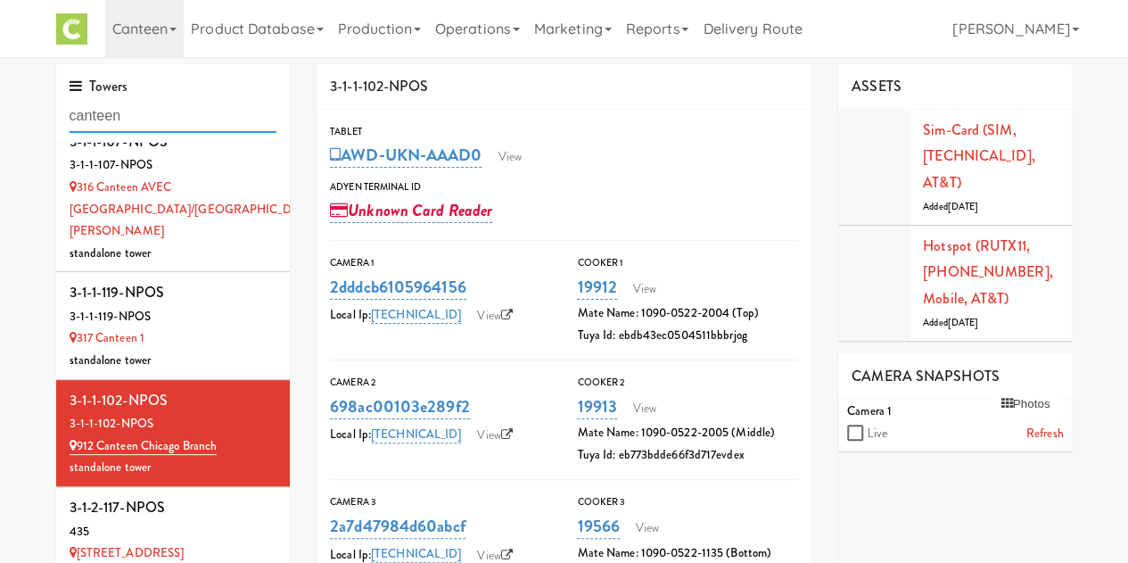
drag, startPoint x: 182, startPoint y: 121, endPoint x: 31, endPoint y: 120, distance: 150.7
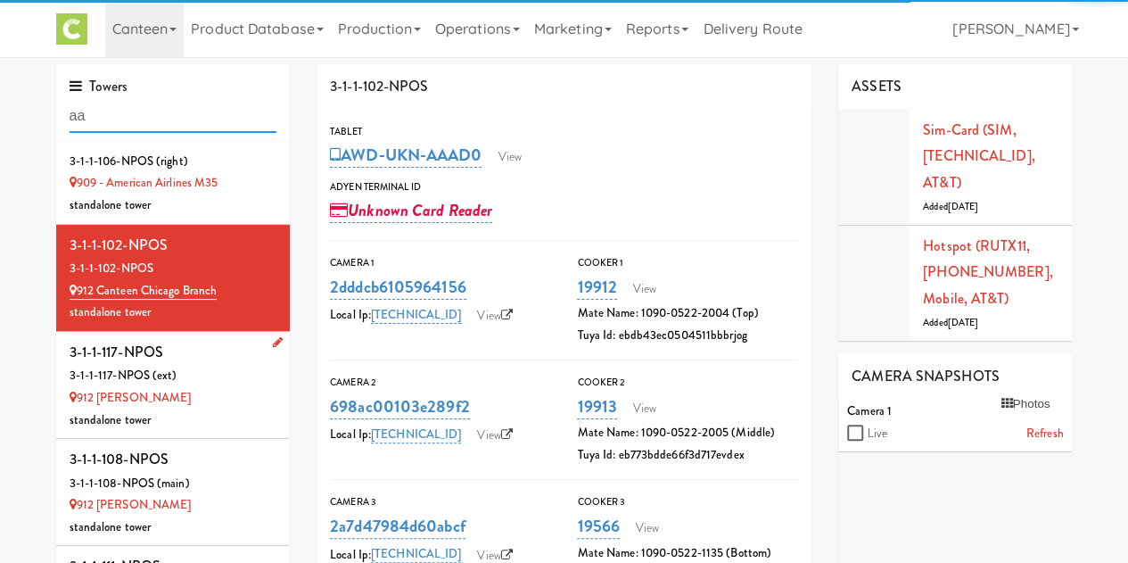
scroll to position [2018, 0]
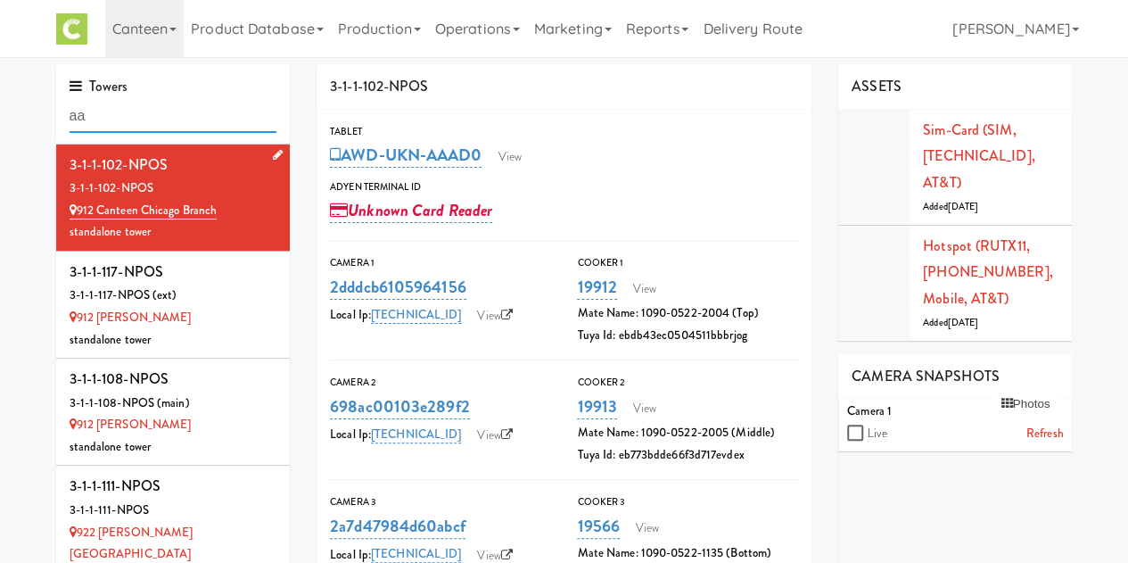
type input "a"
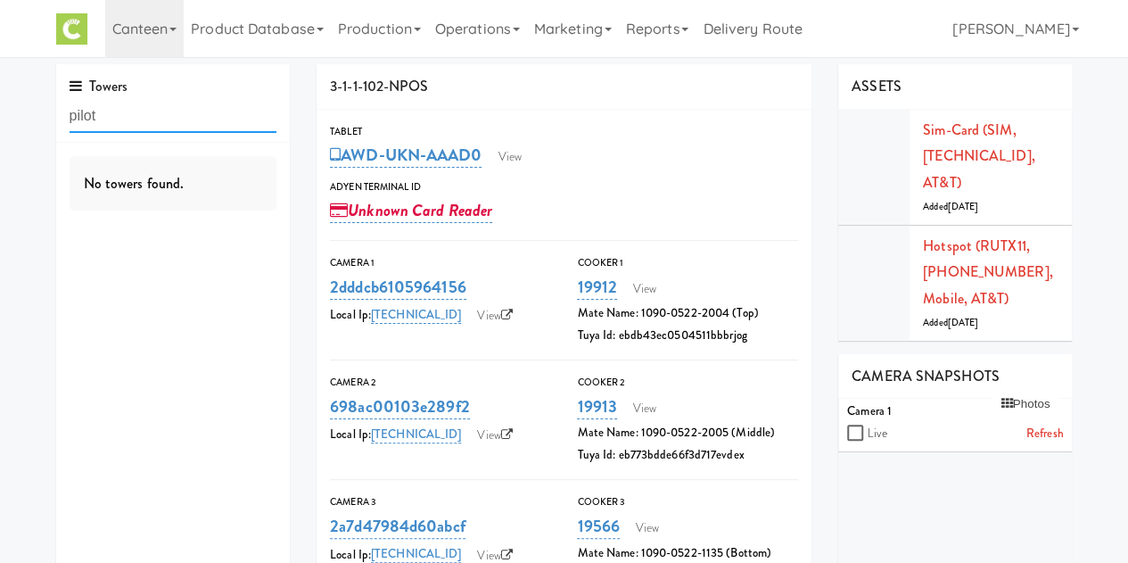
scroll to position [0, 0]
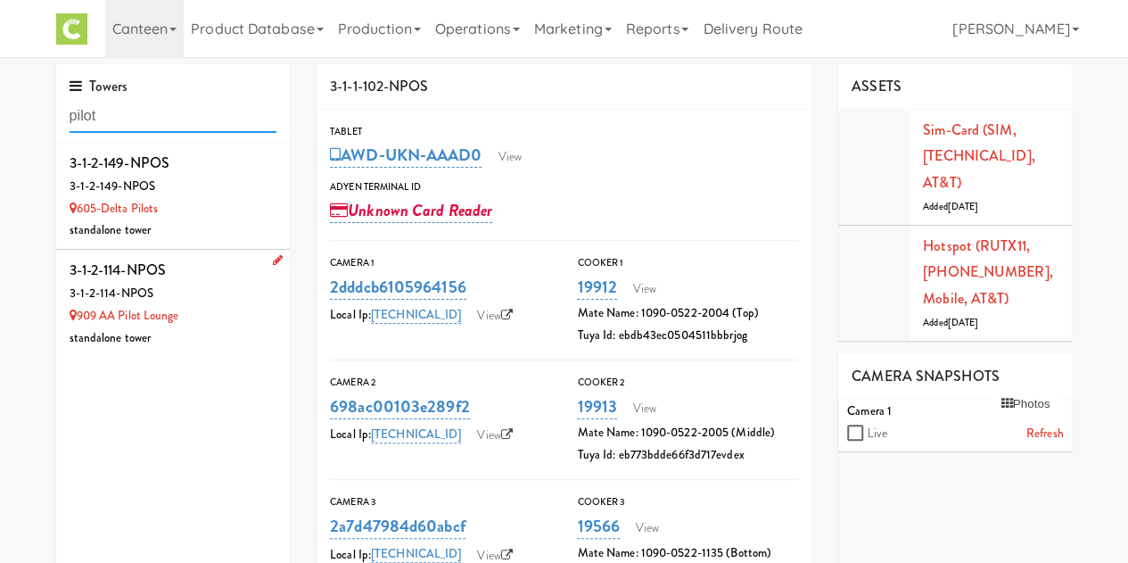
type input "pilot"
click at [178, 290] on div "3-1-2-114-NPOS" at bounding box center [174, 294] width 208 height 22
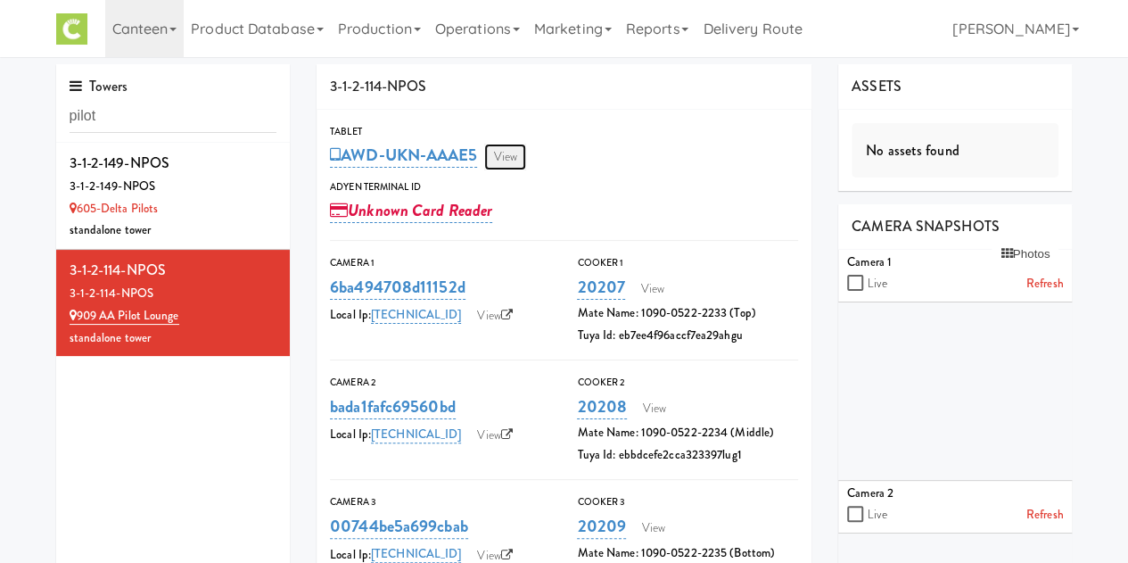
click at [507, 160] on link "View" at bounding box center [504, 157] width 41 height 27
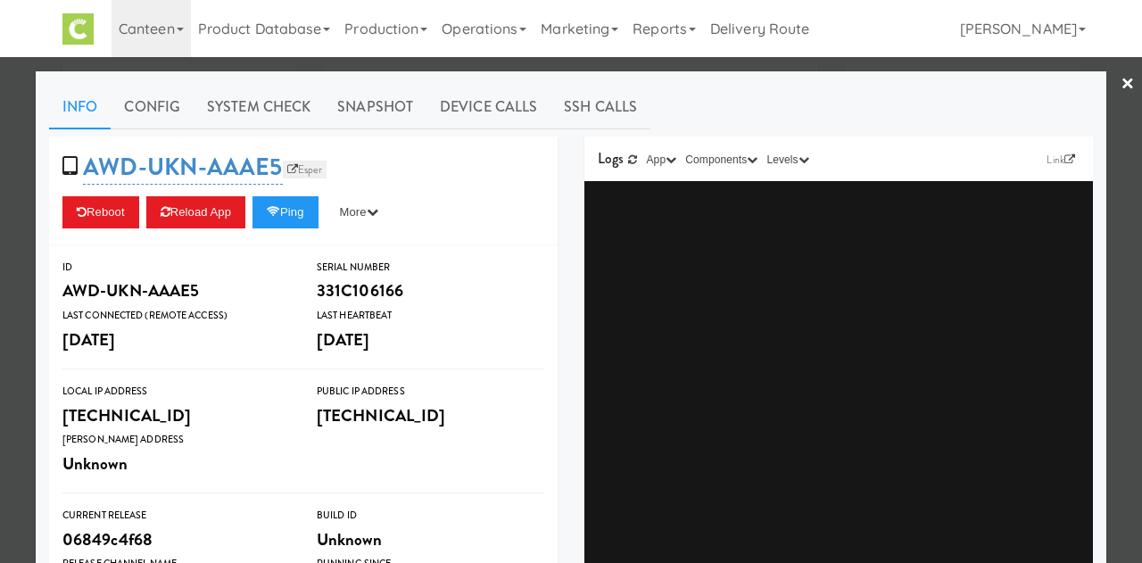
click at [303, 165] on link "Esper" at bounding box center [305, 170] width 45 height 18
click at [1120, 76] on link "×" at bounding box center [1127, 84] width 14 height 55
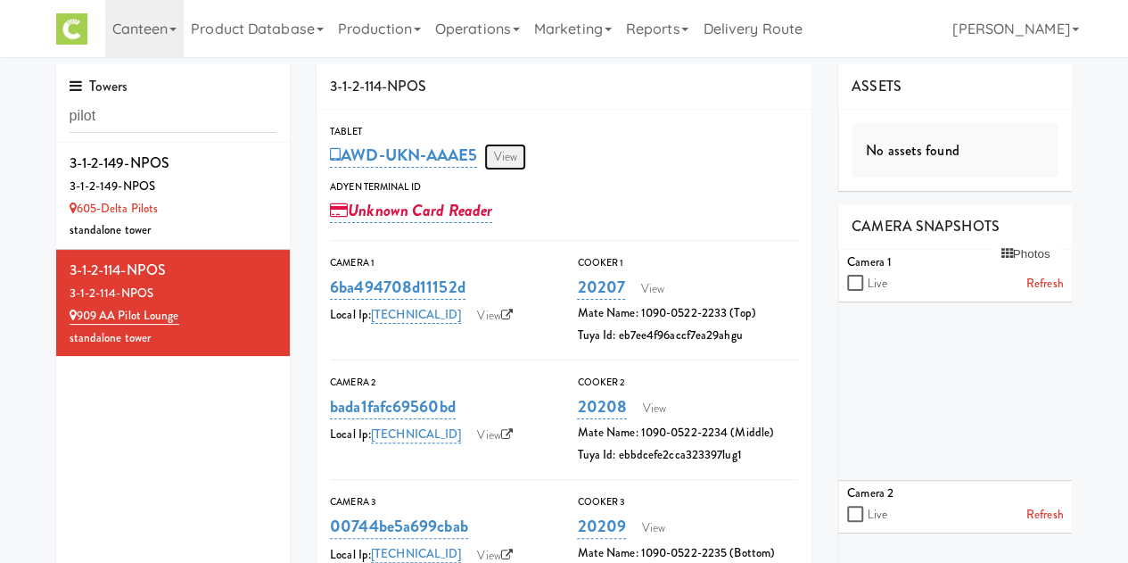
click at [516, 161] on link "View" at bounding box center [504, 157] width 41 height 27
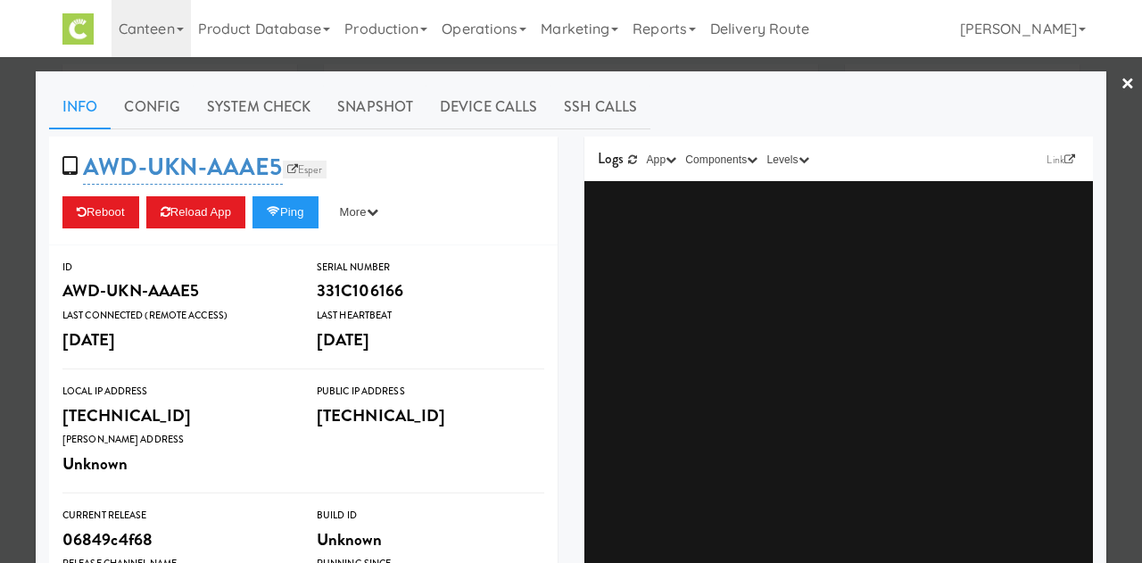
click at [300, 169] on link "Esper" at bounding box center [305, 170] width 45 height 18
click at [1120, 87] on link "×" at bounding box center [1127, 84] width 14 height 55
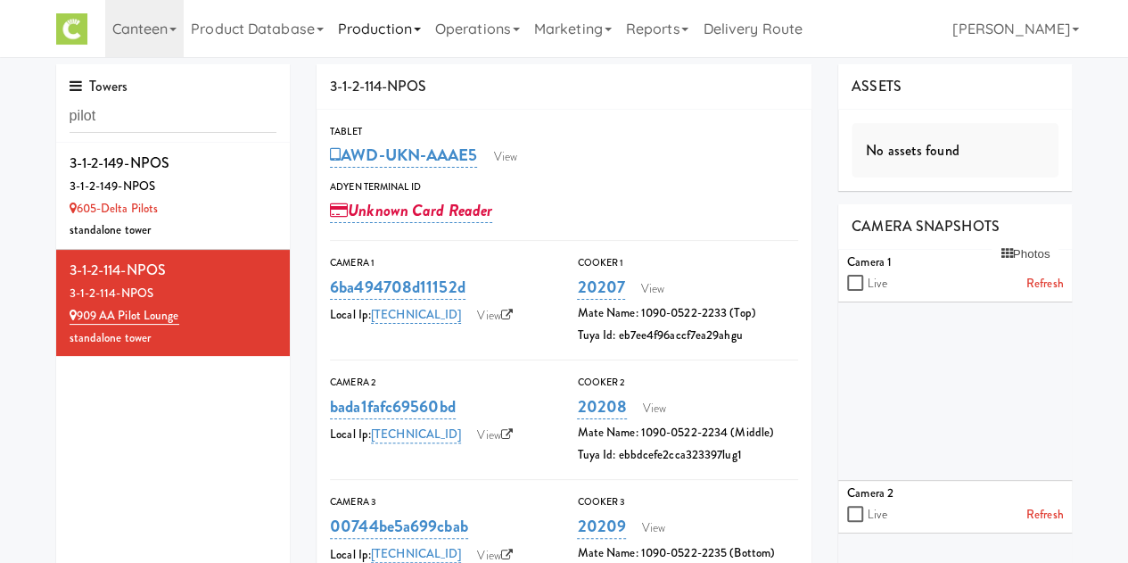
click at [405, 37] on link "Production" at bounding box center [379, 28] width 97 height 57
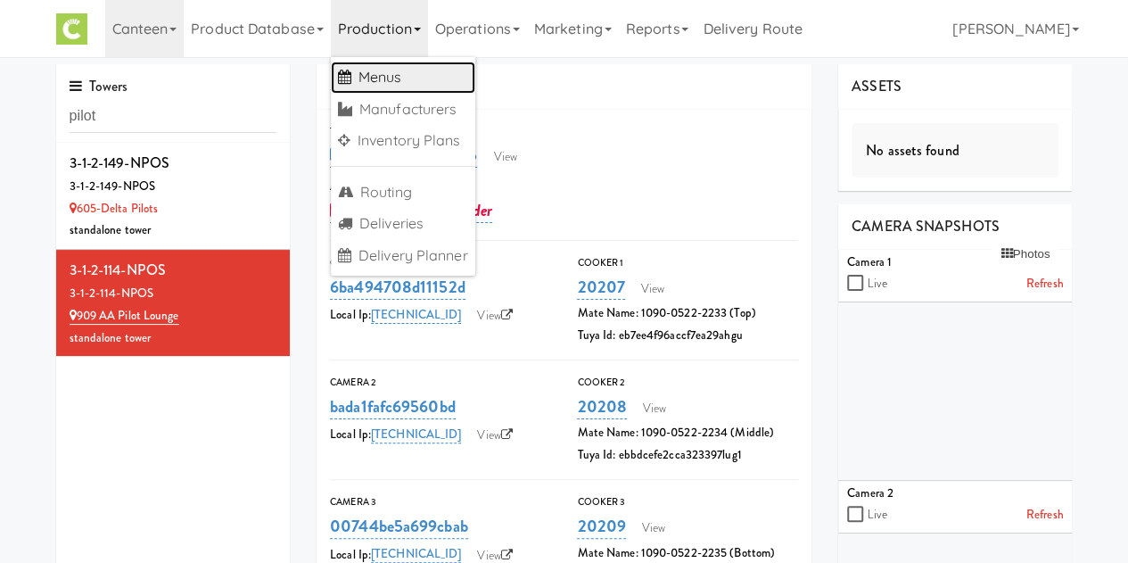
click at [384, 81] on link "Menus" at bounding box center [403, 78] width 144 height 32
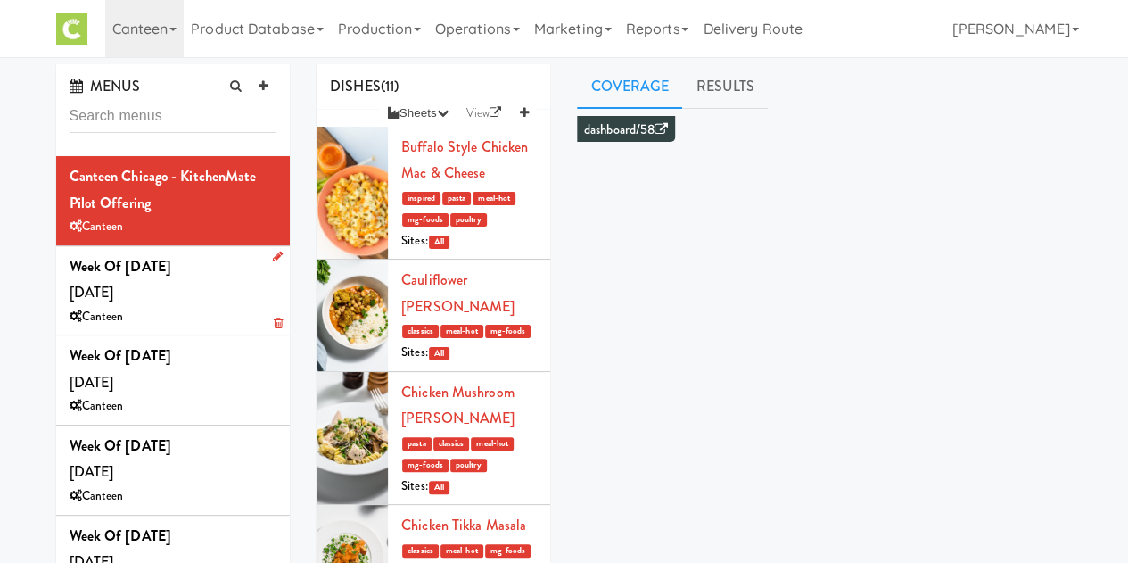
click at [188, 306] on div "Canteen" at bounding box center [174, 317] width 208 height 22
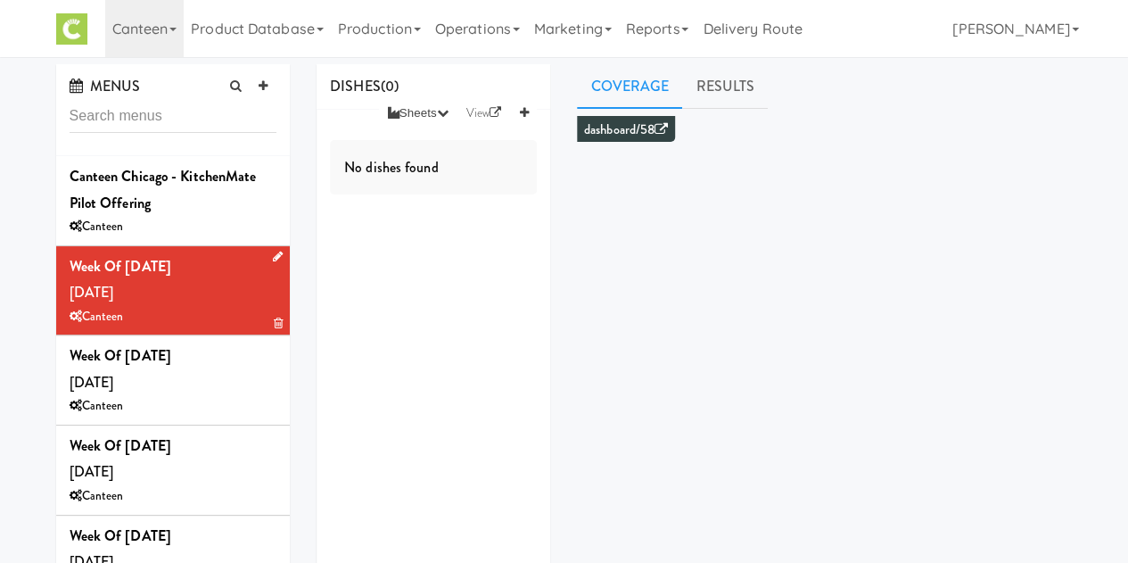
scroll to position [36, 0]
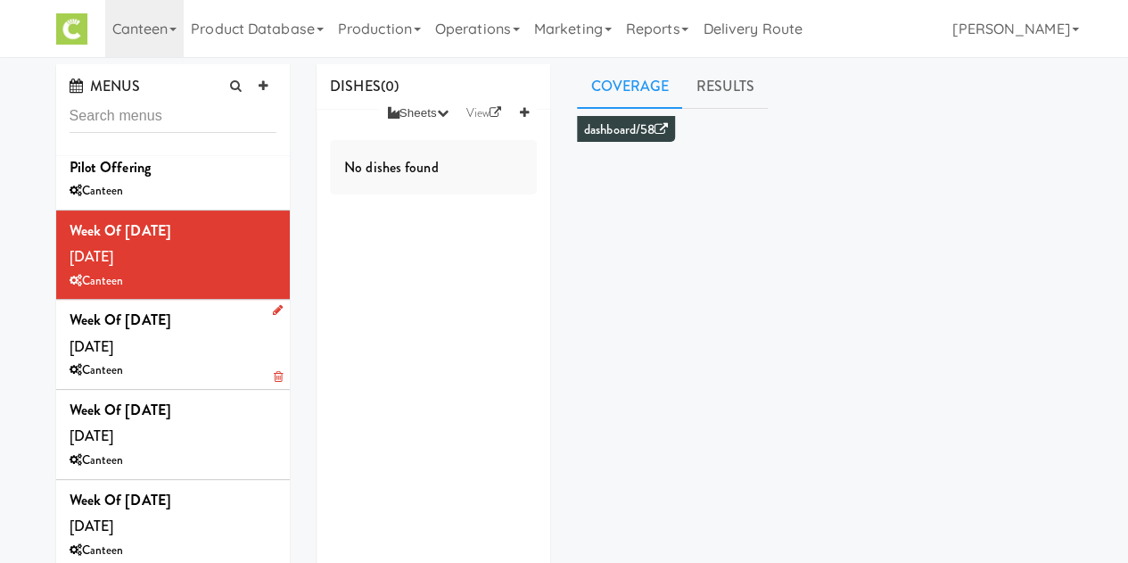
click at [204, 338] on div "Week of [DATE] [DATE] Canteen" at bounding box center [174, 344] width 208 height 75
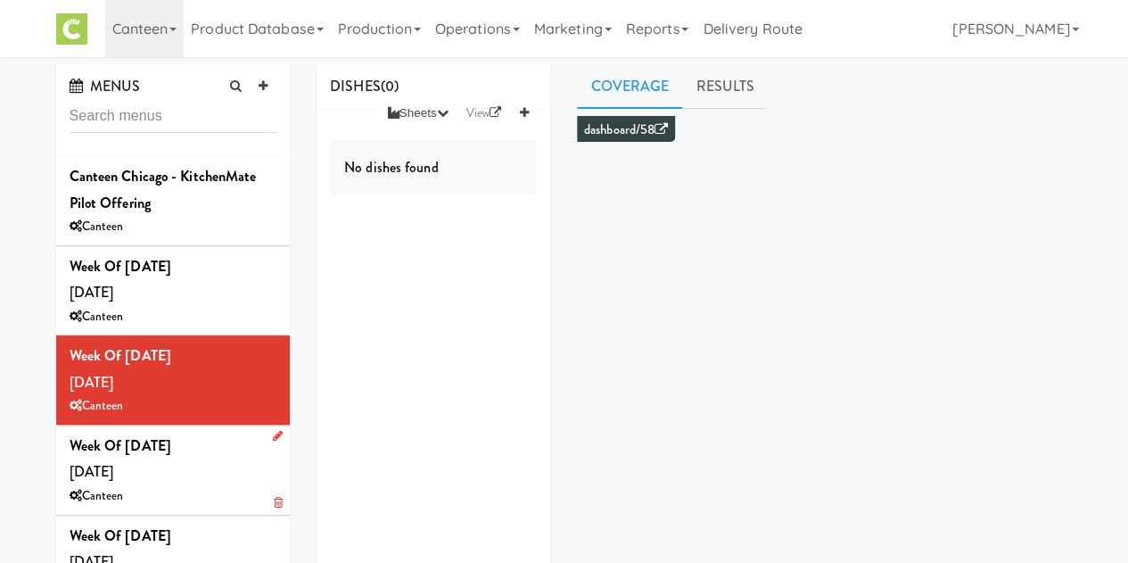
click at [171, 454] on b "Week of [DATE]" at bounding box center [121, 445] width 102 height 21
